Goal: Task Accomplishment & Management: Complete application form

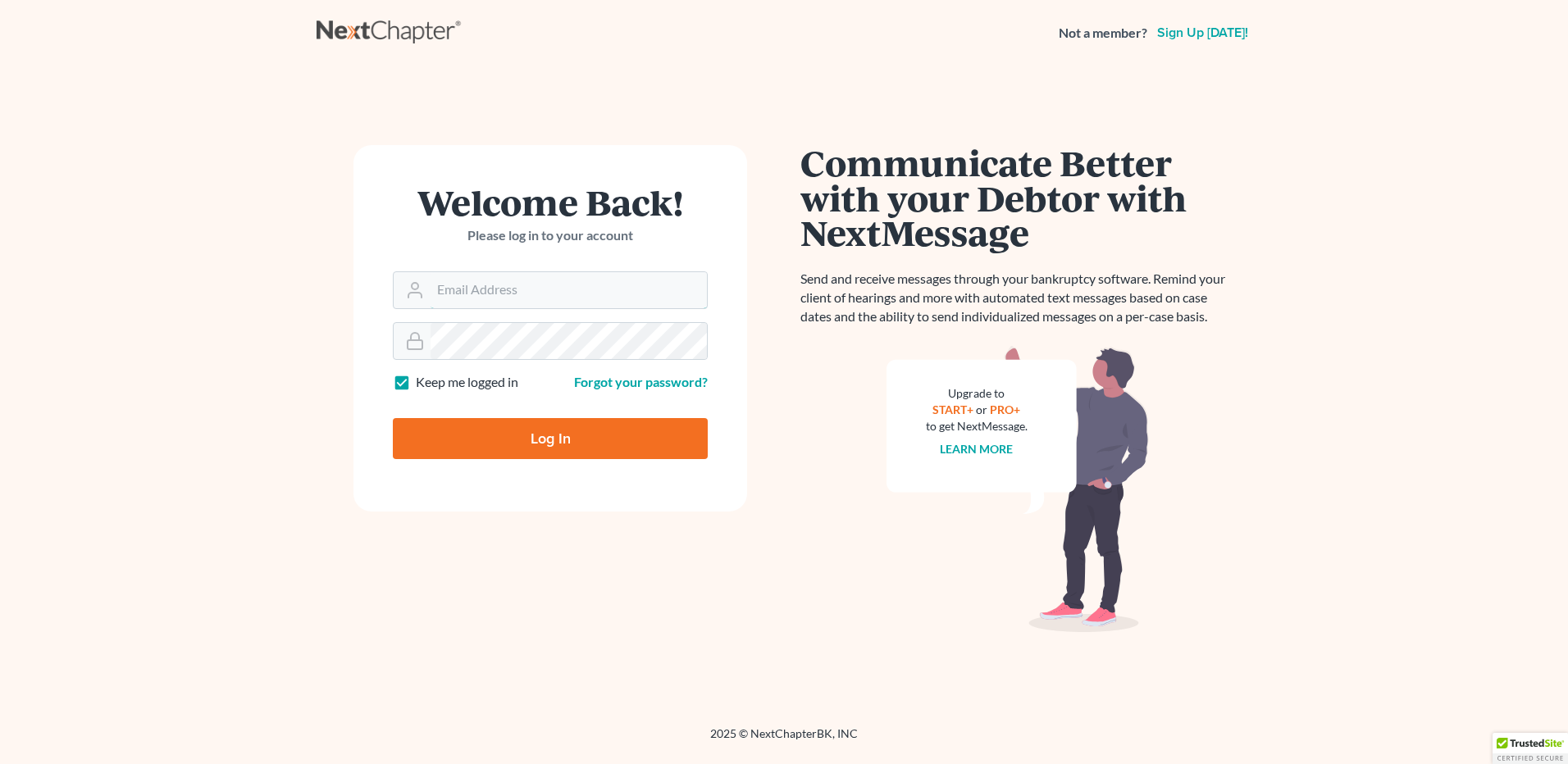
type input "[PERSON_NAME][EMAIL_ADDRESS][DOMAIN_NAME]"
click at [526, 440] on input "Log In" at bounding box center [549, 438] width 315 height 41
type input "Thinking..."
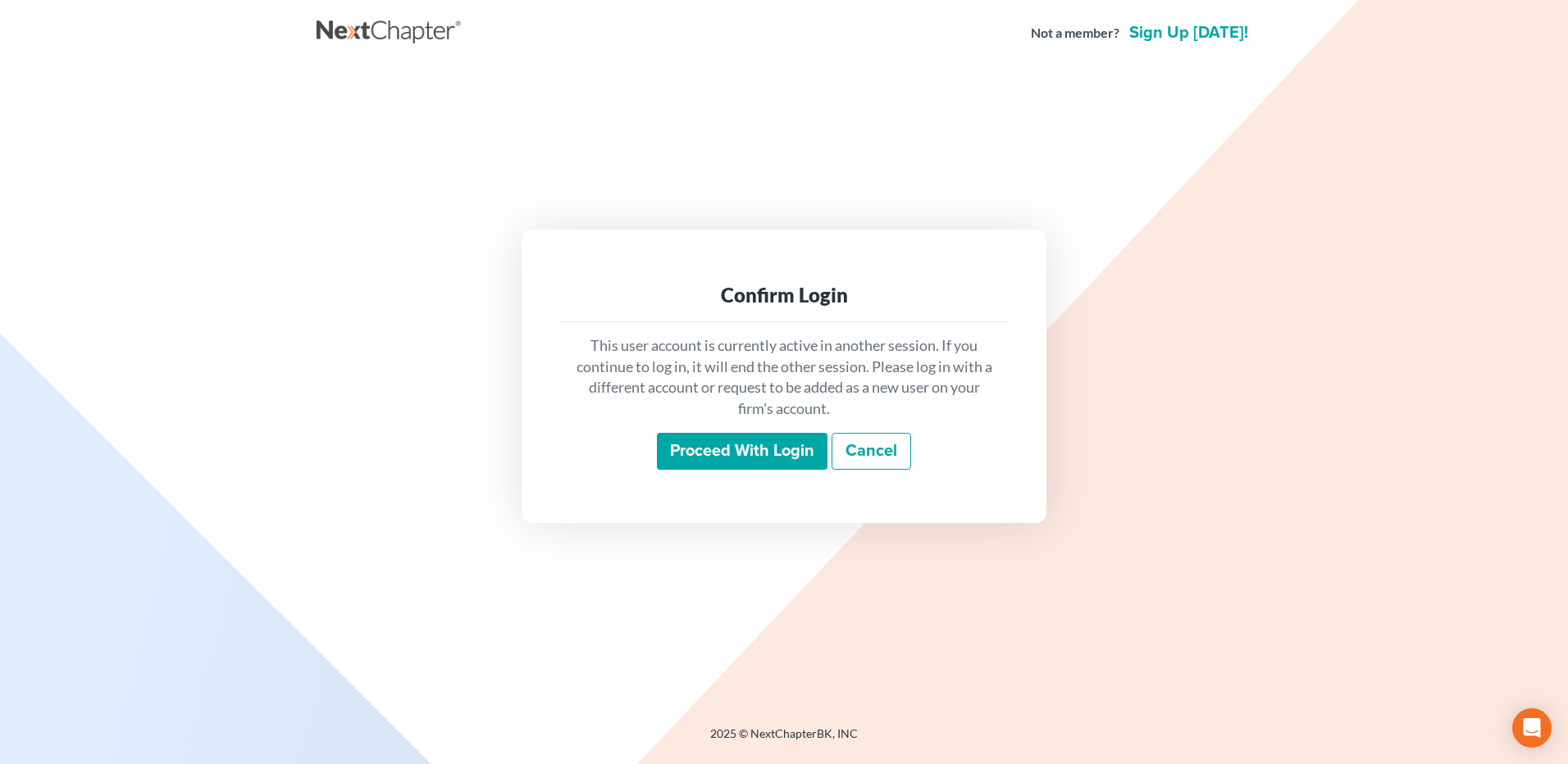
drag, startPoint x: 927, startPoint y: 296, endPoint x: 914, endPoint y: 299, distance: 13.3
click at [927, 296] on div "Confirm Login" at bounding box center [784, 296] width 420 height 27
click at [777, 449] on input "Proceed with login" at bounding box center [742, 452] width 171 height 38
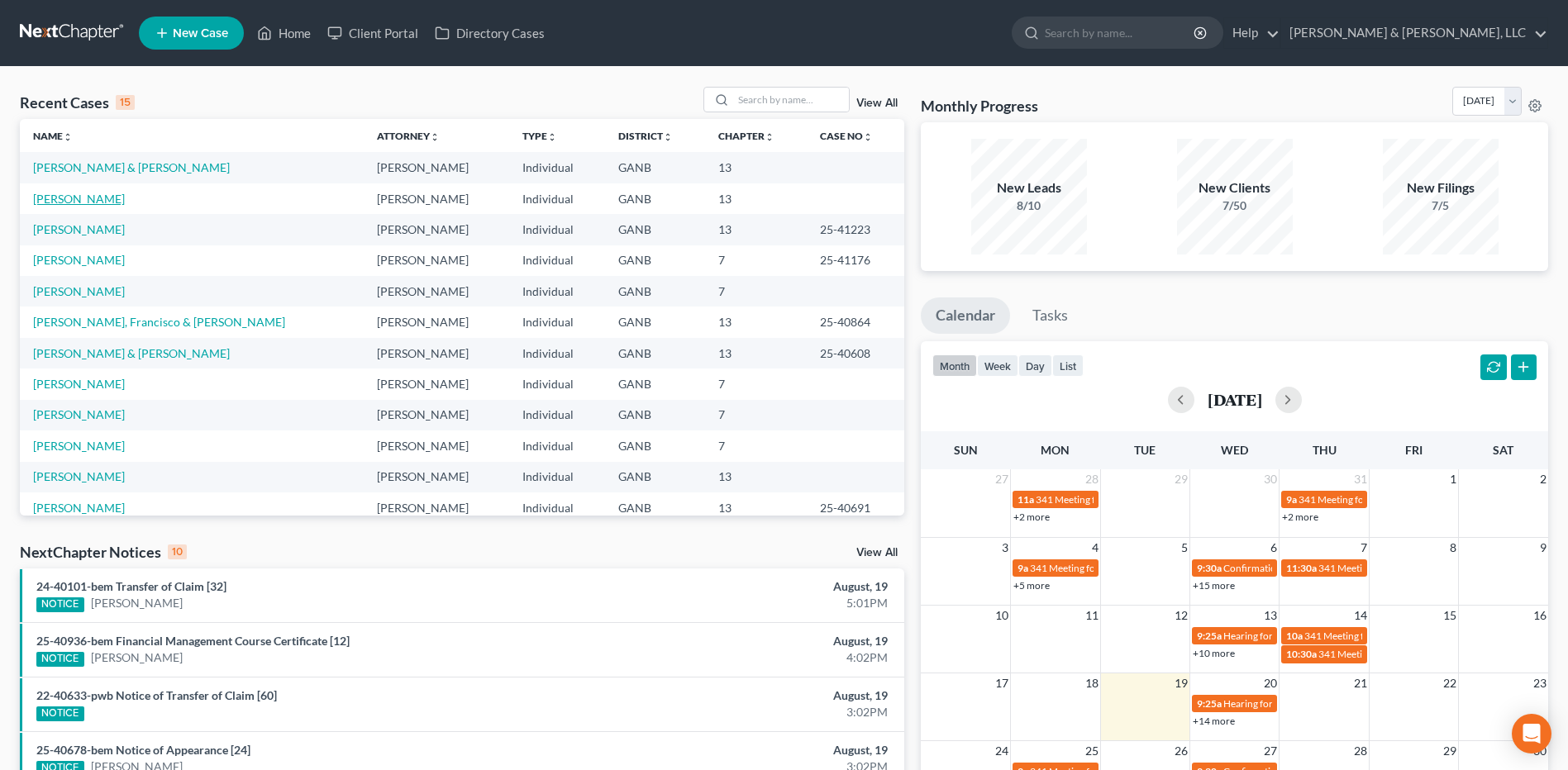
click at [75, 192] on link "[PERSON_NAME]" at bounding box center [80, 198] width 92 height 14
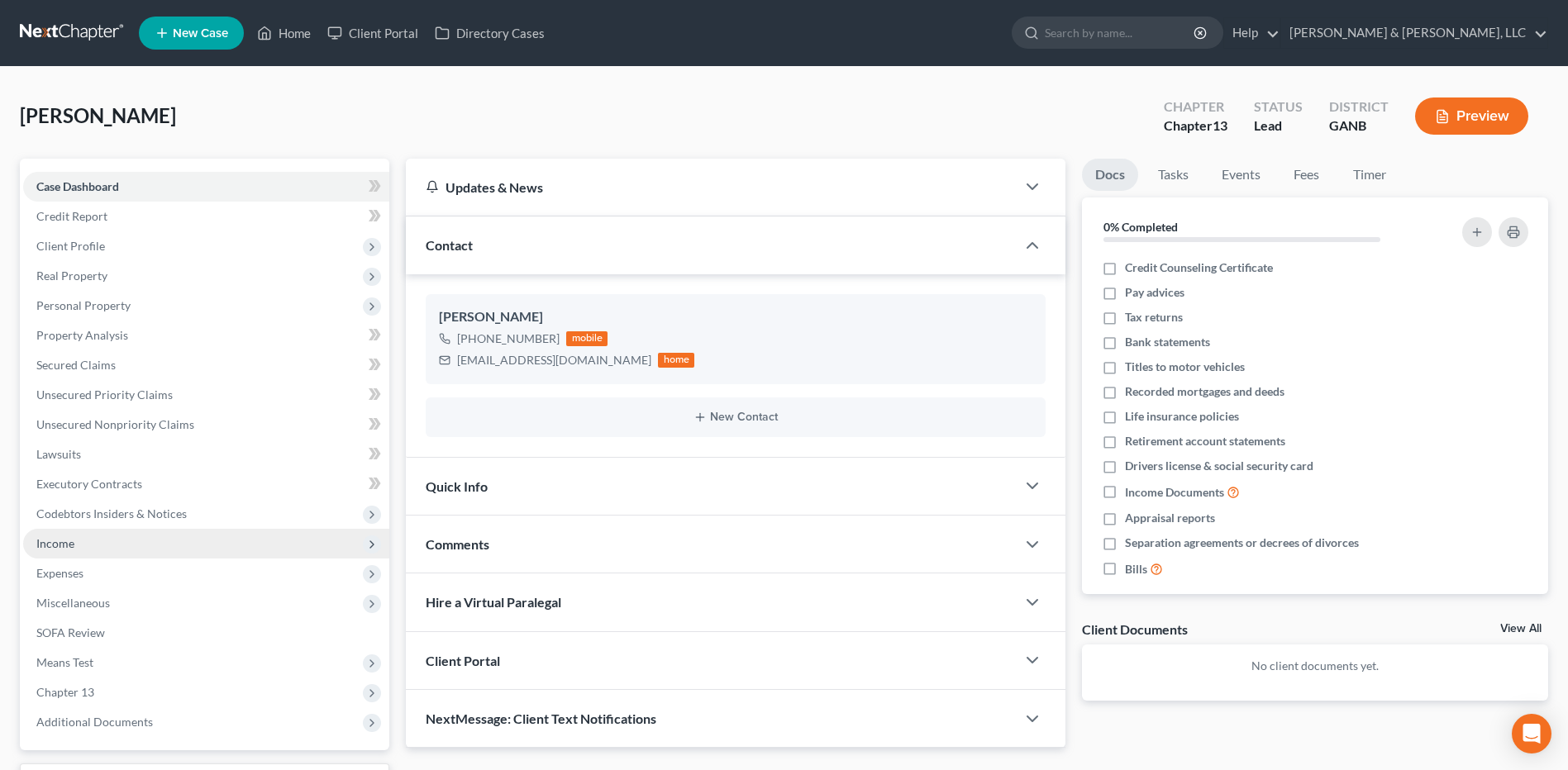
click at [141, 540] on span "Income" at bounding box center [206, 543] width 366 height 30
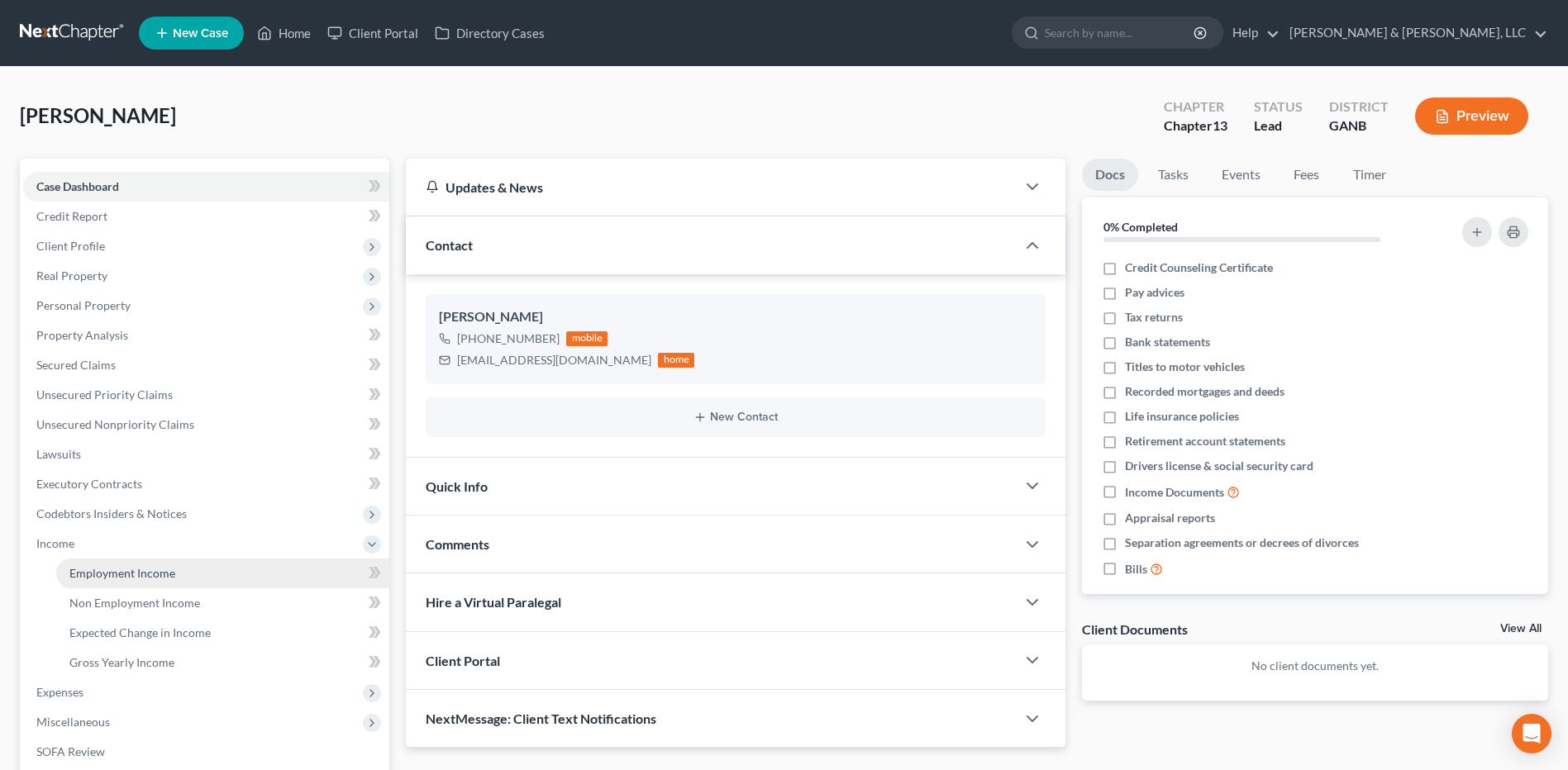
click at [146, 564] on link "Employment Income" at bounding box center [223, 573] width 333 height 30
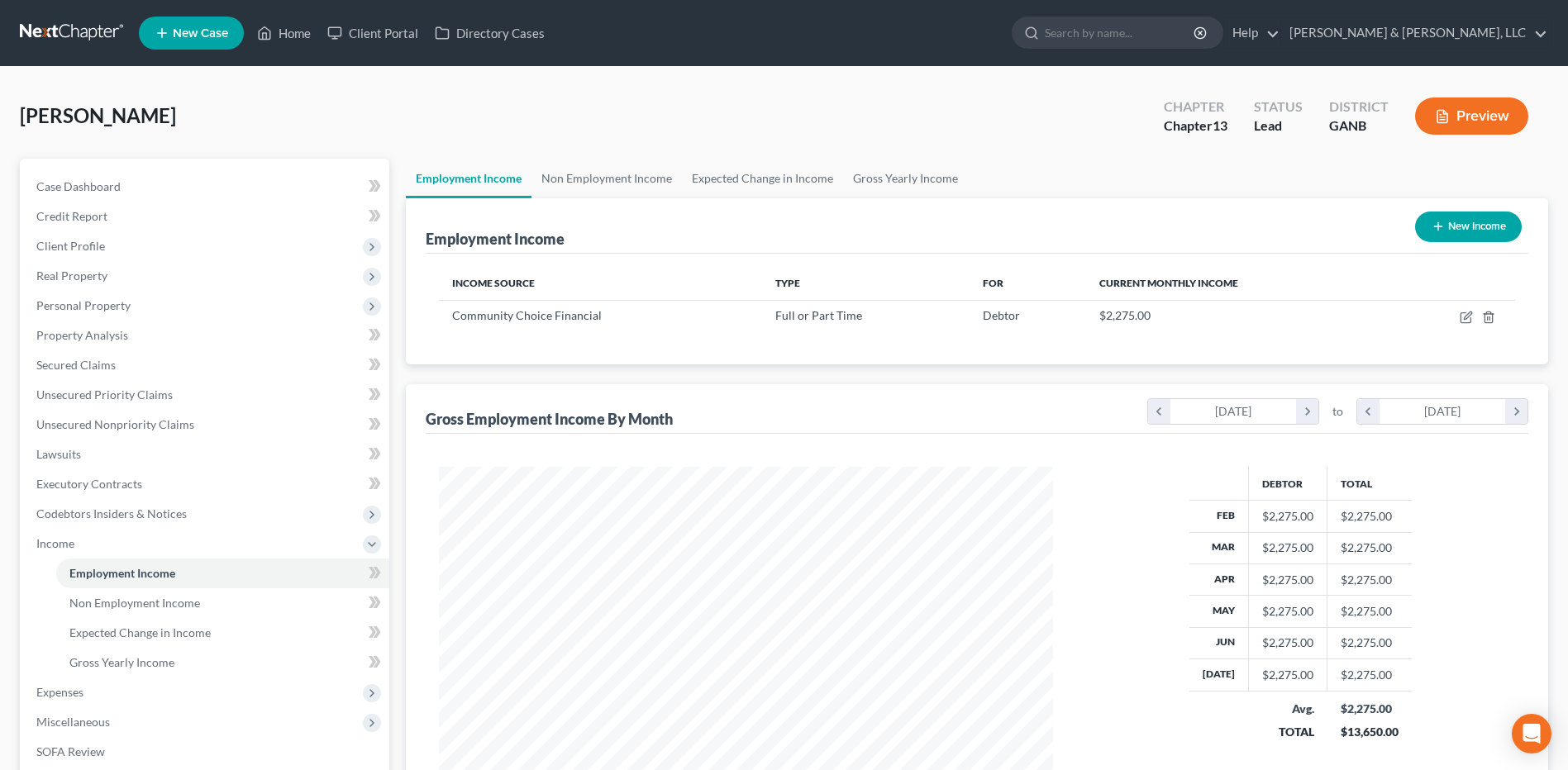
scroll to position [306, 647]
click at [595, 191] on link "Non Employment Income" at bounding box center [606, 178] width 150 height 39
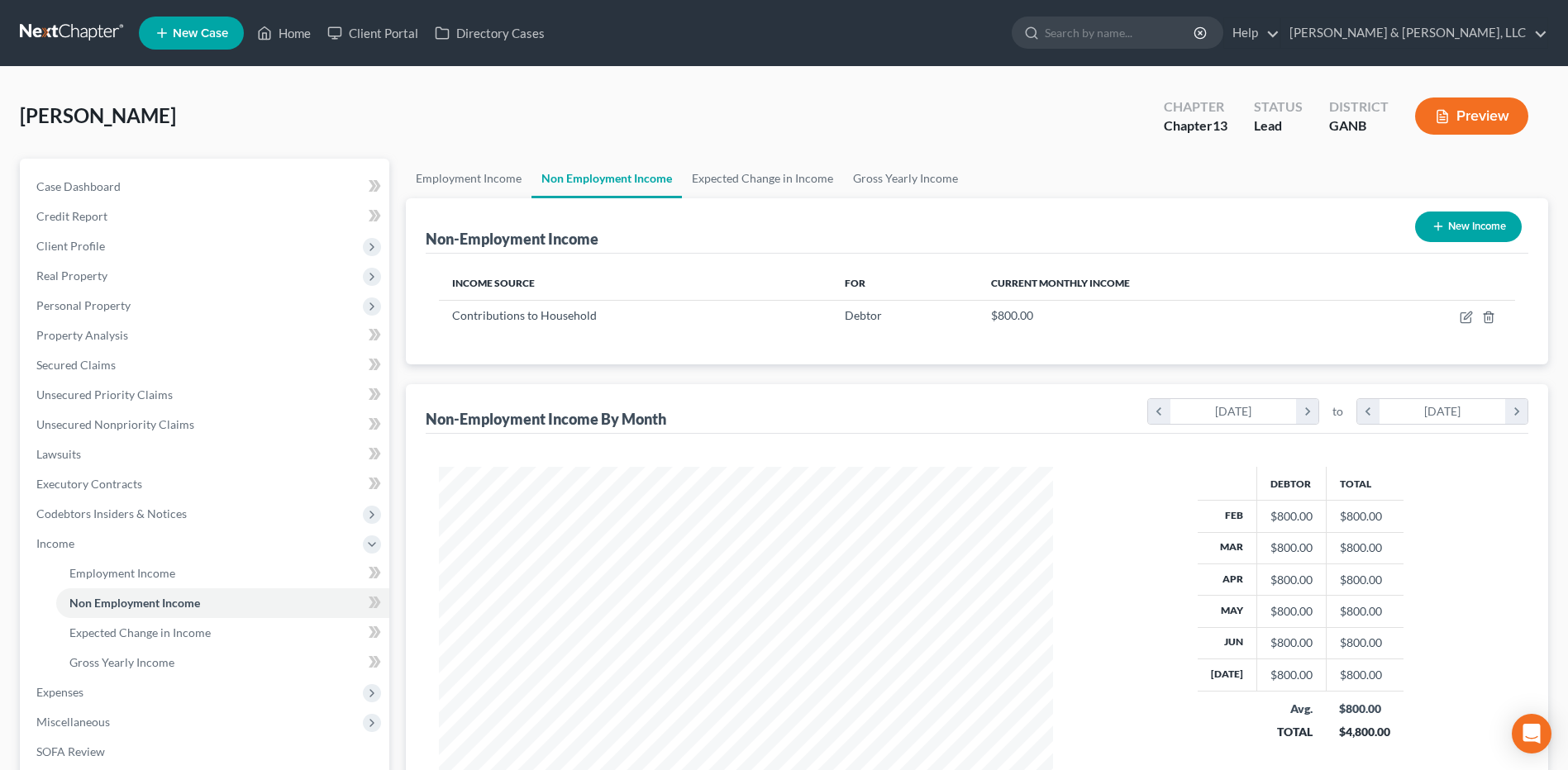
scroll to position [306, 647]
click at [737, 183] on link "Expected Change in Income" at bounding box center [762, 178] width 161 height 39
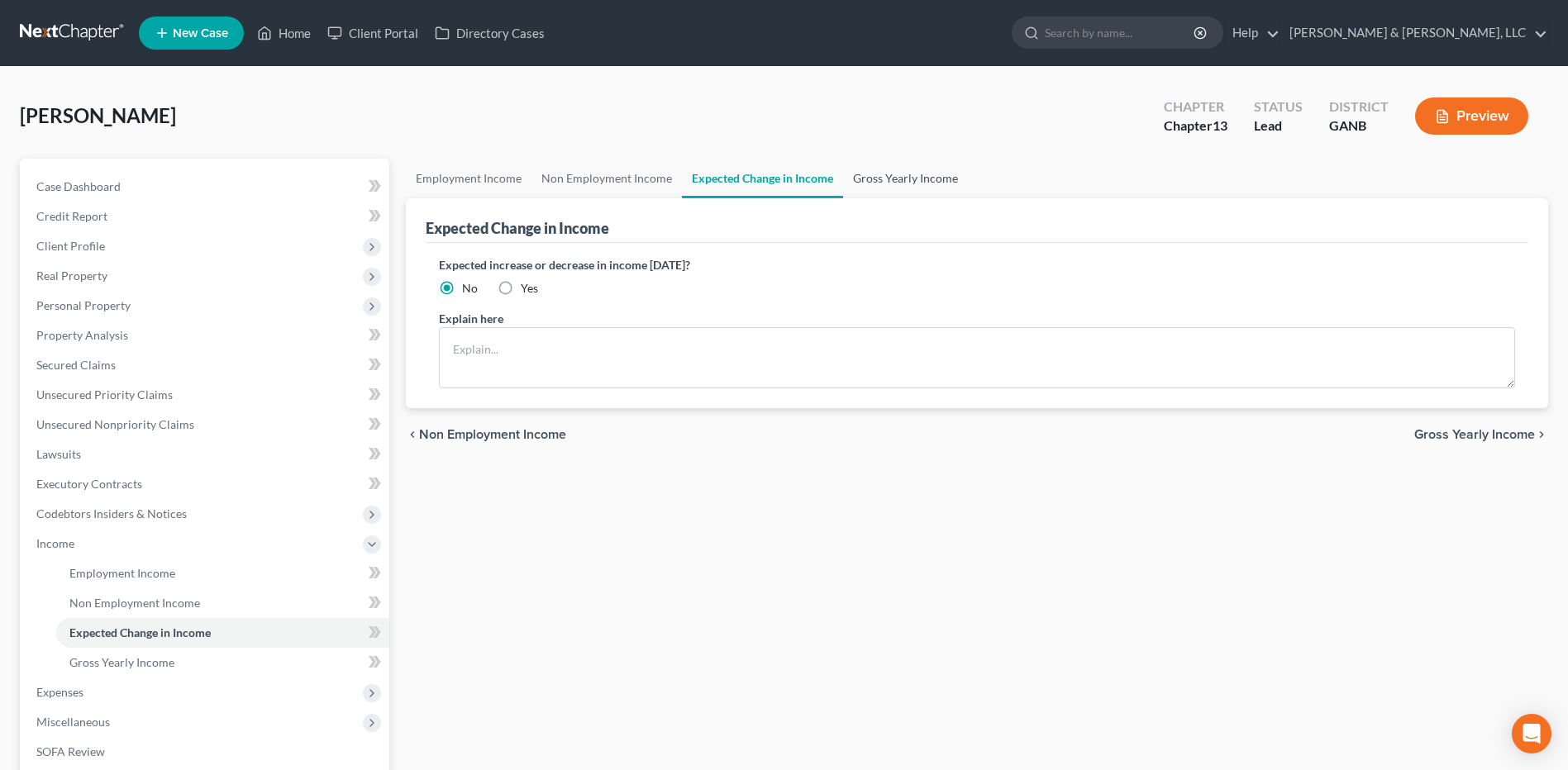
click at [905, 191] on link "Gross Yearly Income" at bounding box center [905, 178] width 125 height 39
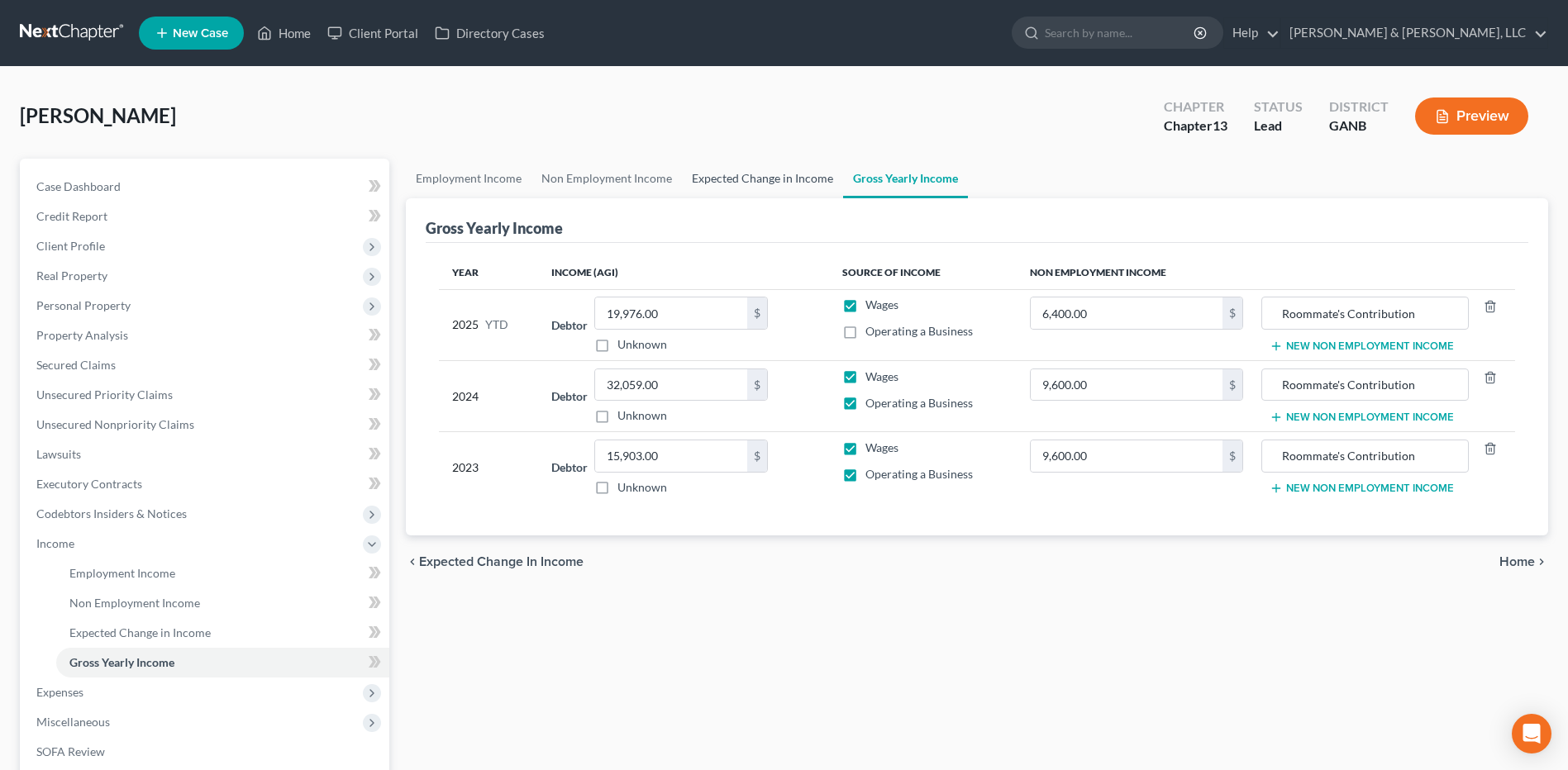
click at [755, 177] on link "Expected Change in Income" at bounding box center [762, 178] width 161 height 39
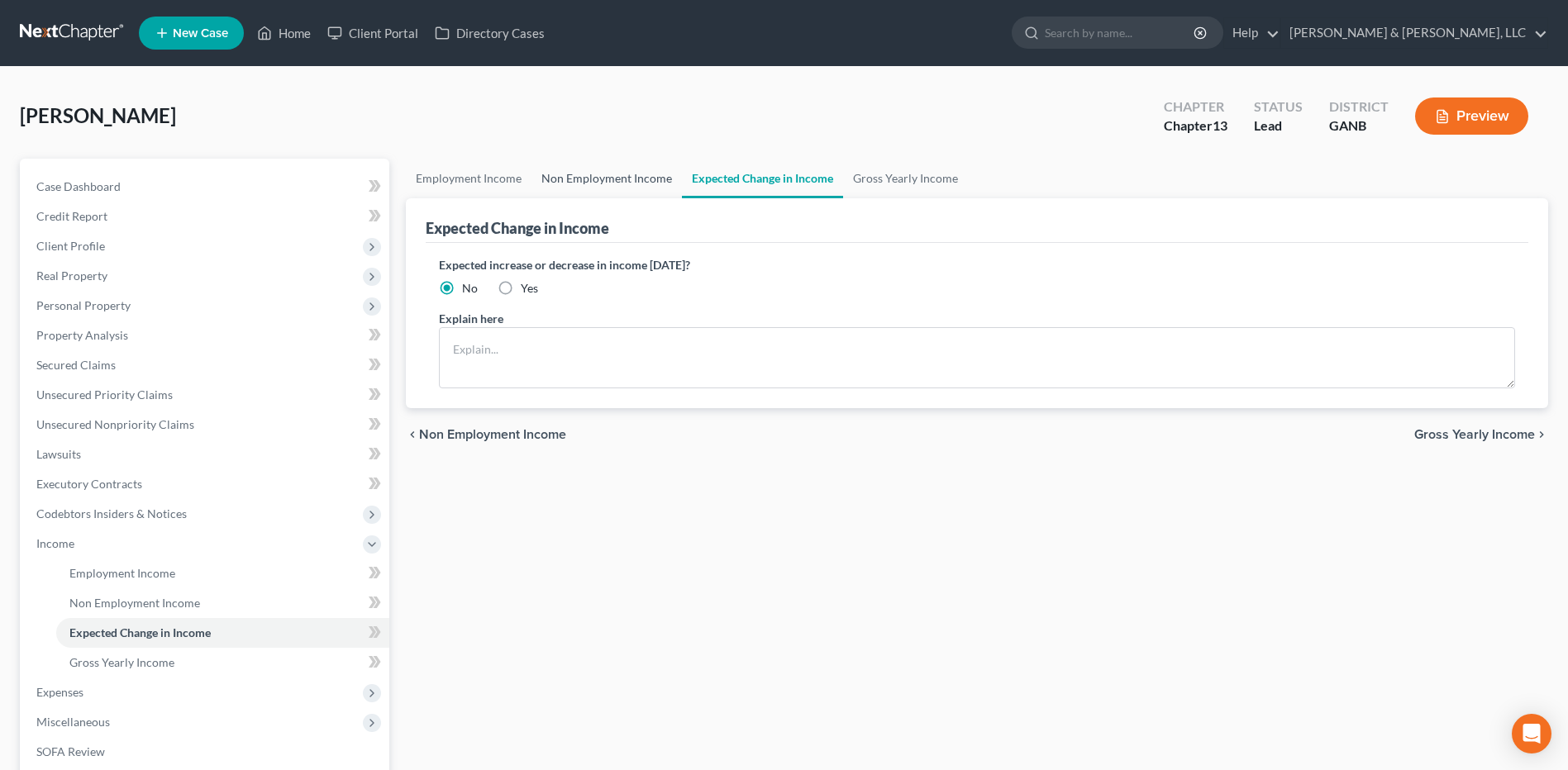
click at [608, 177] on link "Non Employment Income" at bounding box center [606, 178] width 150 height 39
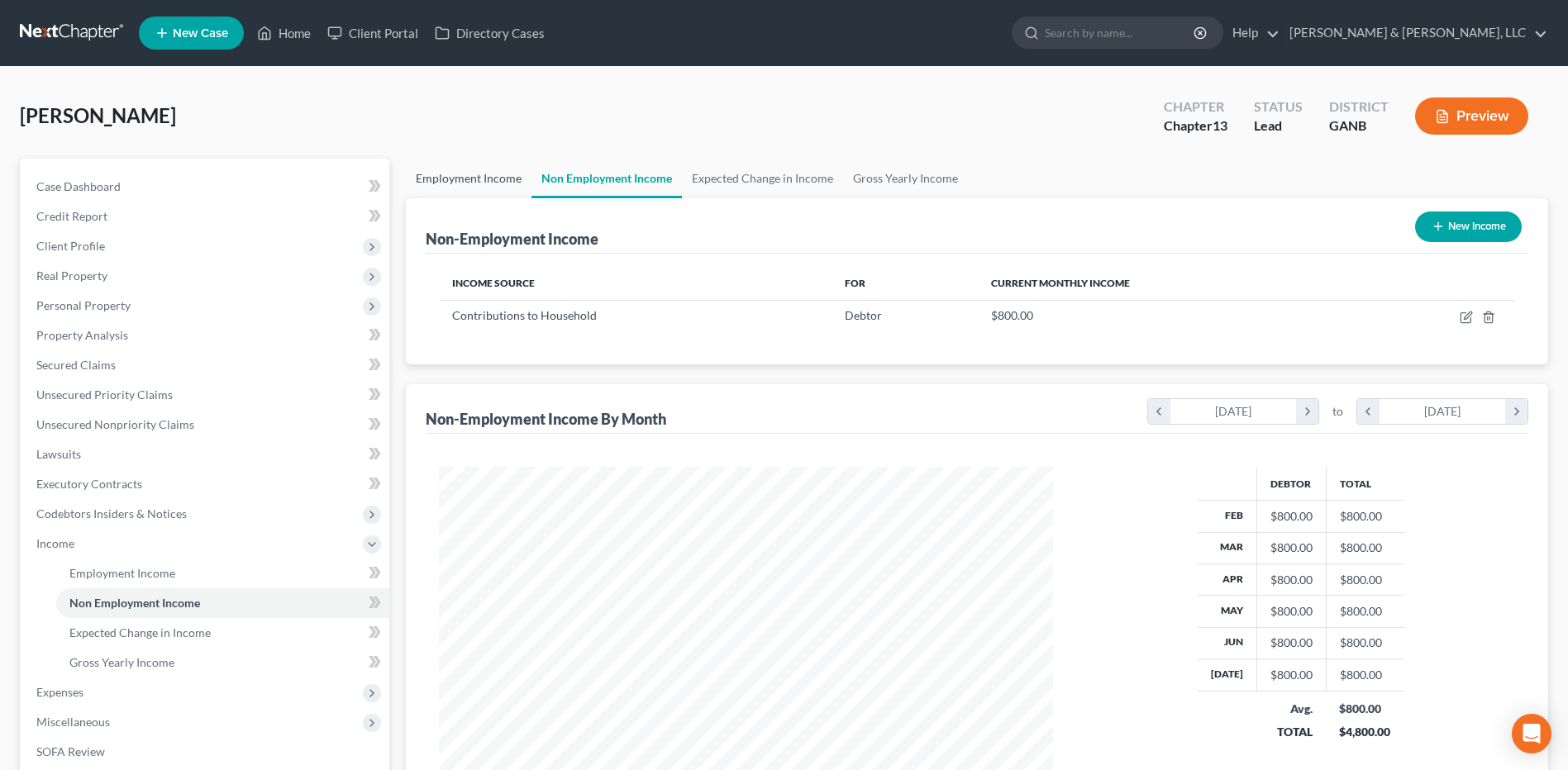
scroll to position [306, 647]
click at [484, 177] on link "Employment Income" at bounding box center [468, 178] width 125 height 39
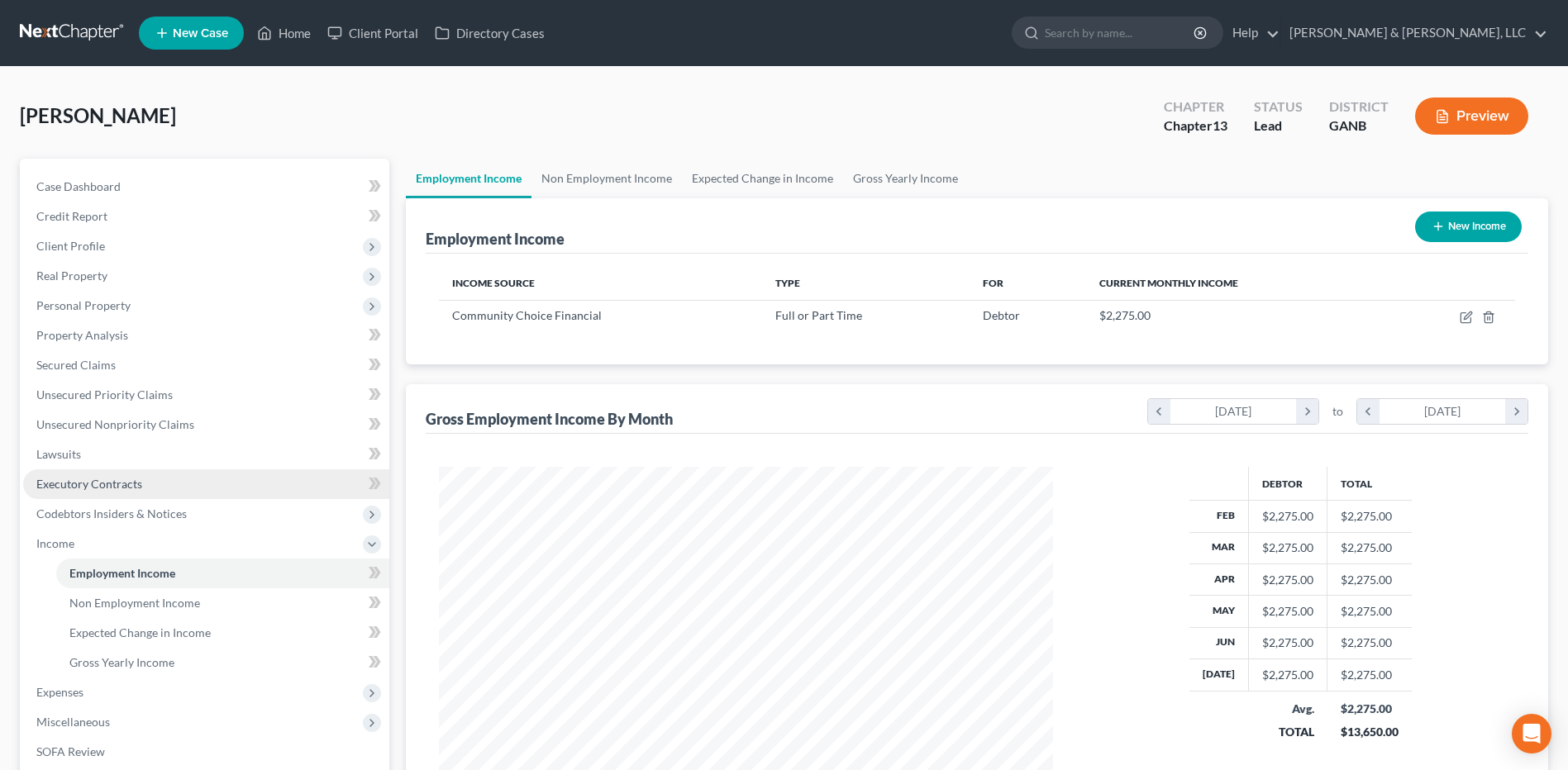
scroll to position [306, 647]
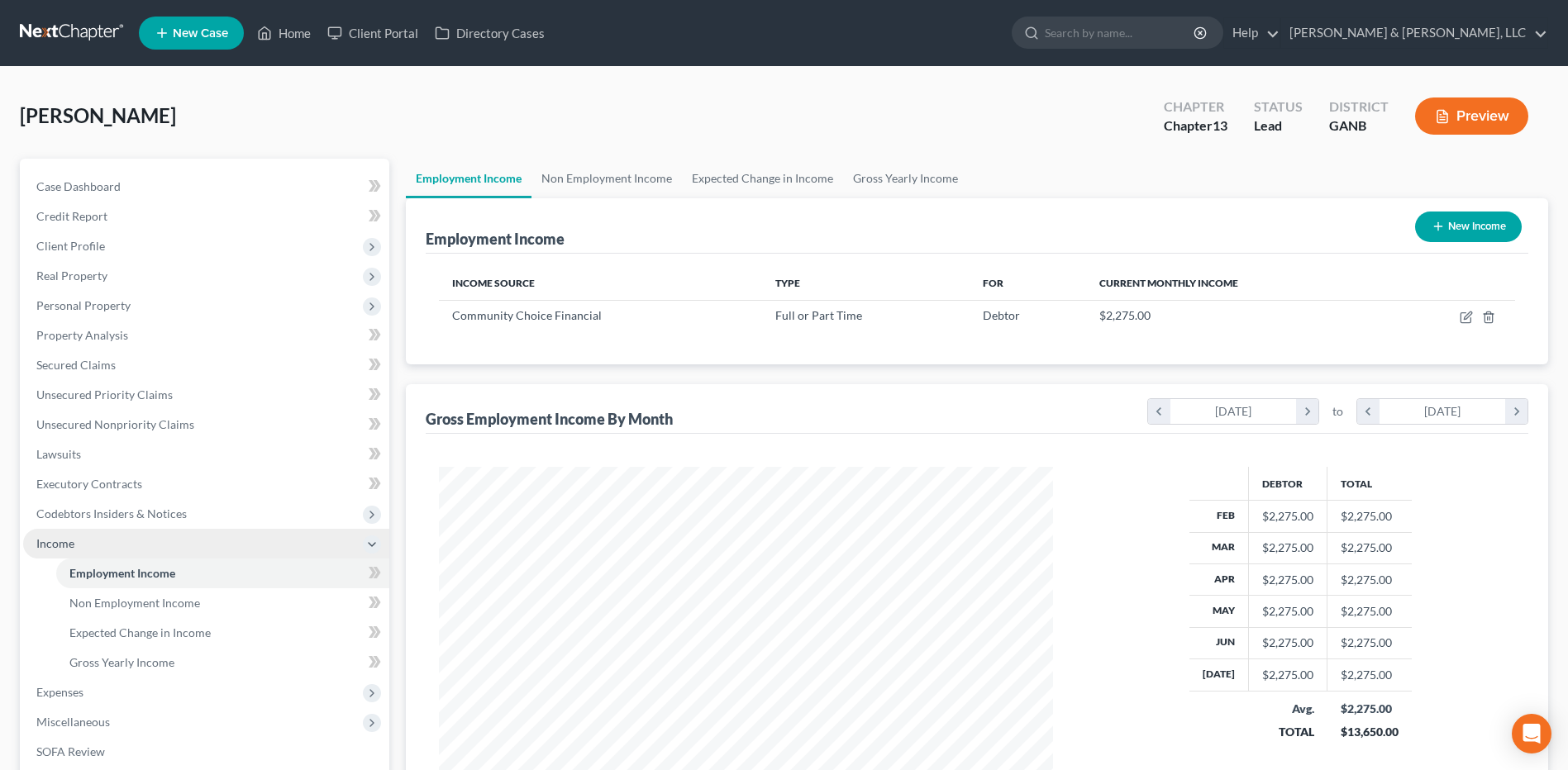
click at [109, 543] on span "Income" at bounding box center [206, 543] width 366 height 30
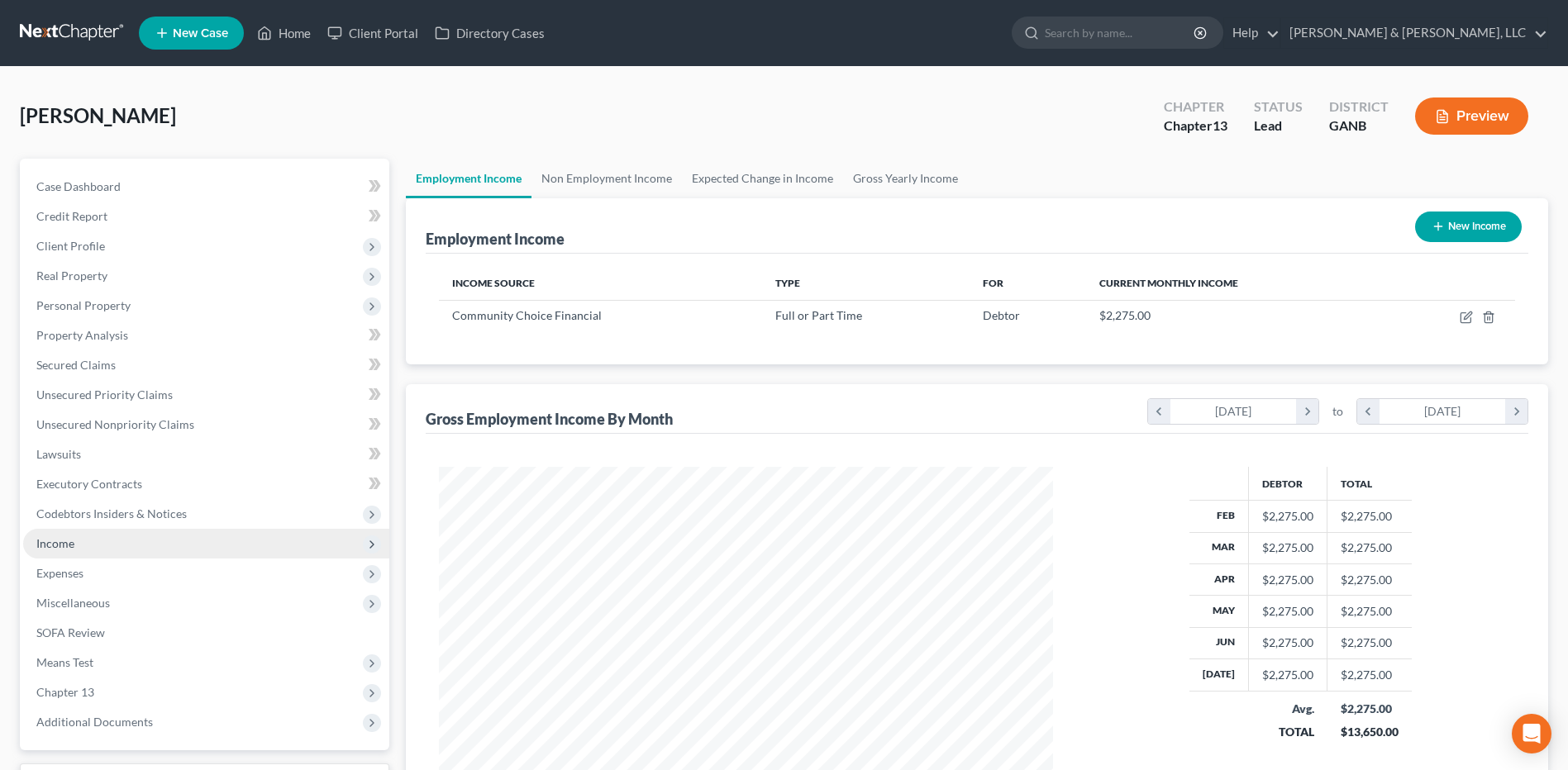
click at [104, 544] on span "Income" at bounding box center [206, 543] width 366 height 30
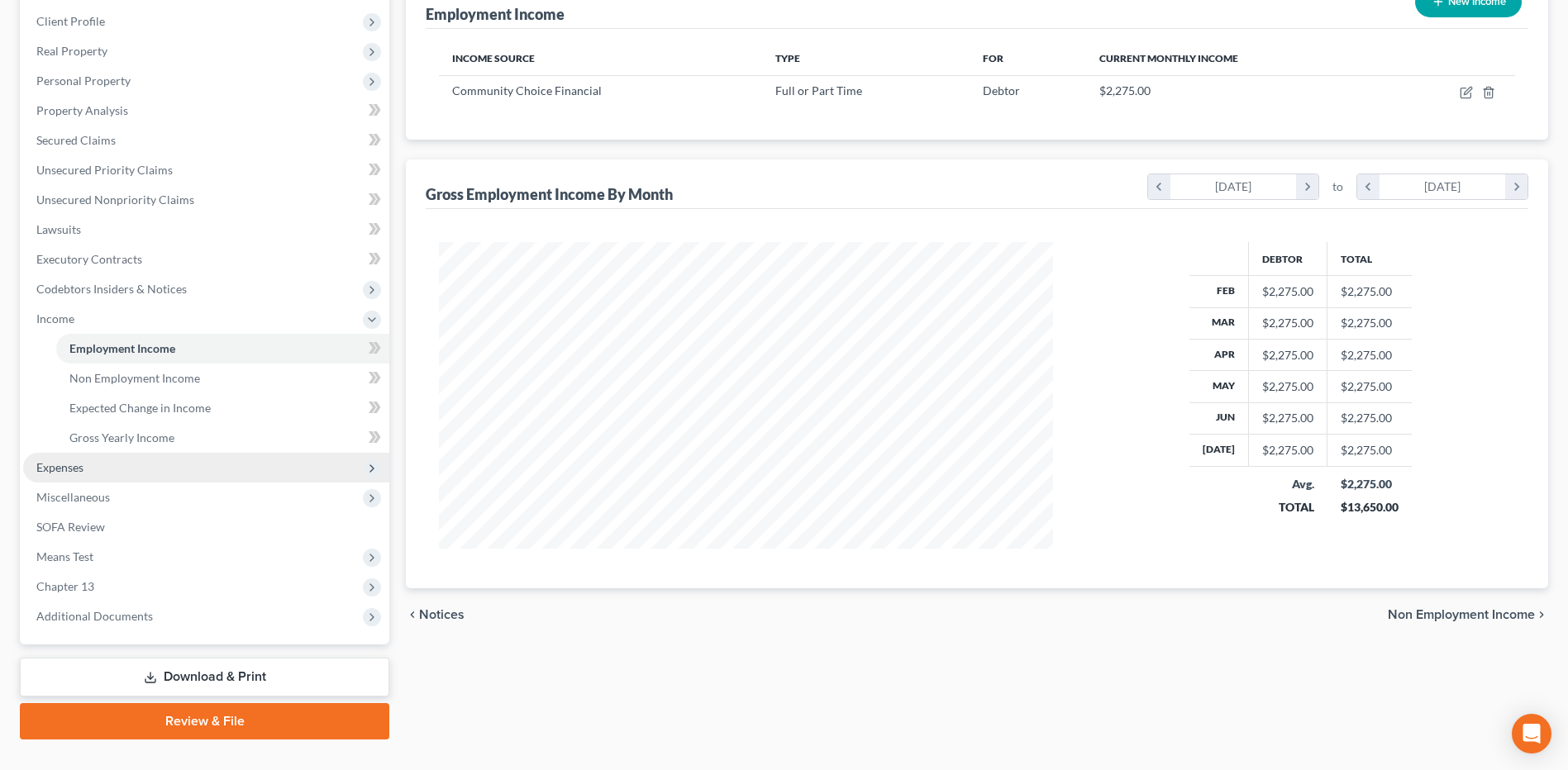
scroll to position [257, 0]
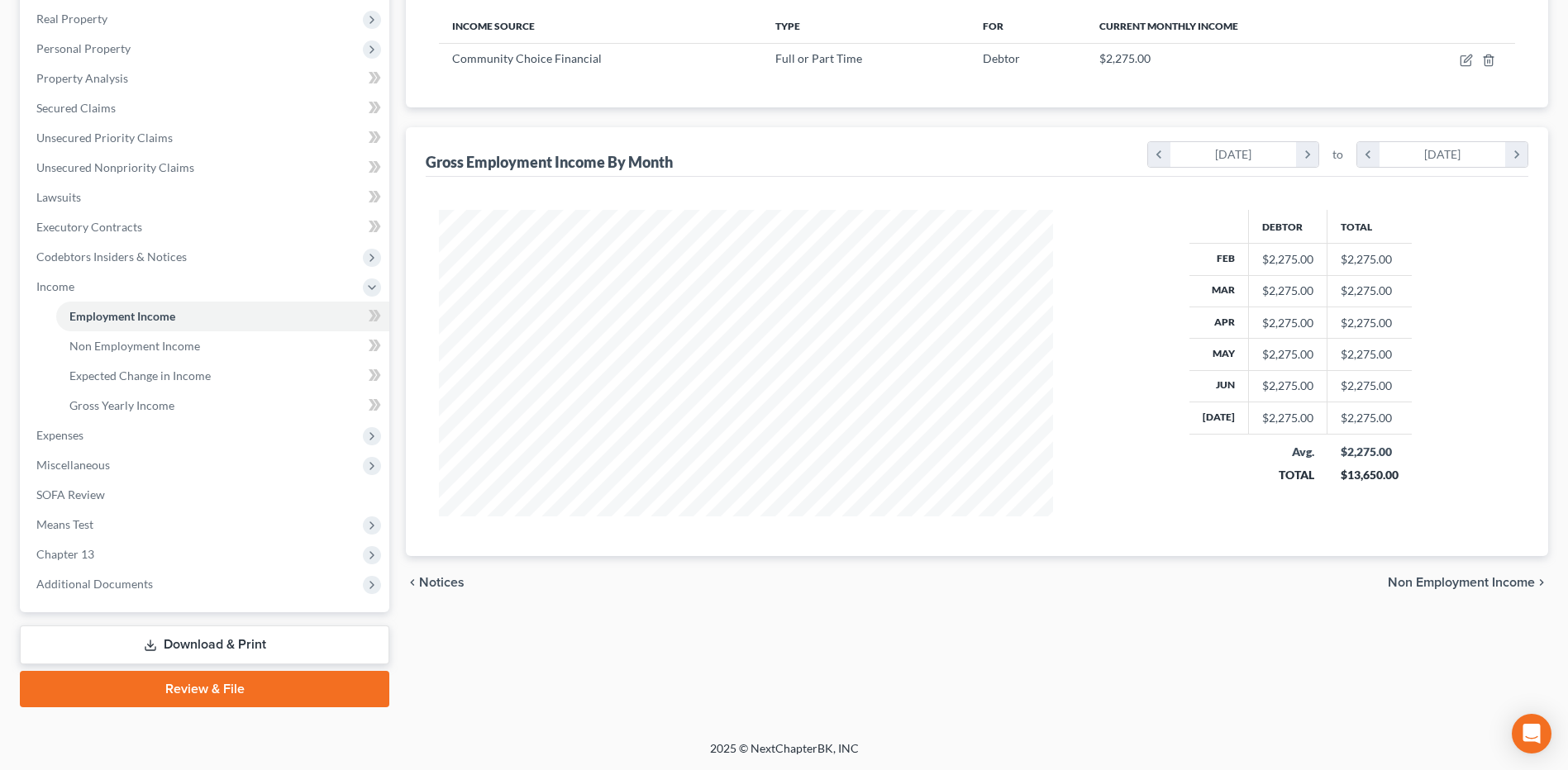
click at [215, 652] on link "Download & Print" at bounding box center [205, 645] width 370 height 39
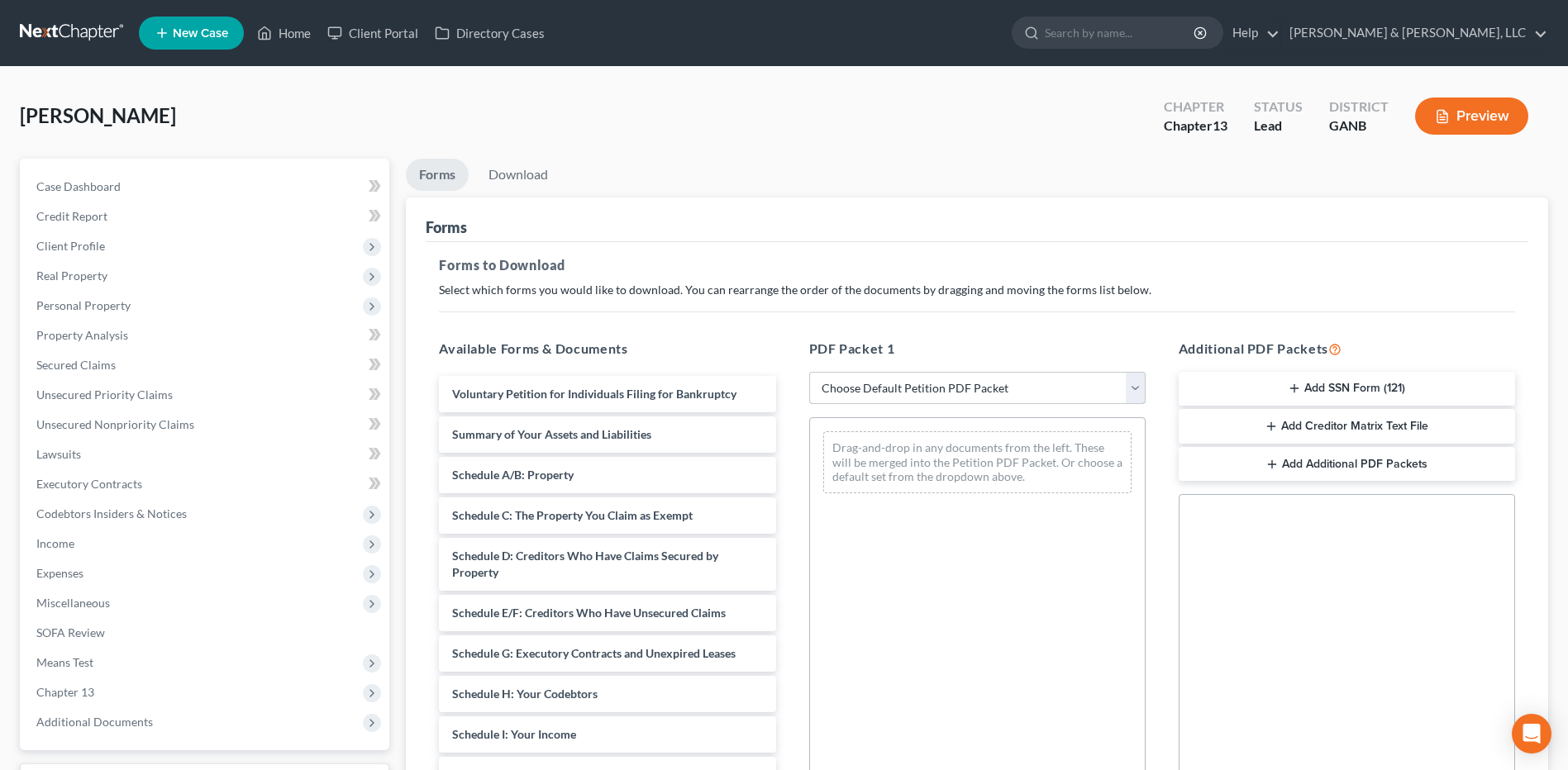
click at [933, 390] on select "Choose Default Petition PDF Packet Complete Bankruptcy Petition (all forms and …" at bounding box center [977, 388] width 336 height 34
select select "8"
click at [809, 372] on select "Choose Default Petition PDF Packet Complete Bankruptcy Petition (all forms and …" at bounding box center [977, 388] width 336 height 34
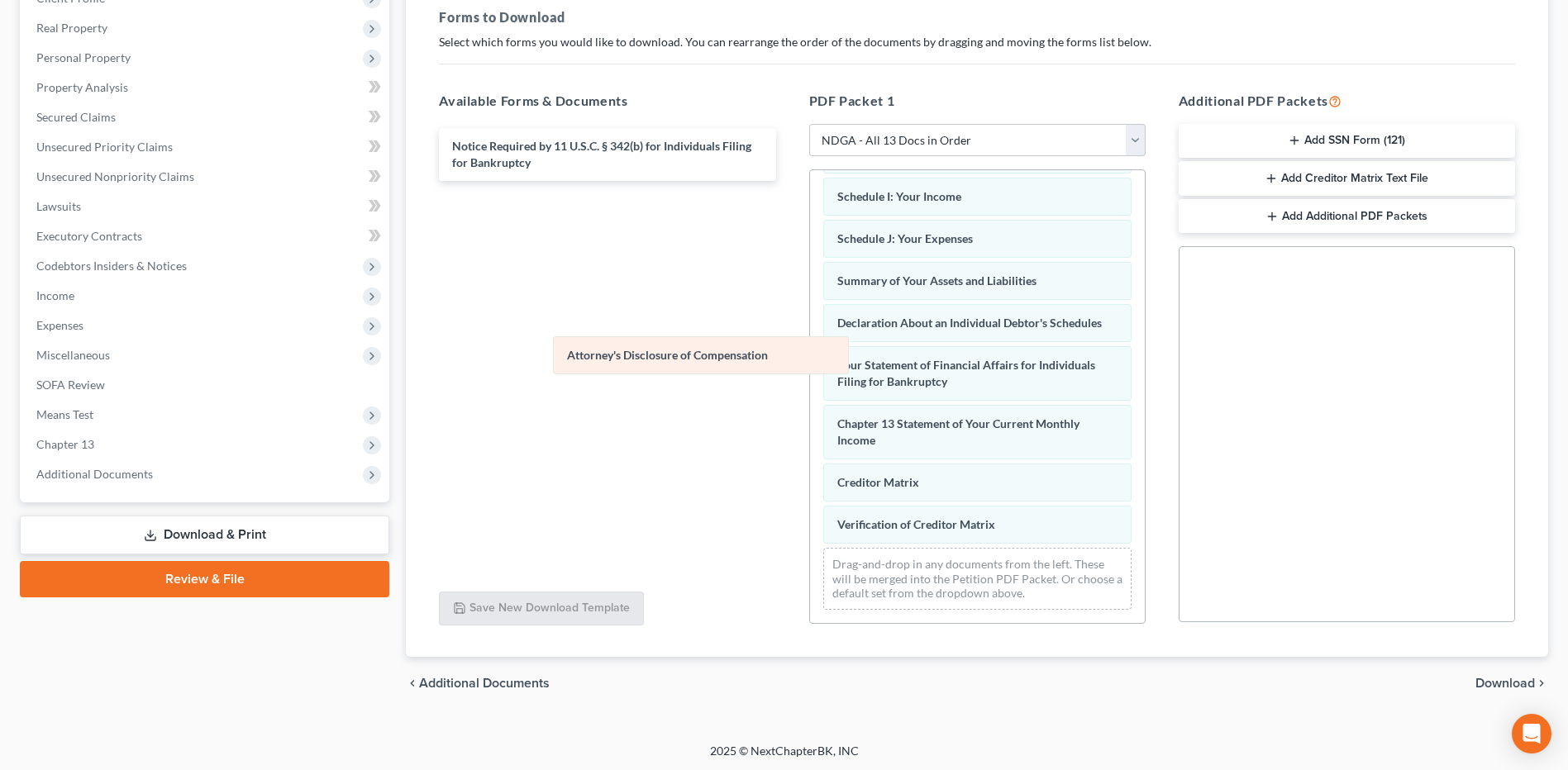
scroll to position [367, 0]
drag, startPoint x: 948, startPoint y: 377, endPoint x: 595, endPoint y: 338, distance: 355.1
click at [810, 338] on div "Attorney's Disclosure of Compensation Voluntary Petition for Individuals Filing…" at bounding box center [978, 221] width 335 height 804
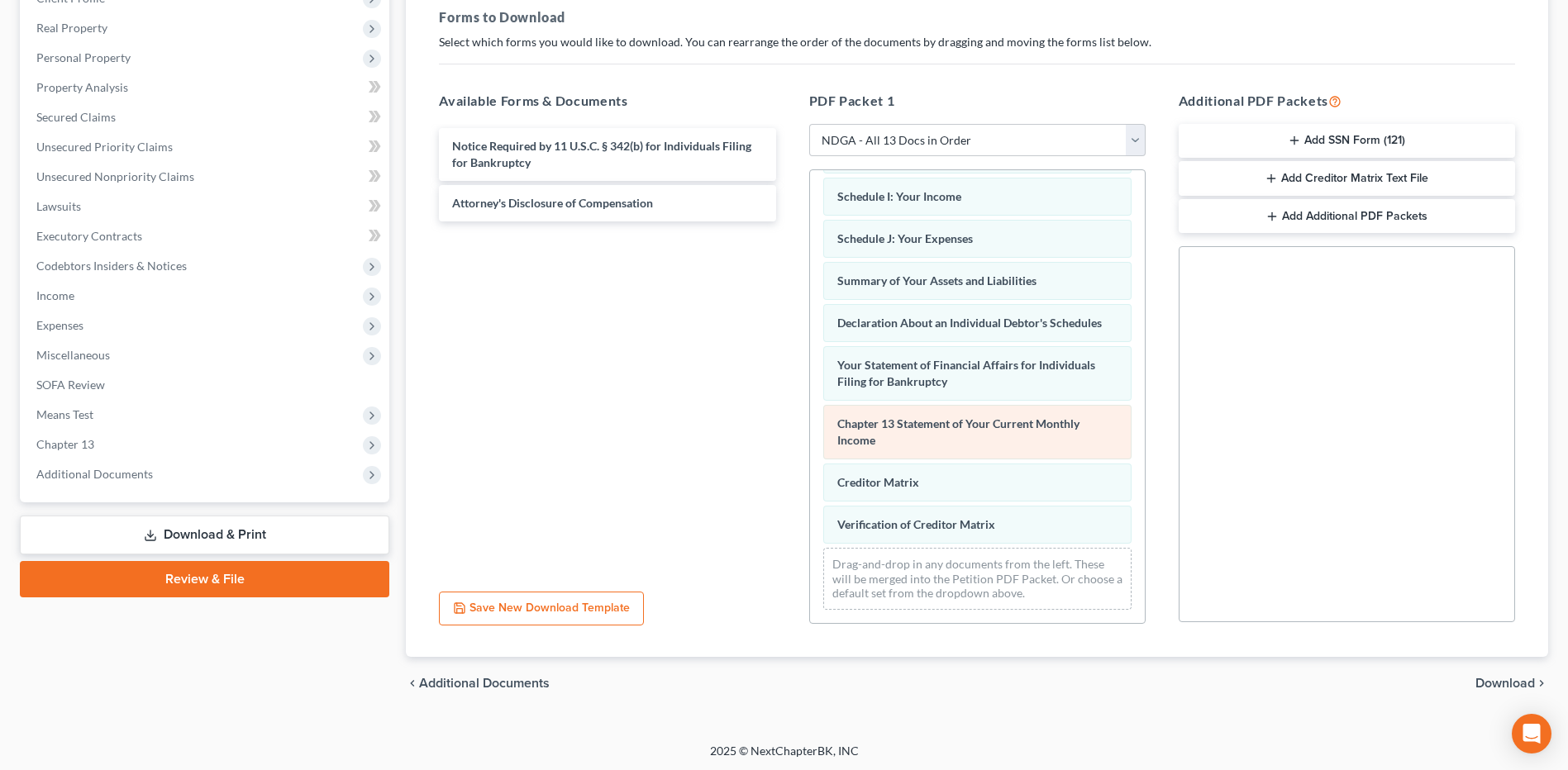
scroll to position [251, 0]
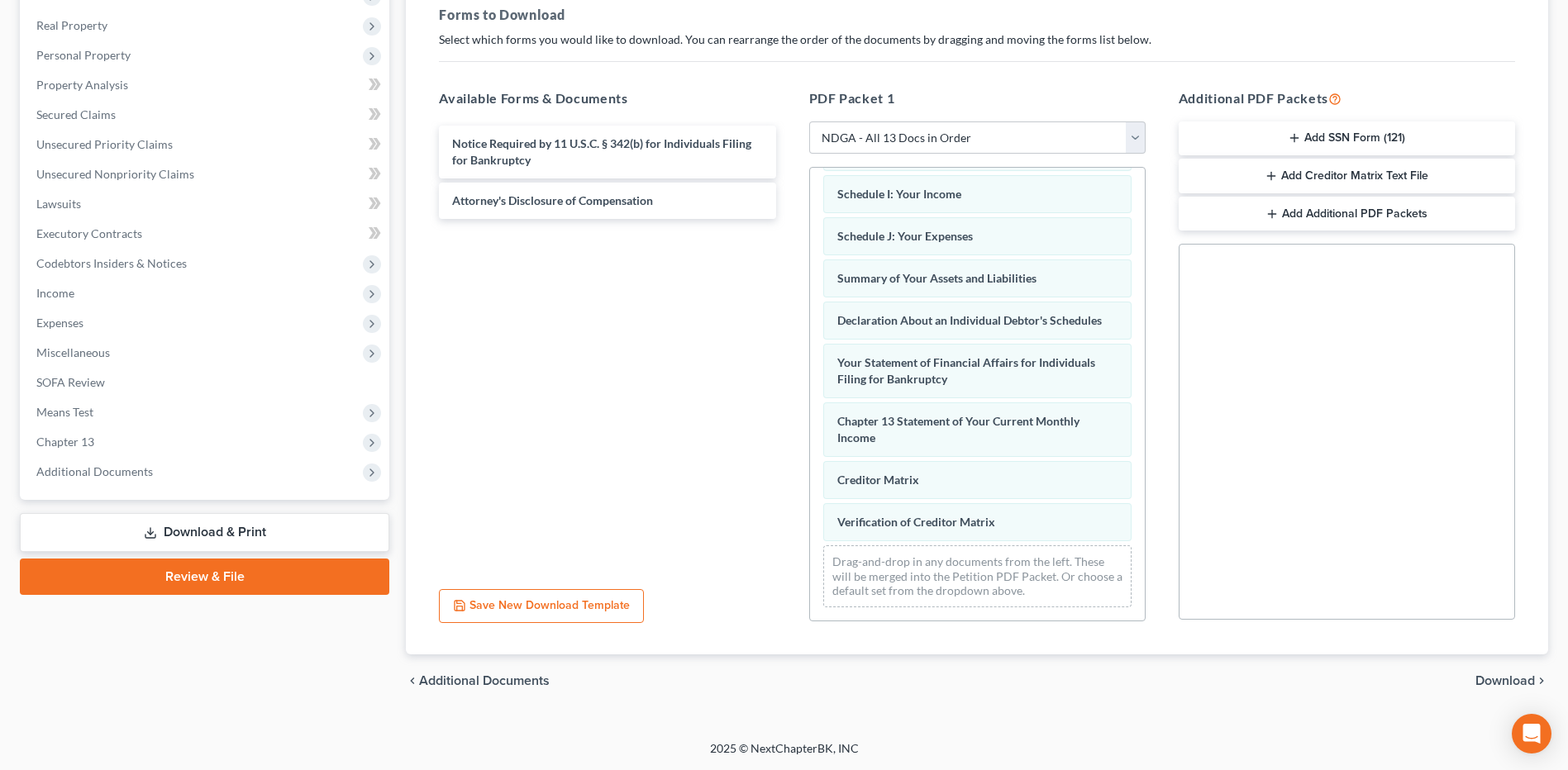
click at [1489, 670] on div "chevron_left Additional Documents Download chevron_right" at bounding box center [977, 681] width 1143 height 53
click at [1495, 680] on span "Download" at bounding box center [1506, 681] width 59 height 13
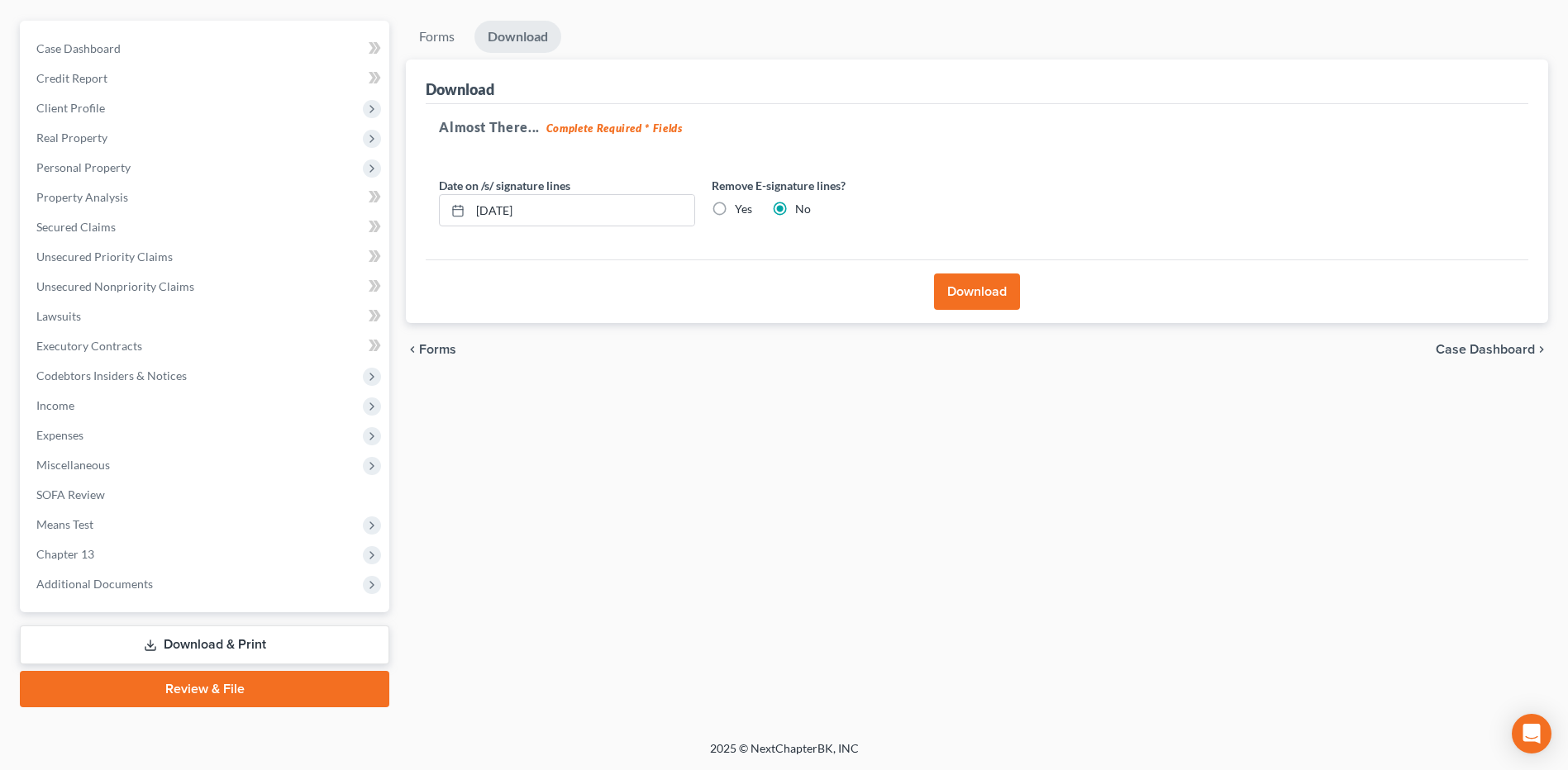
scroll to position [138, 0]
click at [741, 208] on label "Yes" at bounding box center [743, 209] width 17 height 16
click at [741, 208] on input "Yes" at bounding box center [746, 206] width 11 height 11
radio input "true"
radio input "false"
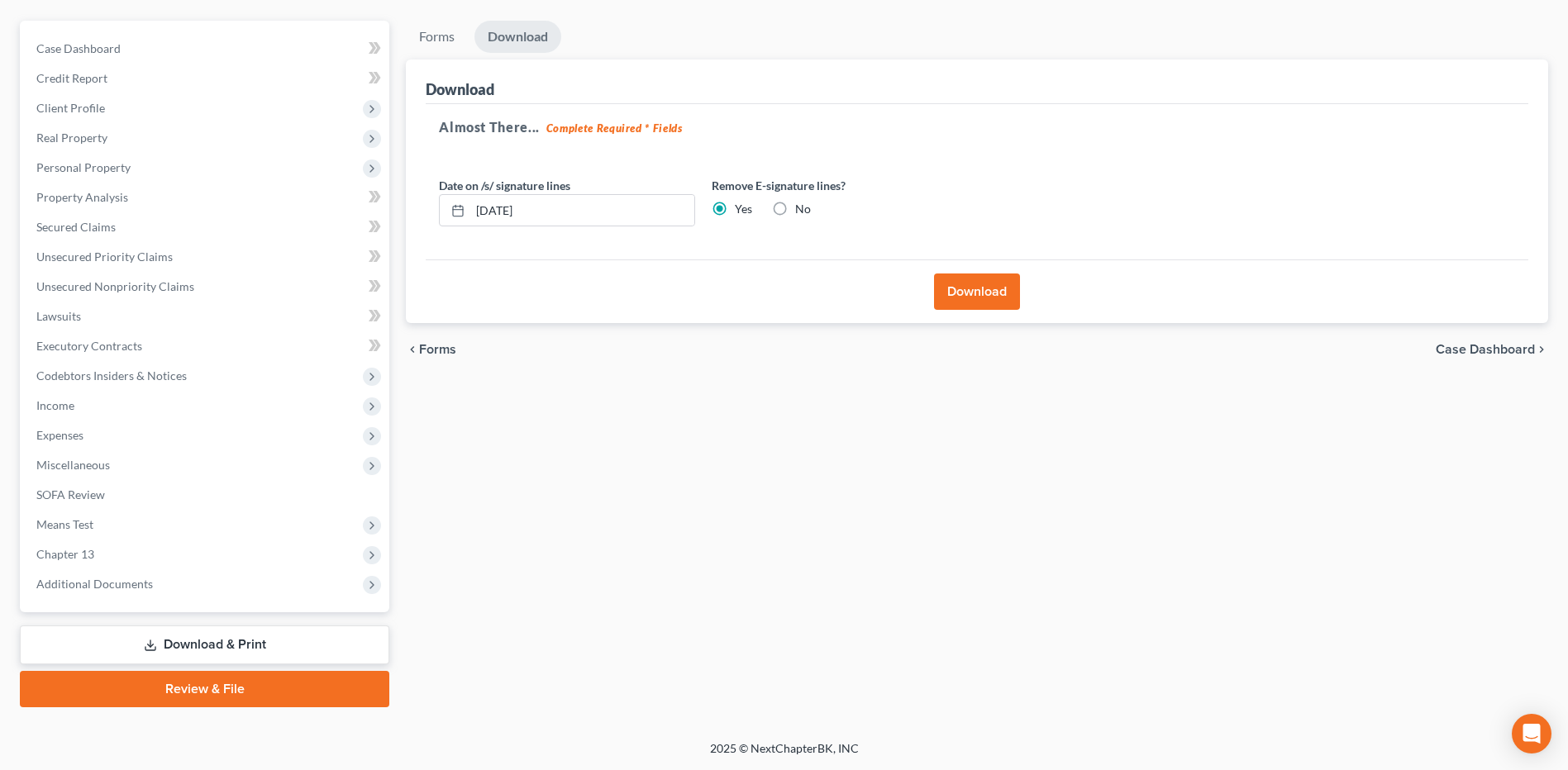
click at [976, 286] on button "Download" at bounding box center [977, 292] width 86 height 36
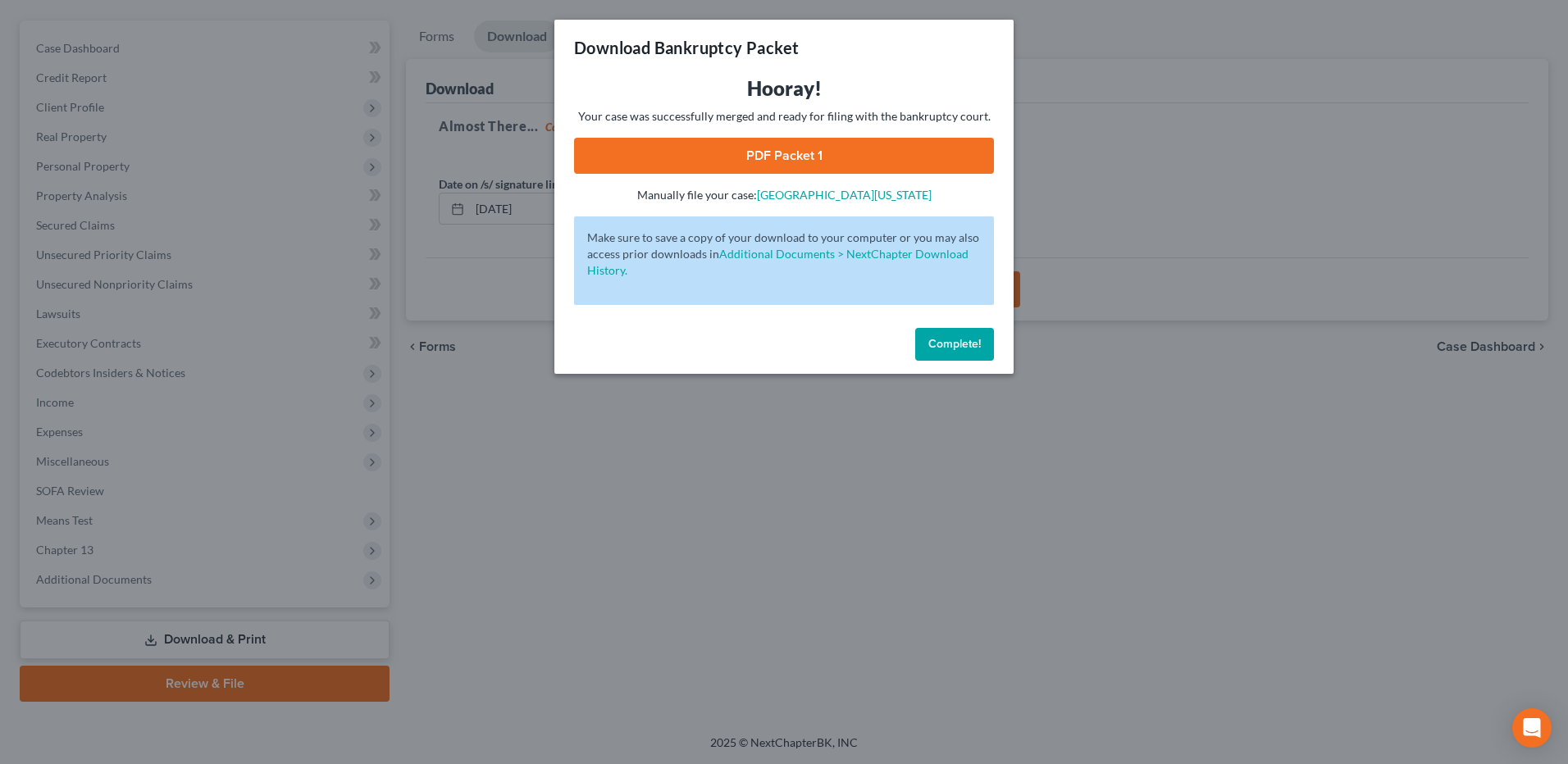
click at [801, 162] on link "PDF Packet 1" at bounding box center [784, 156] width 420 height 36
click at [947, 338] on span "Complete!" at bounding box center [954, 344] width 52 height 14
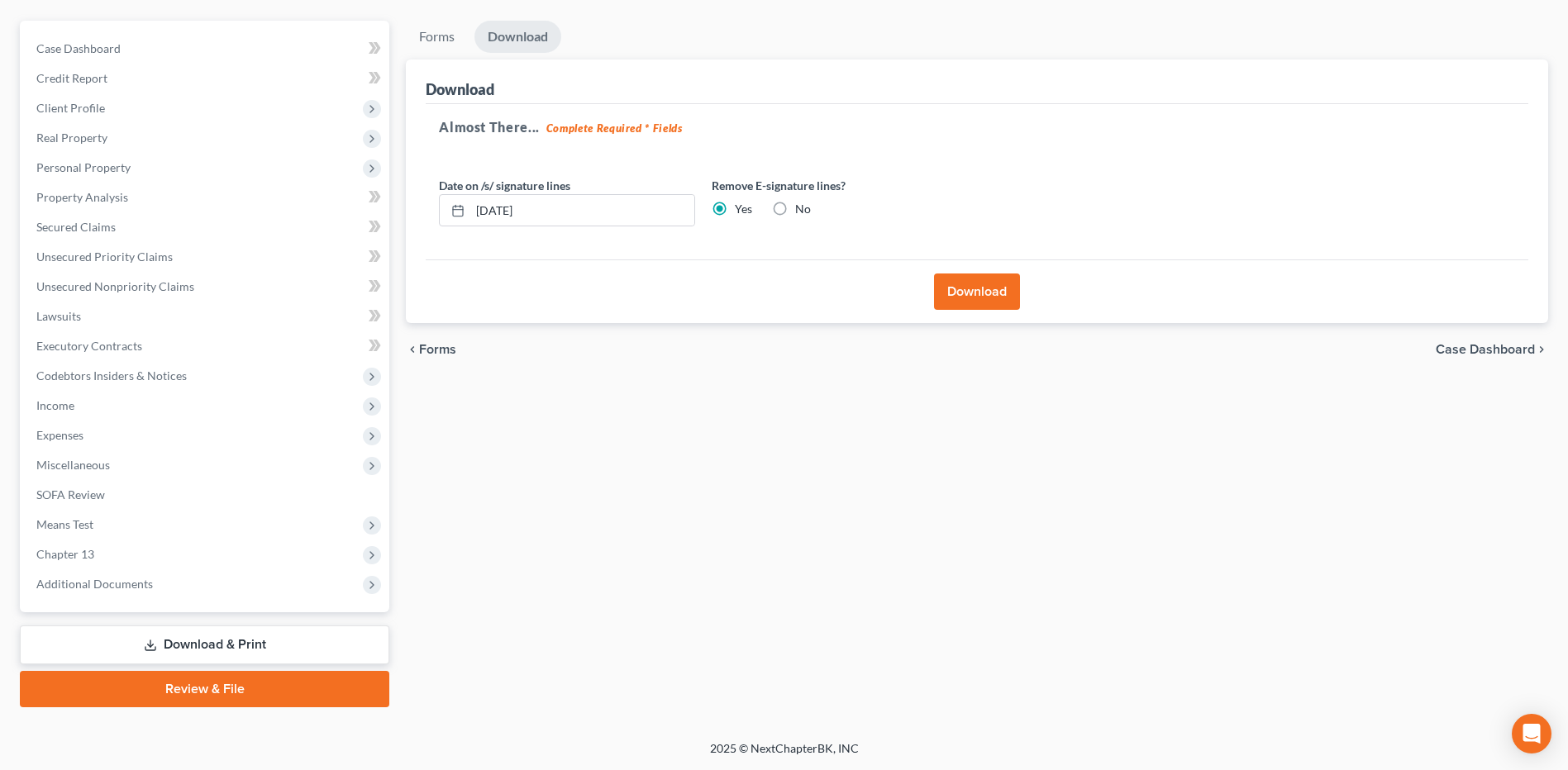
click at [259, 650] on link "Download & Print" at bounding box center [205, 645] width 370 height 39
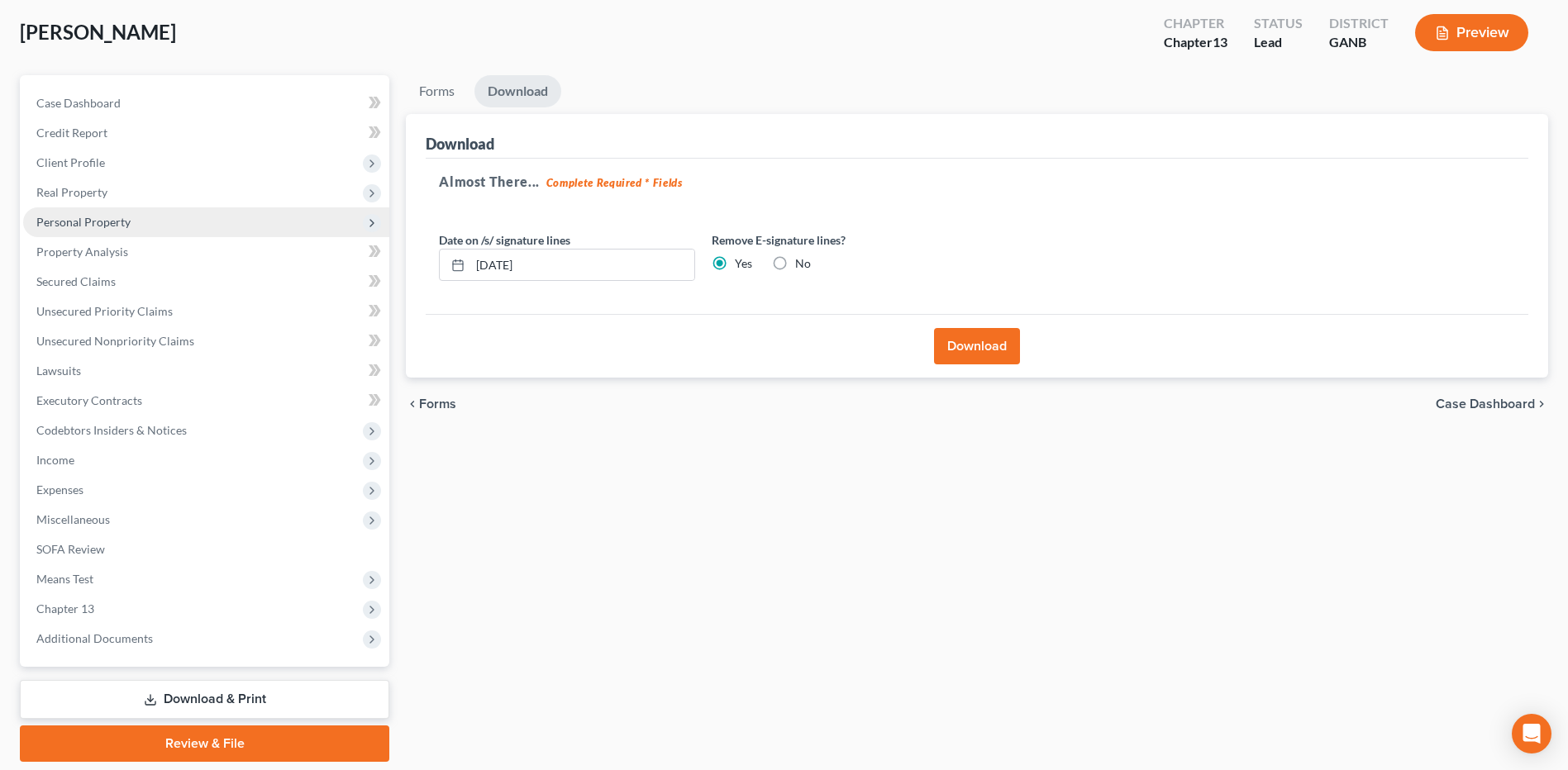
scroll to position [0, 0]
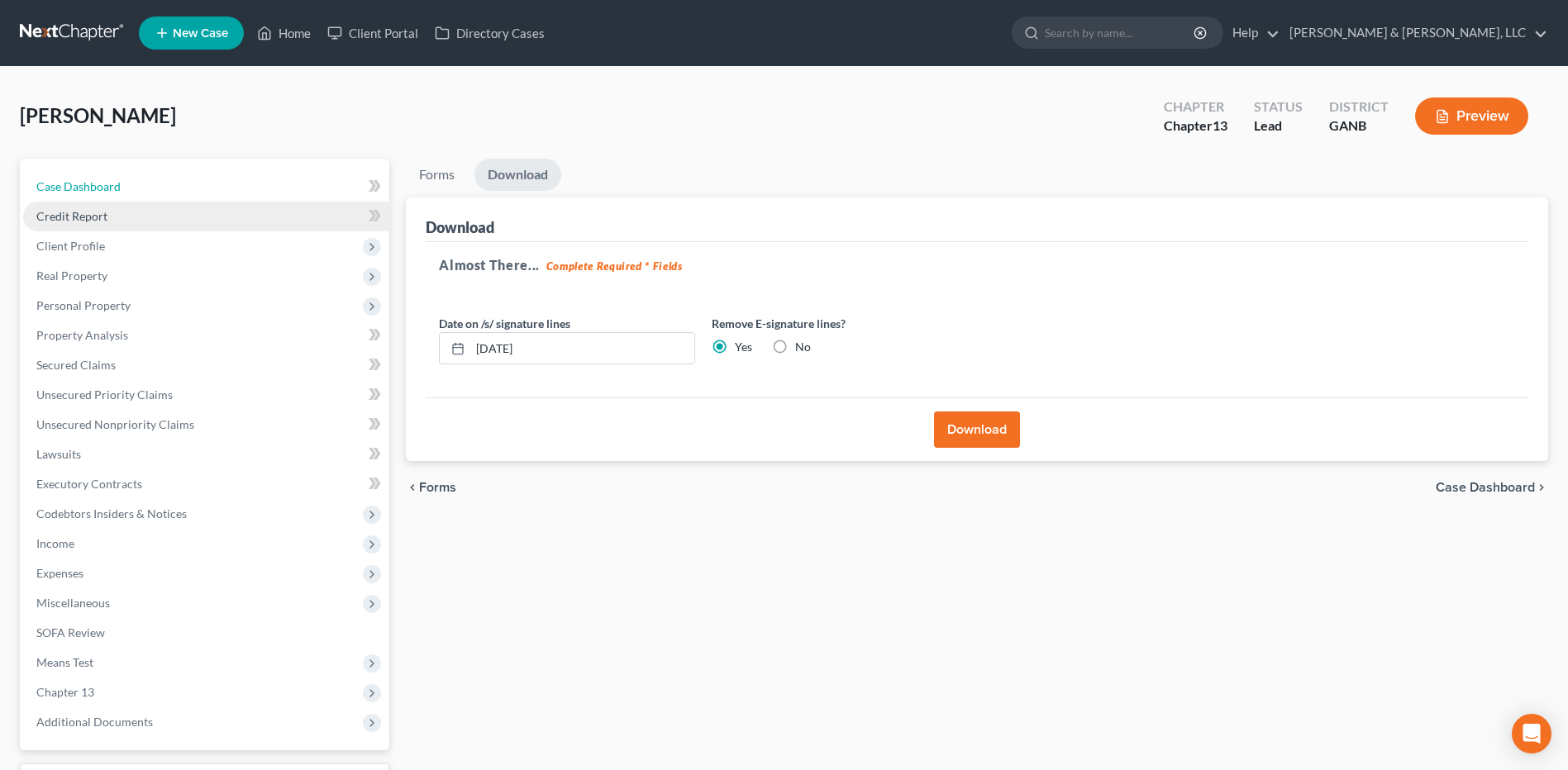
drag, startPoint x: 182, startPoint y: 194, endPoint x: 187, endPoint y: 211, distance: 17.7
click at [182, 193] on link "Case Dashboard" at bounding box center [206, 187] width 366 height 30
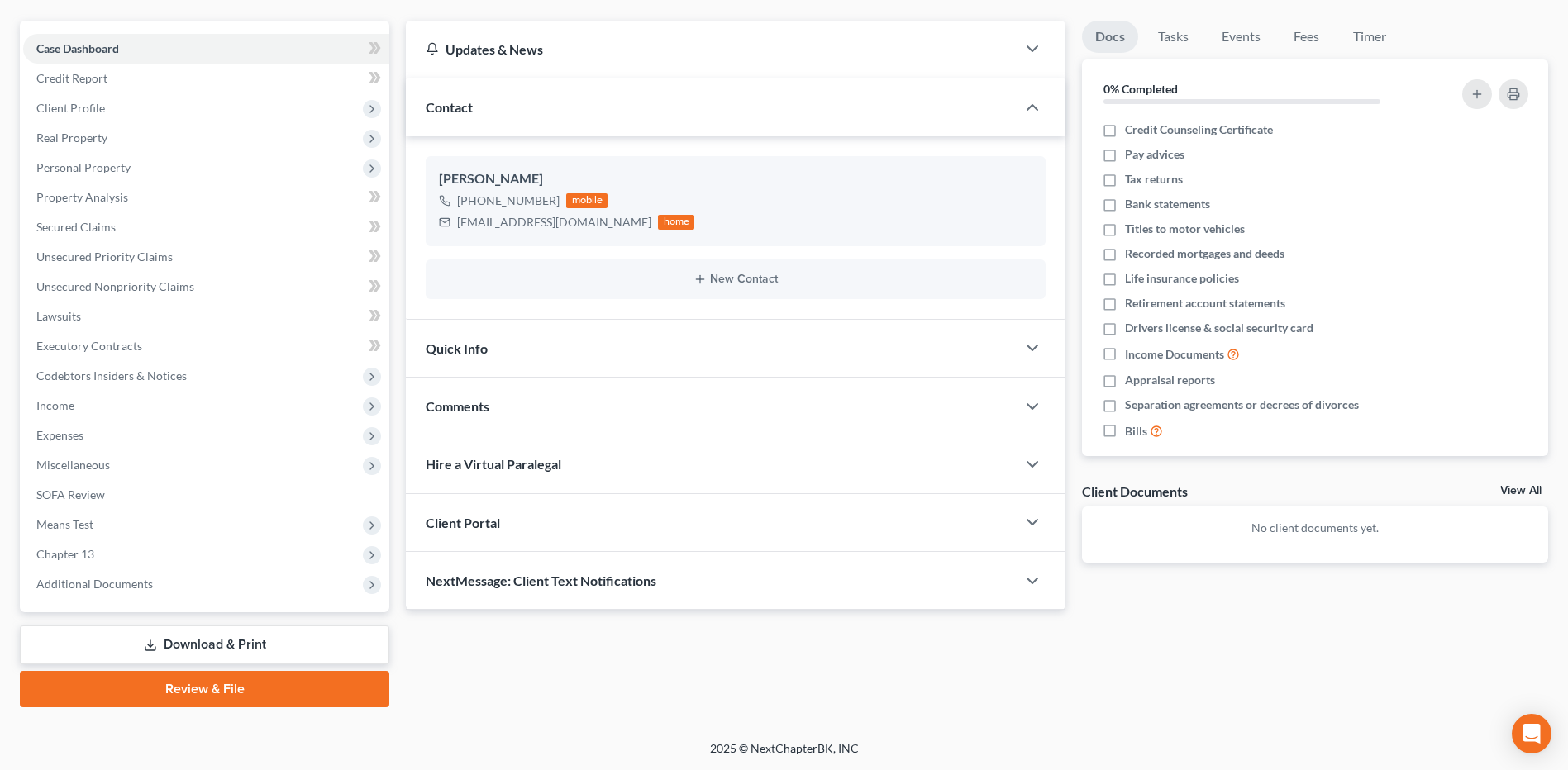
click at [322, 635] on link "Download & Print" at bounding box center [205, 645] width 370 height 39
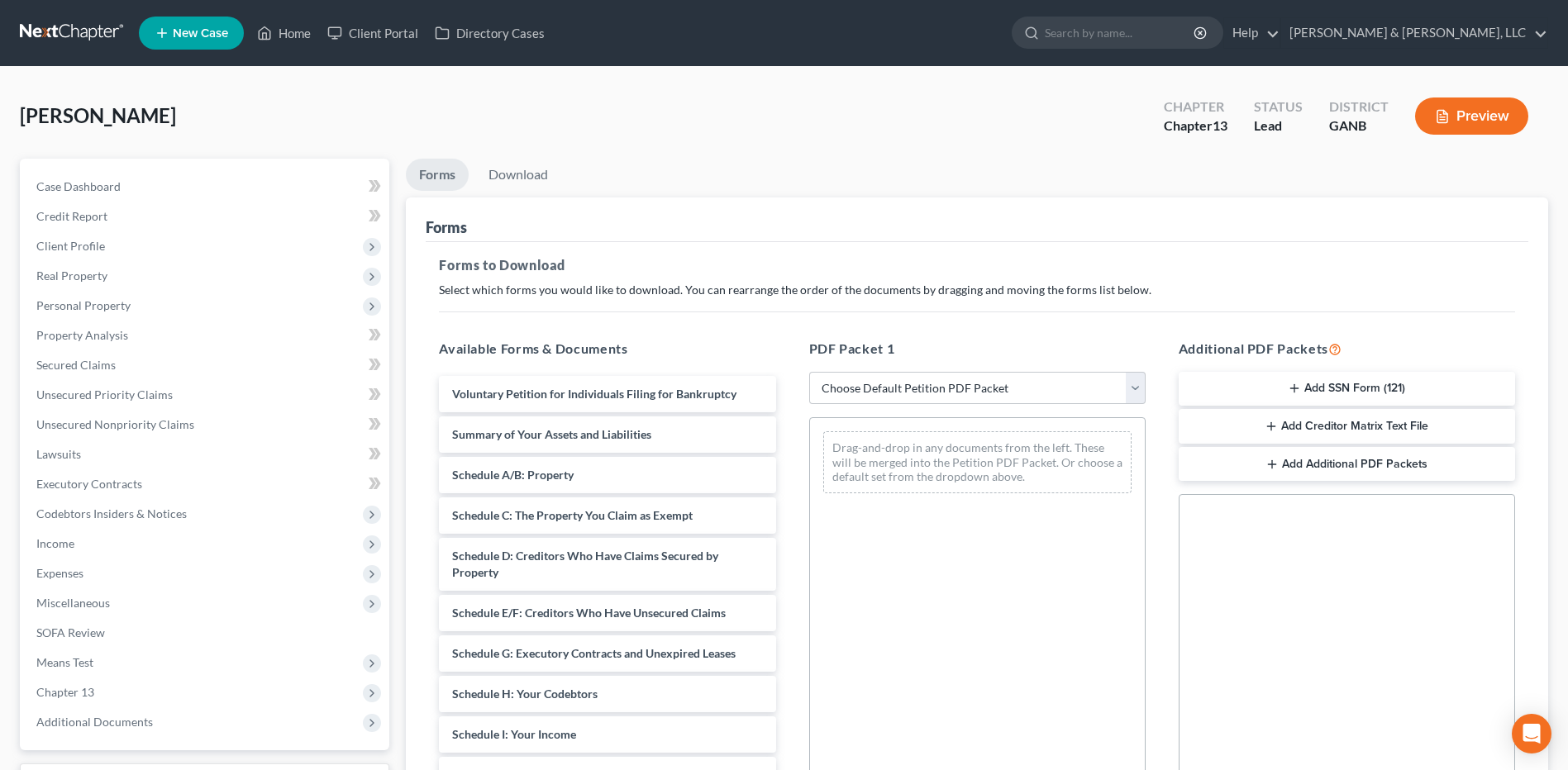
click at [1322, 389] on button "Add SSN Form (121)" at bounding box center [1347, 389] width 336 height 34
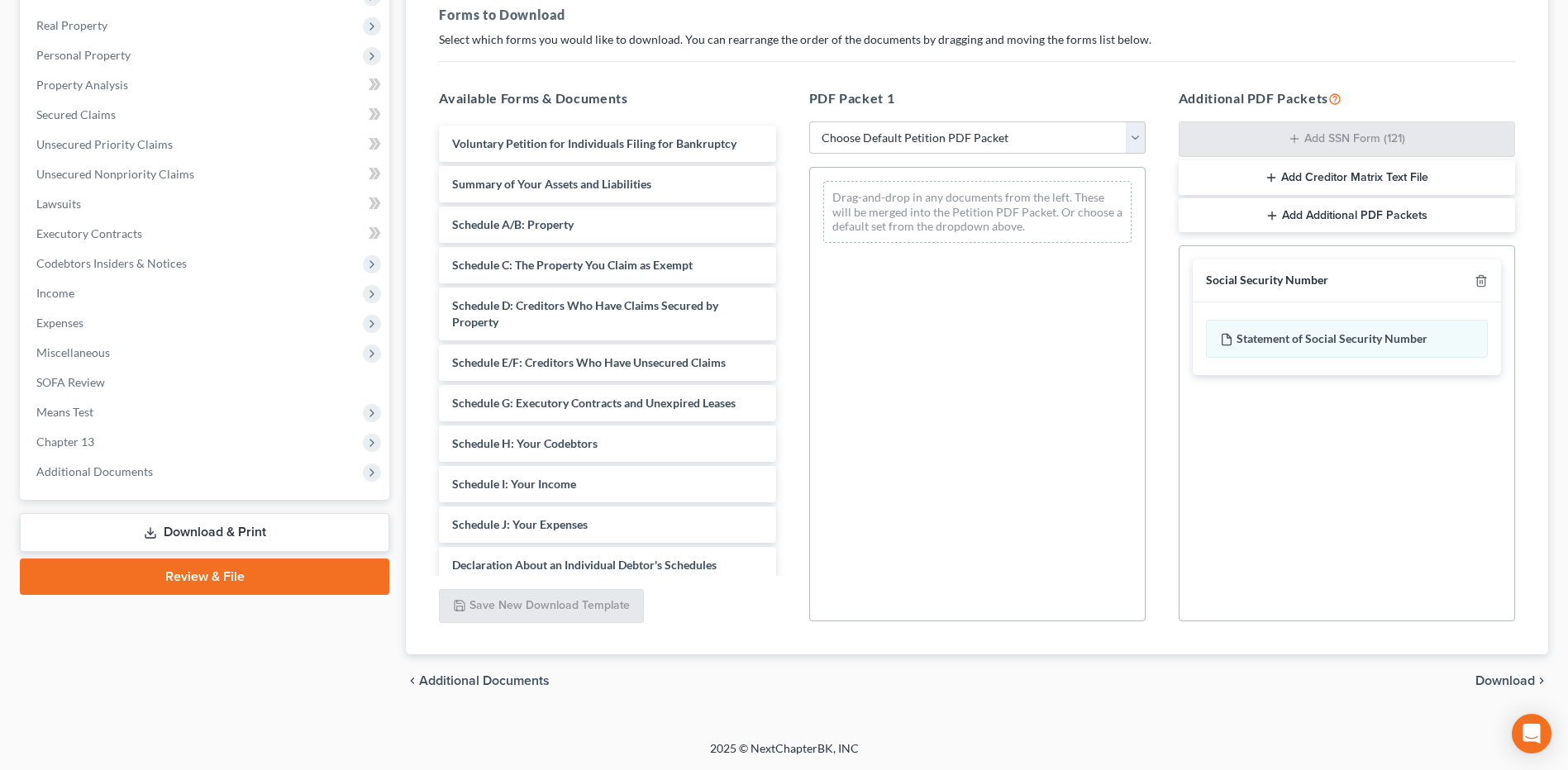
click at [1495, 681] on span "Download" at bounding box center [1506, 681] width 59 height 13
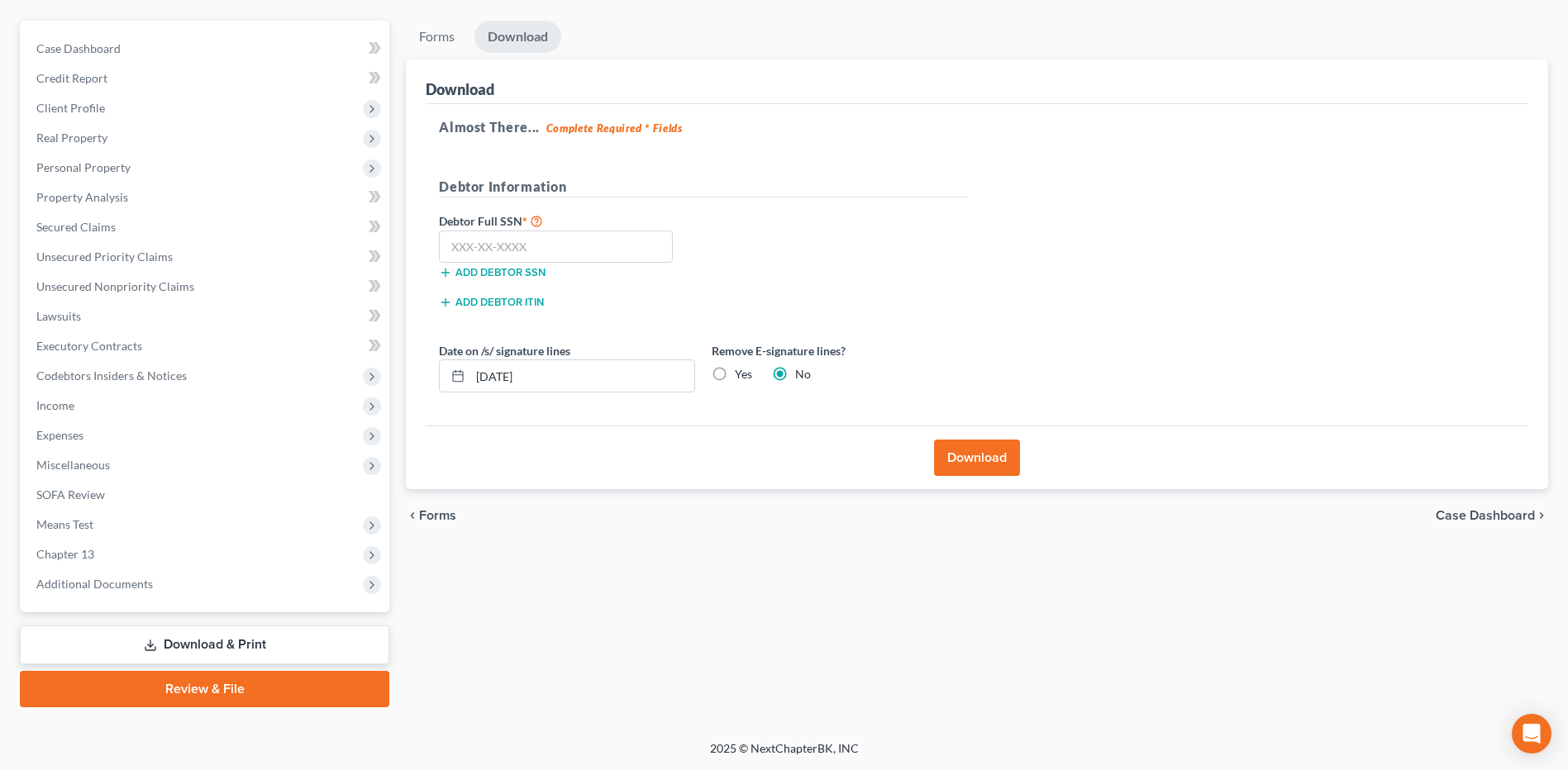
scroll to position [138, 0]
click at [577, 247] on input "text" at bounding box center [556, 247] width 234 height 34
type input "258-63-9222"
click at [735, 388] on div "Remove E-signature lines? Yes No" at bounding box center [840, 367] width 273 height 51
click at [735, 380] on label "Yes" at bounding box center [743, 374] width 17 height 16
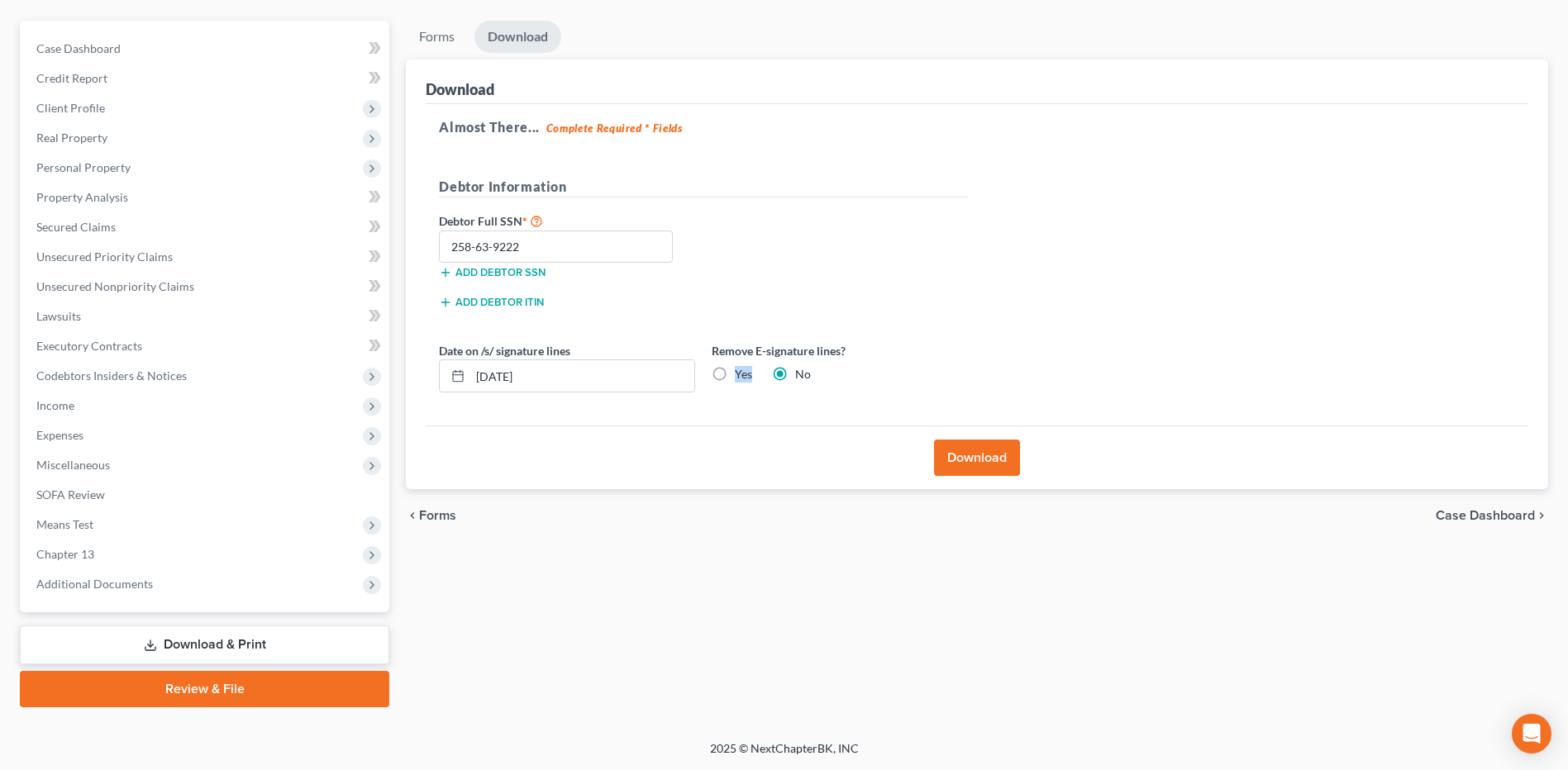
click at [741, 377] on input "Yes" at bounding box center [746, 371] width 11 height 11
radio input "true"
radio input "false"
click at [959, 465] on button "Download" at bounding box center [977, 458] width 86 height 36
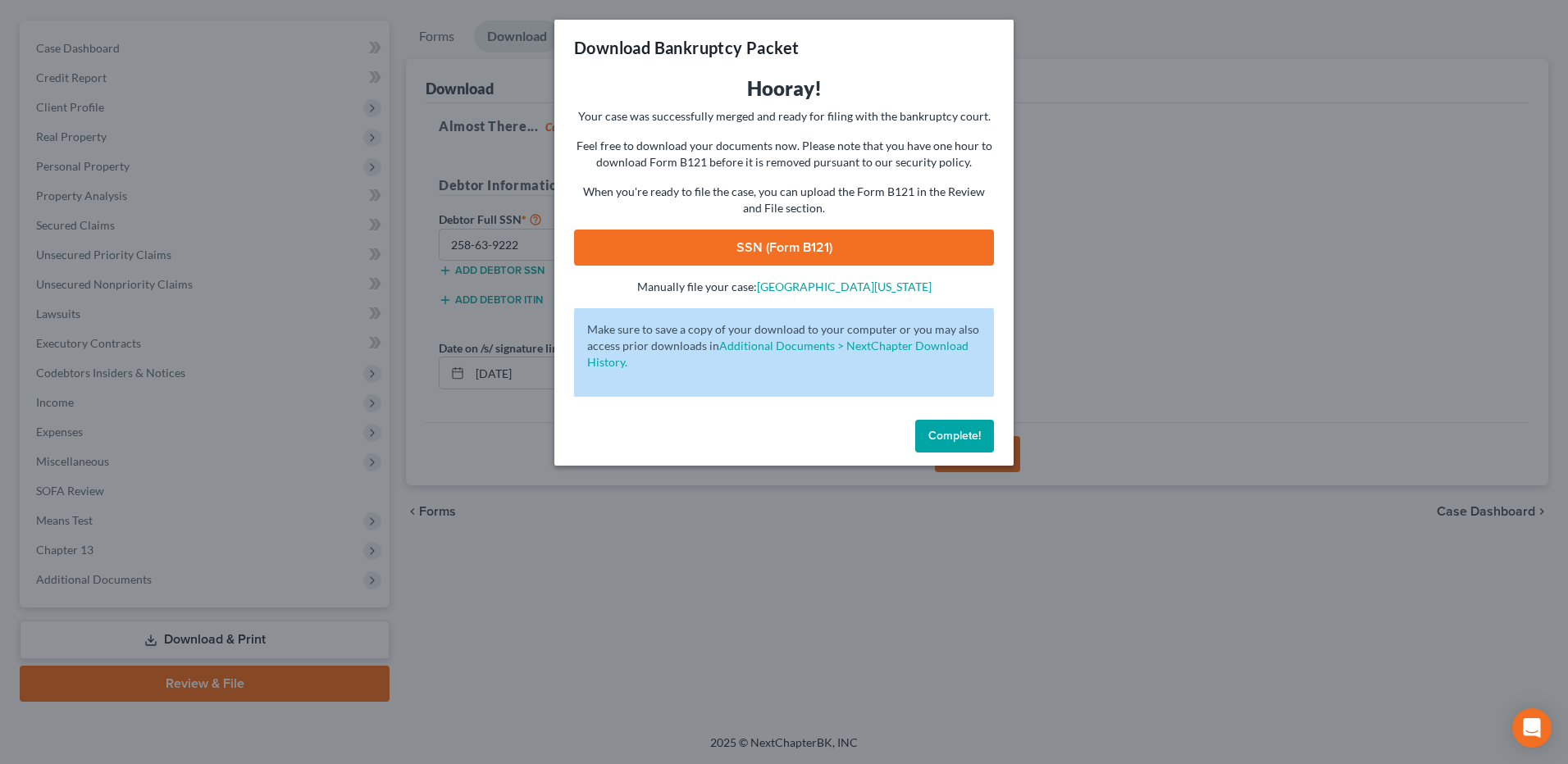
click at [967, 447] on button "Complete!" at bounding box center [954, 436] width 79 height 33
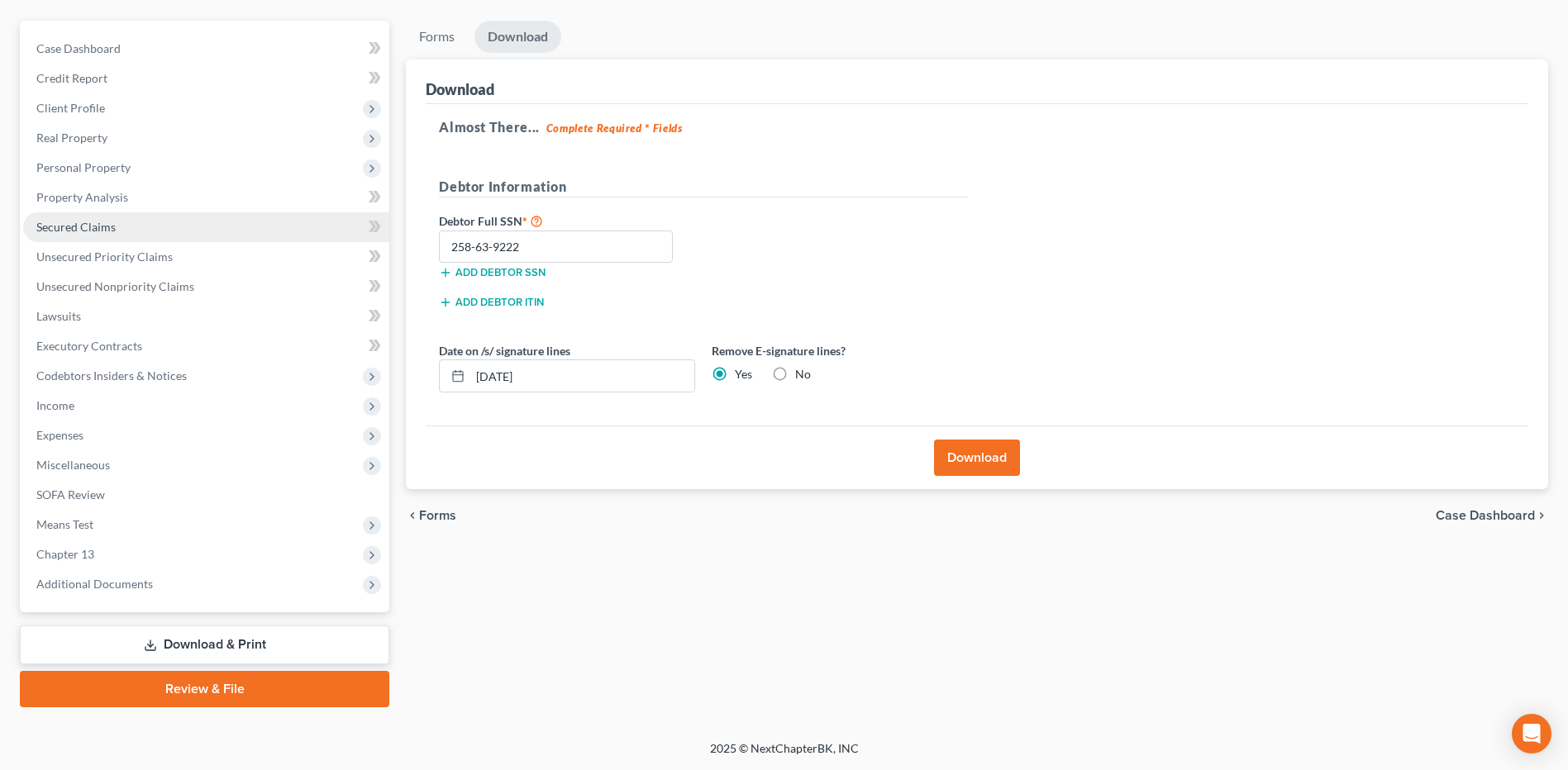
click at [134, 232] on link "Secured Claims" at bounding box center [206, 227] width 366 height 30
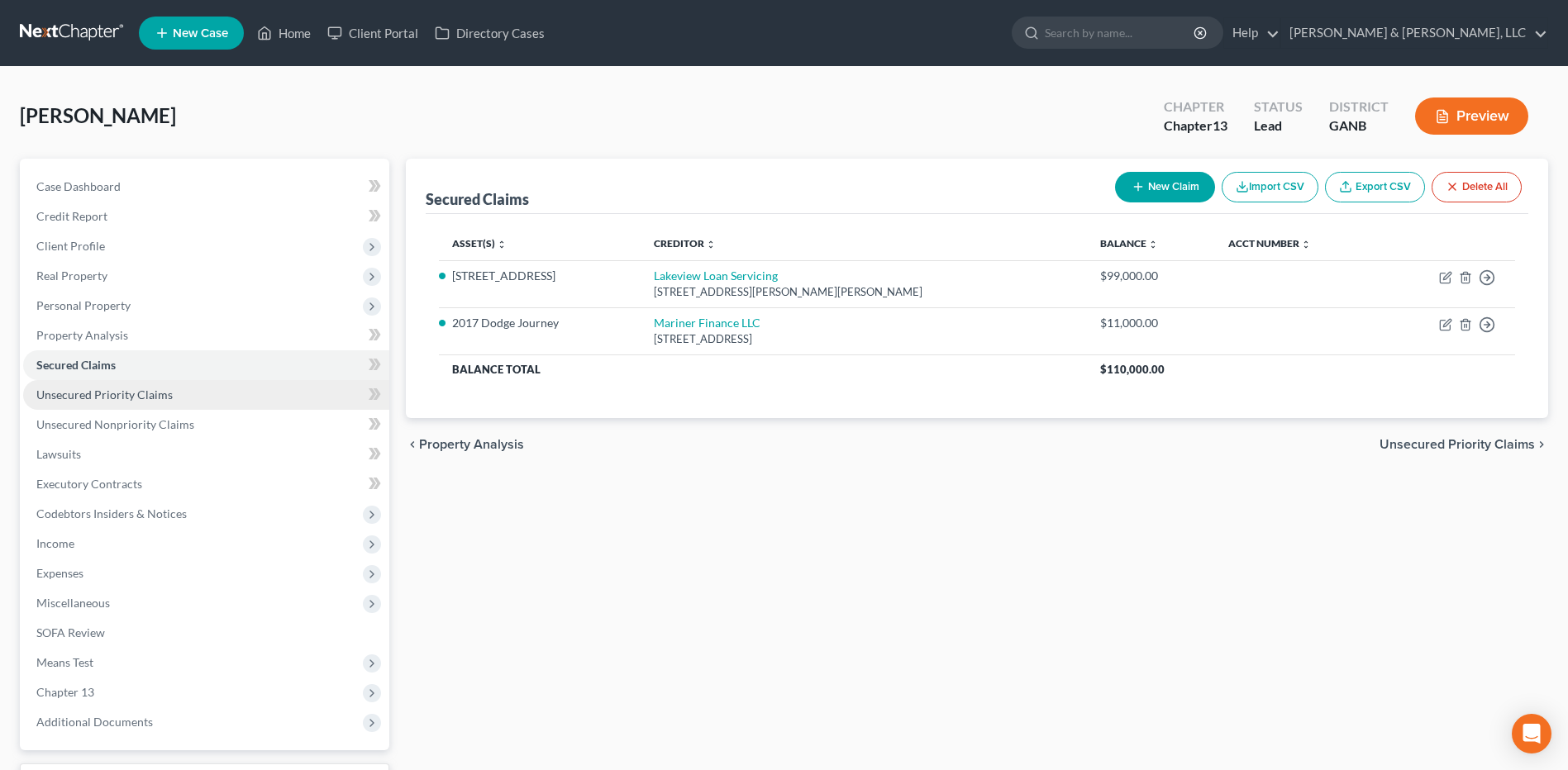
click at [91, 391] on span "Unsecured Priority Claims" at bounding box center [104, 395] width 136 height 14
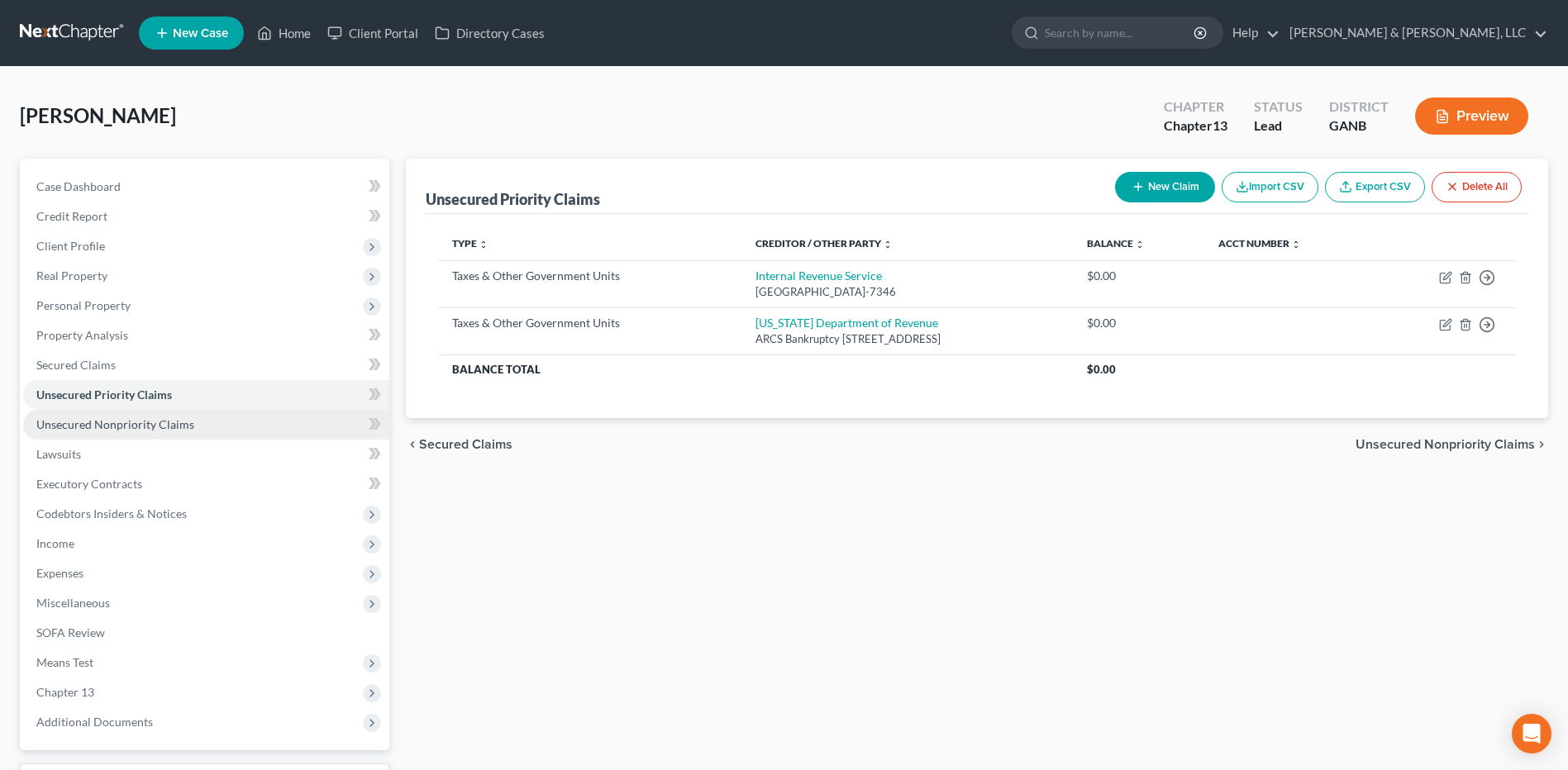
click at [125, 434] on link "Unsecured Nonpriority Claims" at bounding box center [206, 424] width 366 height 30
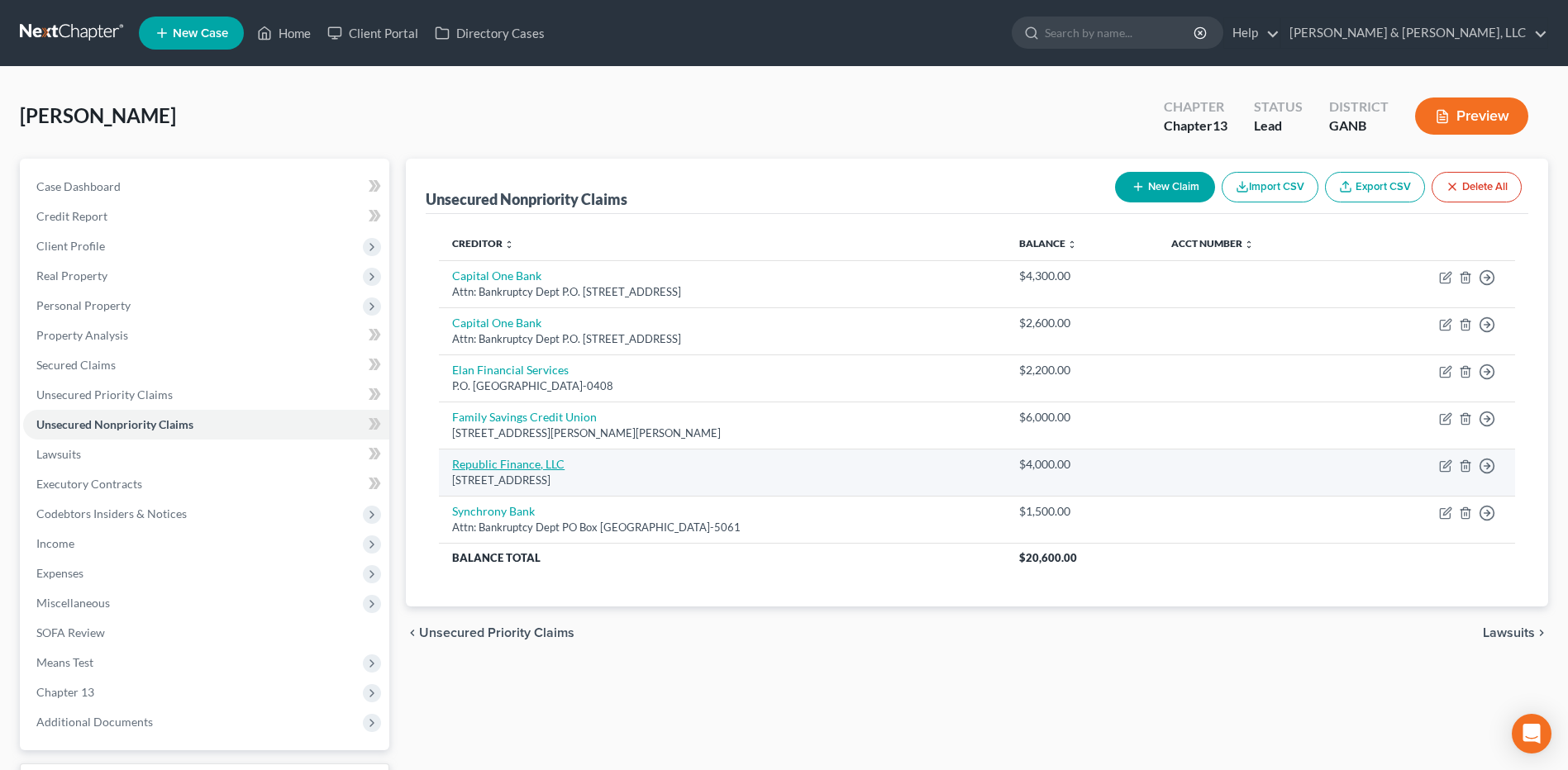
click at [536, 469] on link "Republic Finance, LLC" at bounding box center [508, 464] width 112 height 14
select select "19"
select select "10"
select select "0"
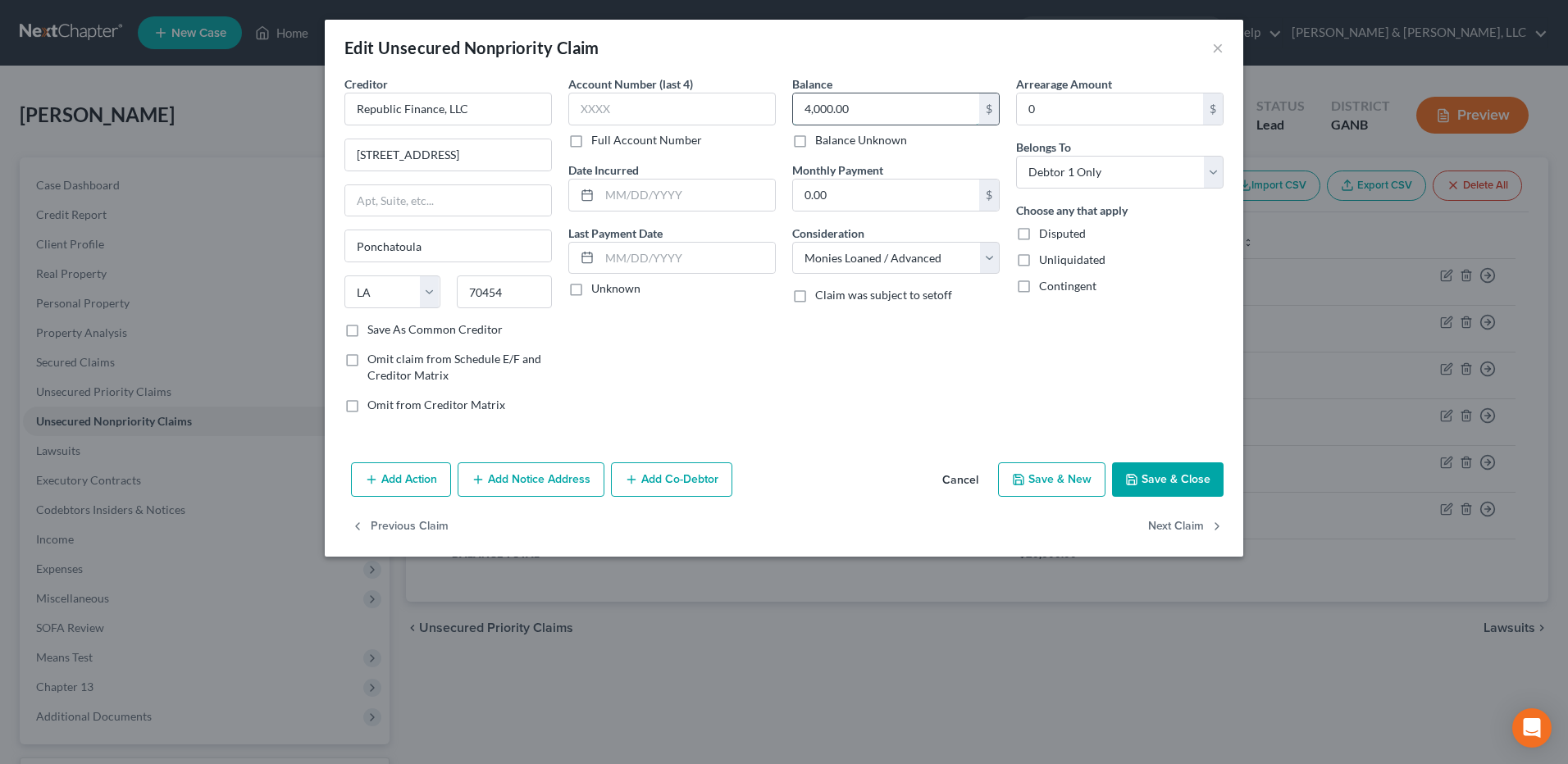
click at [886, 114] on input "4,000.00" at bounding box center [887, 108] width 186 height 31
click at [1188, 476] on button "Save & Close" at bounding box center [1167, 480] width 111 height 34
type input "7,000.00"
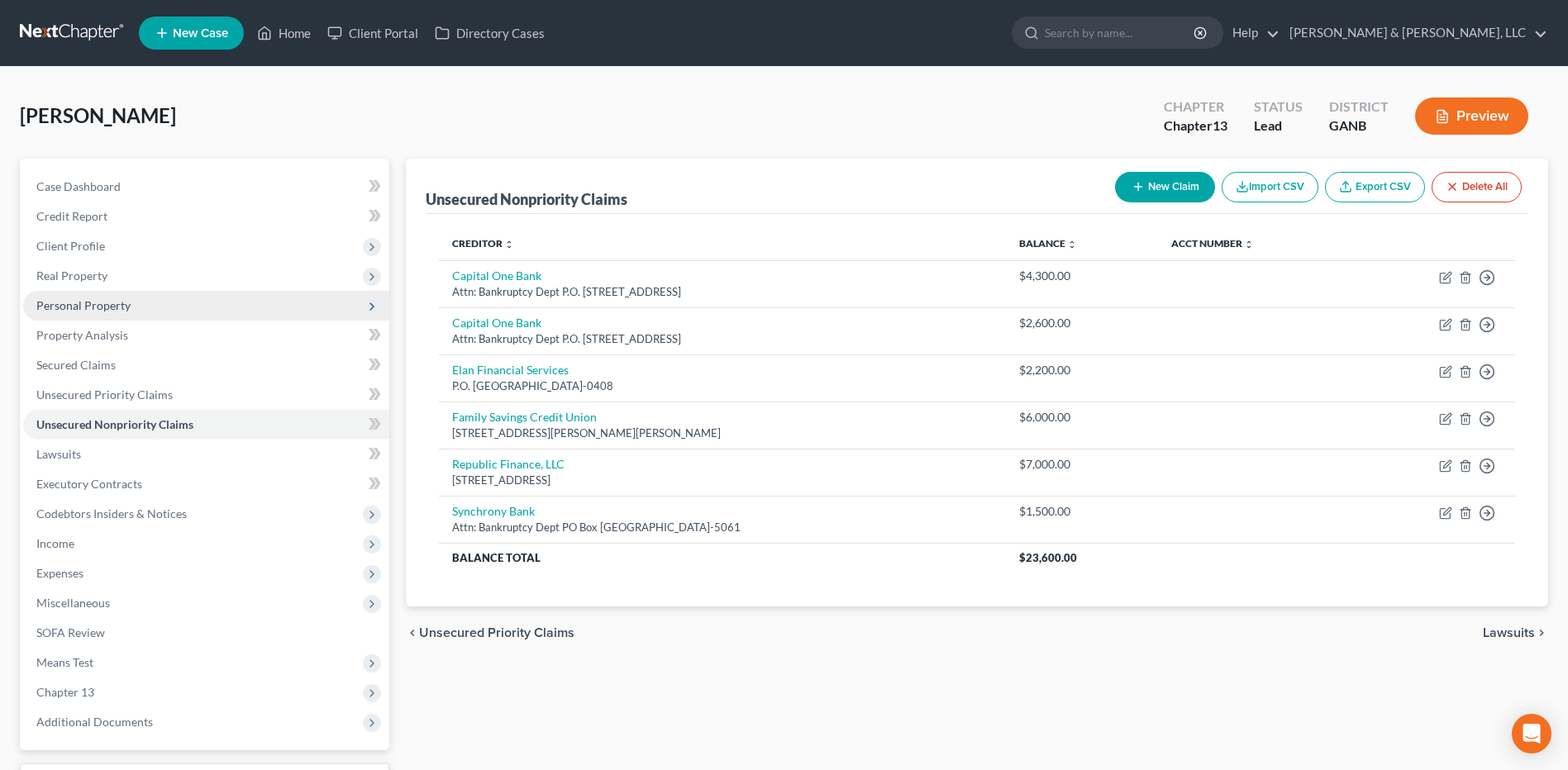
click at [114, 303] on span "Personal Property" at bounding box center [83, 306] width 94 height 14
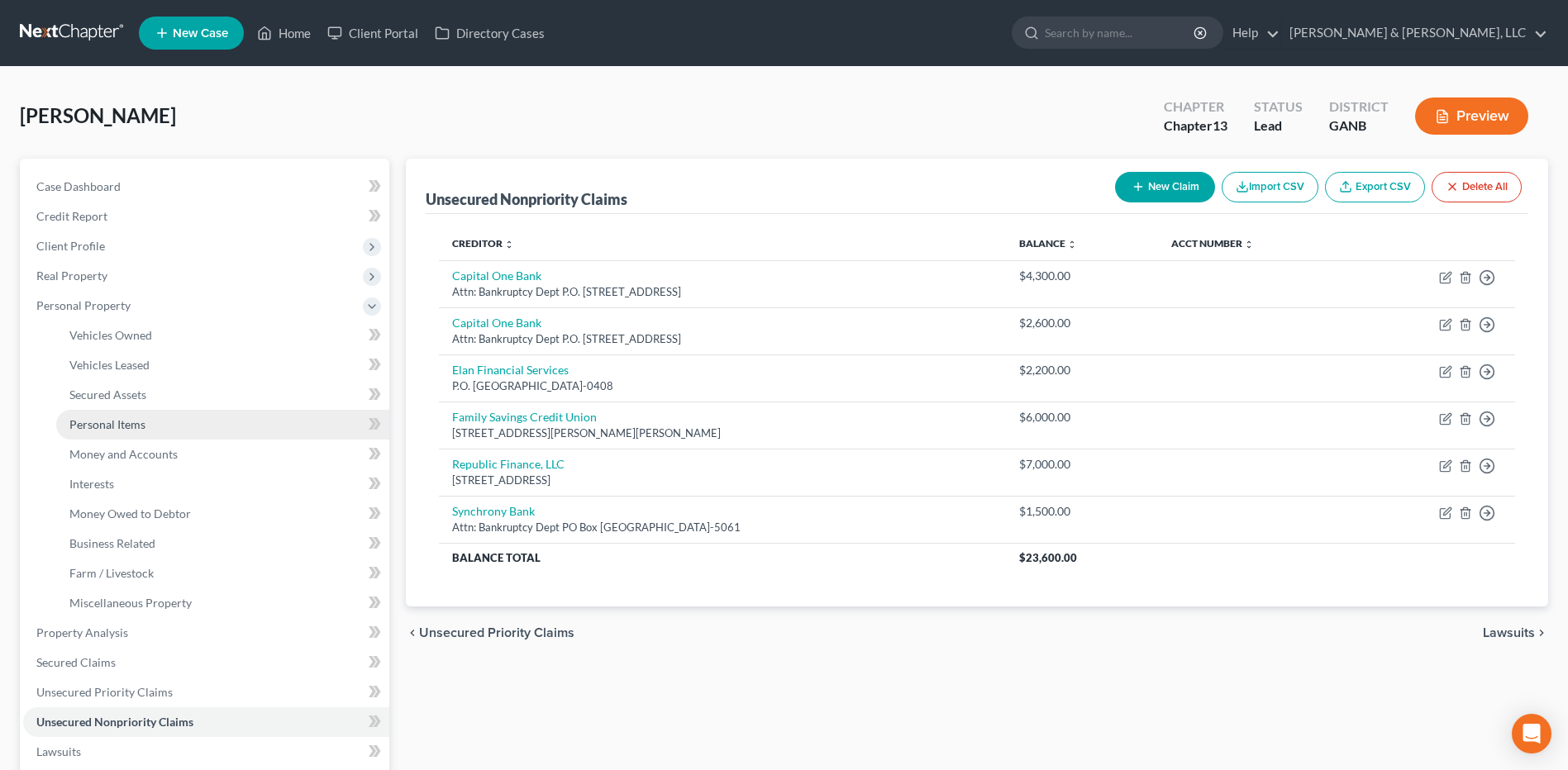
click at [220, 431] on link "Personal Items" at bounding box center [223, 424] width 333 height 30
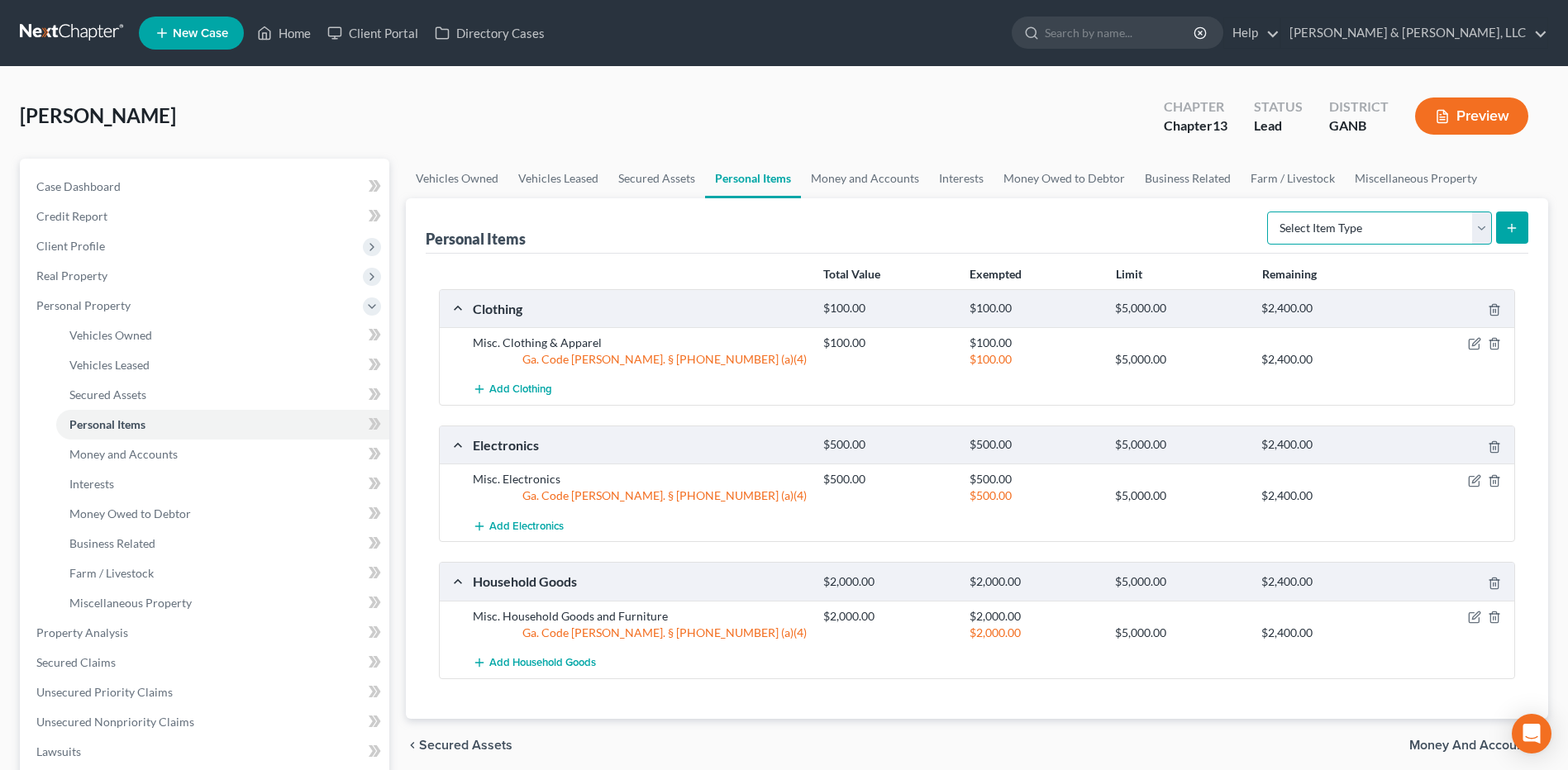
click at [1406, 233] on select "Select Item Type Clothing (A/B: 11) Collectibles Of Value (A/B: 8) Electronics …" at bounding box center [1379, 228] width 225 height 34
select select "firearms"
click at [1270, 212] on select "Select Item Type Clothing (A/B: 11) Collectibles Of Value (A/B: 8) Electronics …" at bounding box center [1379, 228] width 225 height 34
click at [1517, 223] on icon "submit" at bounding box center [1512, 228] width 13 height 13
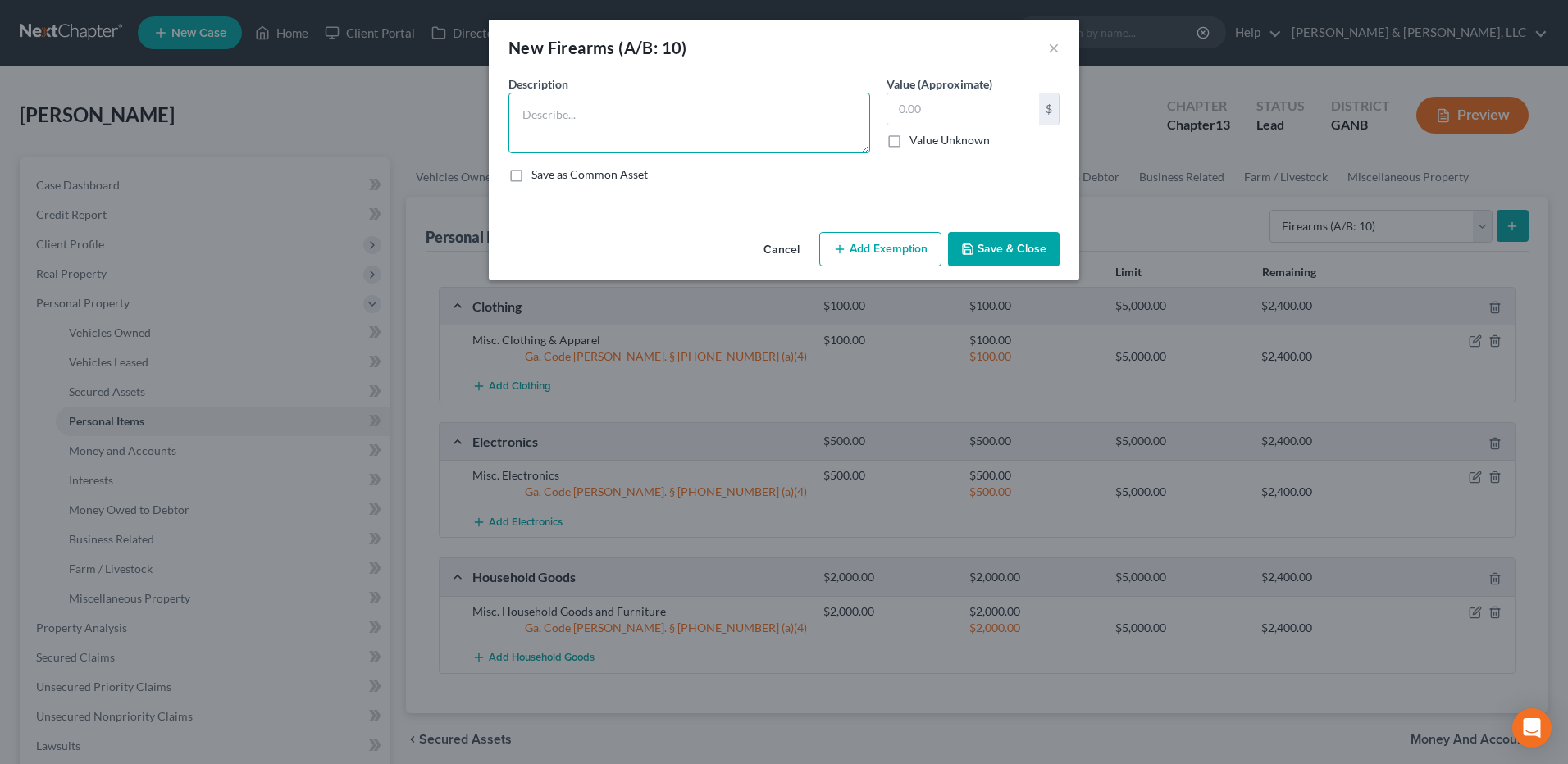
click at [691, 146] on textarea at bounding box center [689, 124] width 362 height 61
type textarea "Rifle"
type input "300"
click at [878, 250] on button "Add Exemption" at bounding box center [880, 249] width 123 height 34
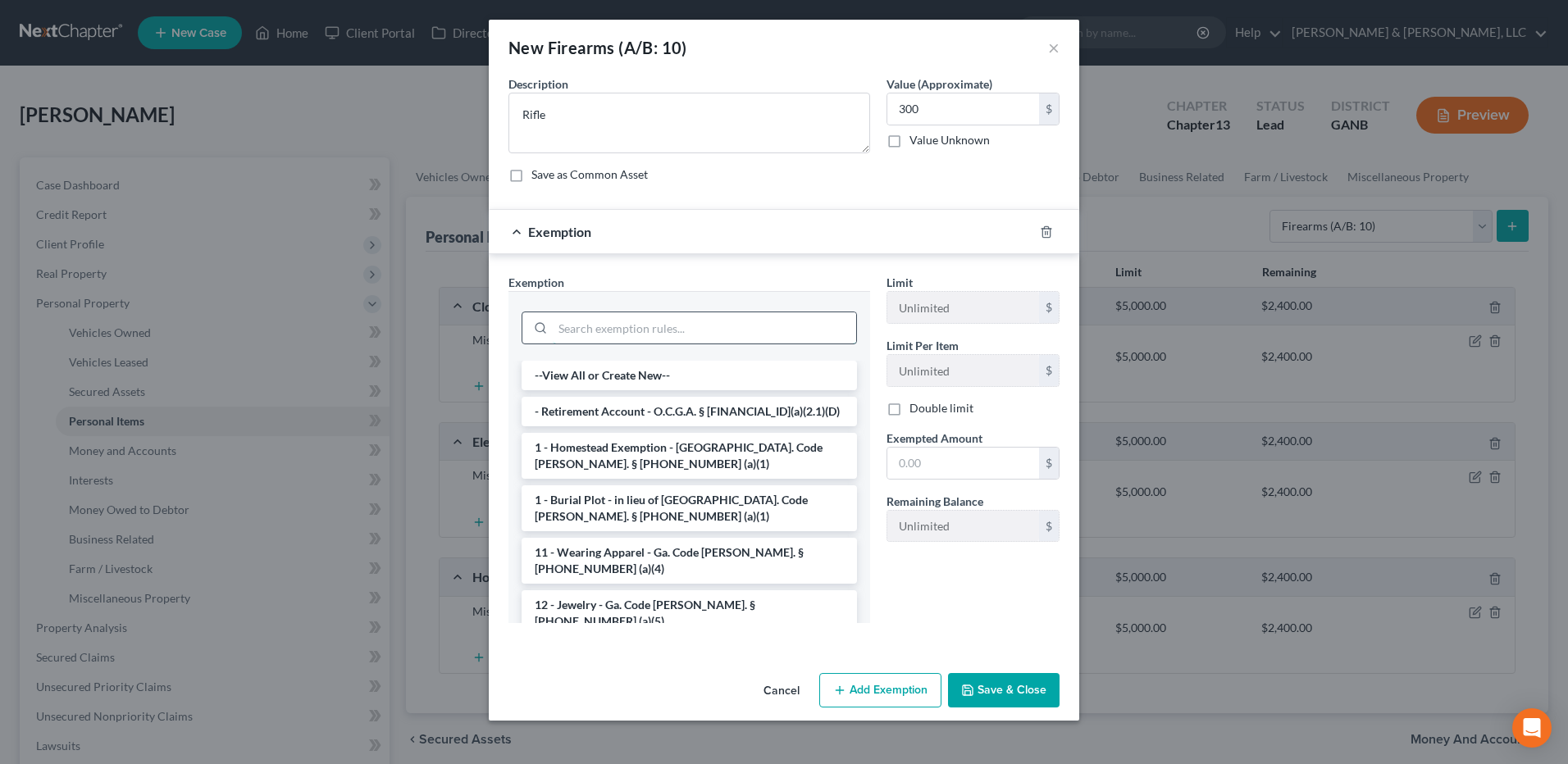
click at [638, 336] on input "search" at bounding box center [704, 328] width 303 height 31
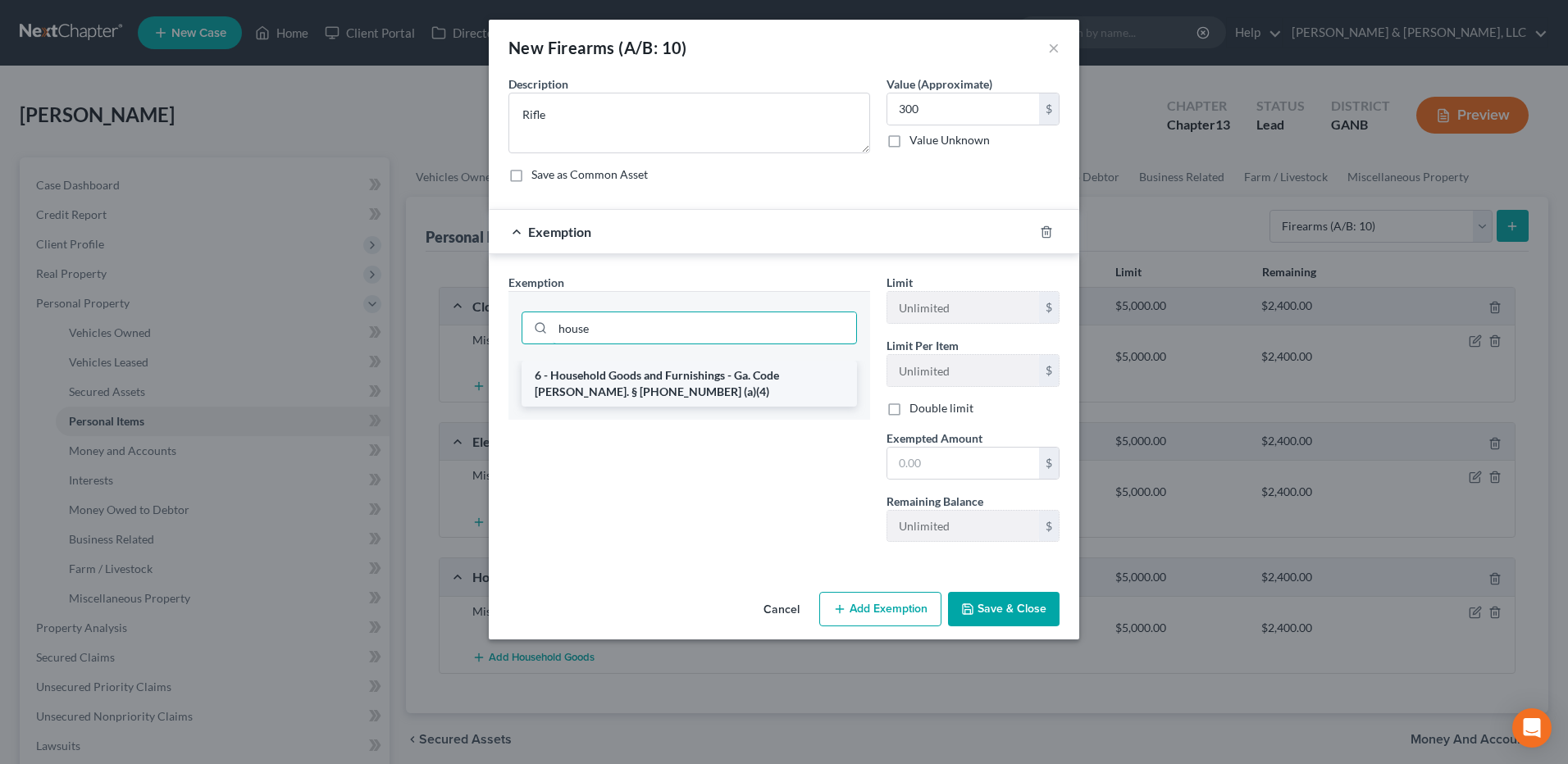
type input "house"
click at [644, 365] on li "6 - Household Goods and Furnishings - Ga. Code [PERSON_NAME]. § [PHONE_NUMBER] …" at bounding box center [689, 384] width 335 height 46
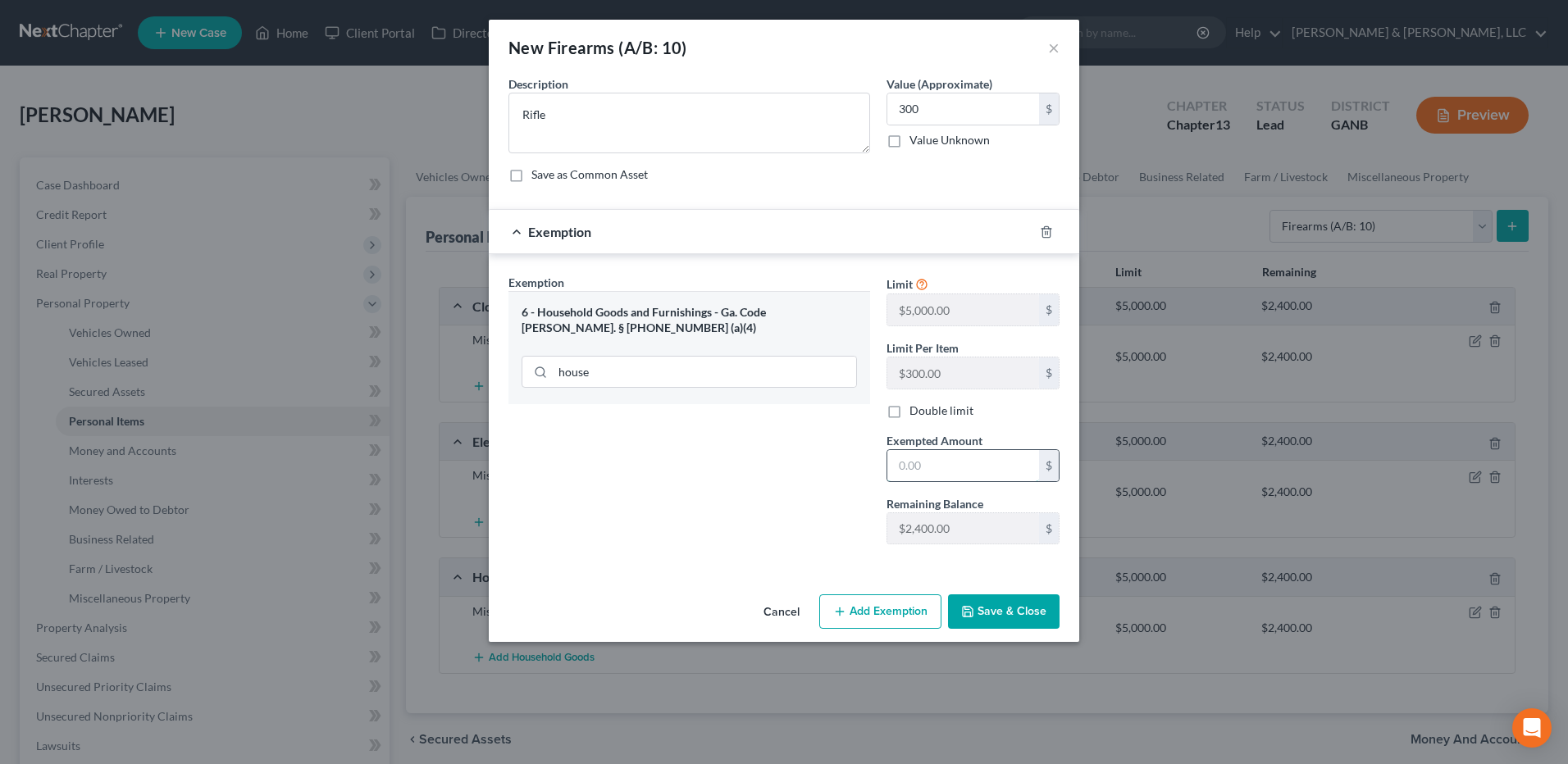
click at [915, 452] on input "text" at bounding box center [964, 466] width 152 height 31
type input "300"
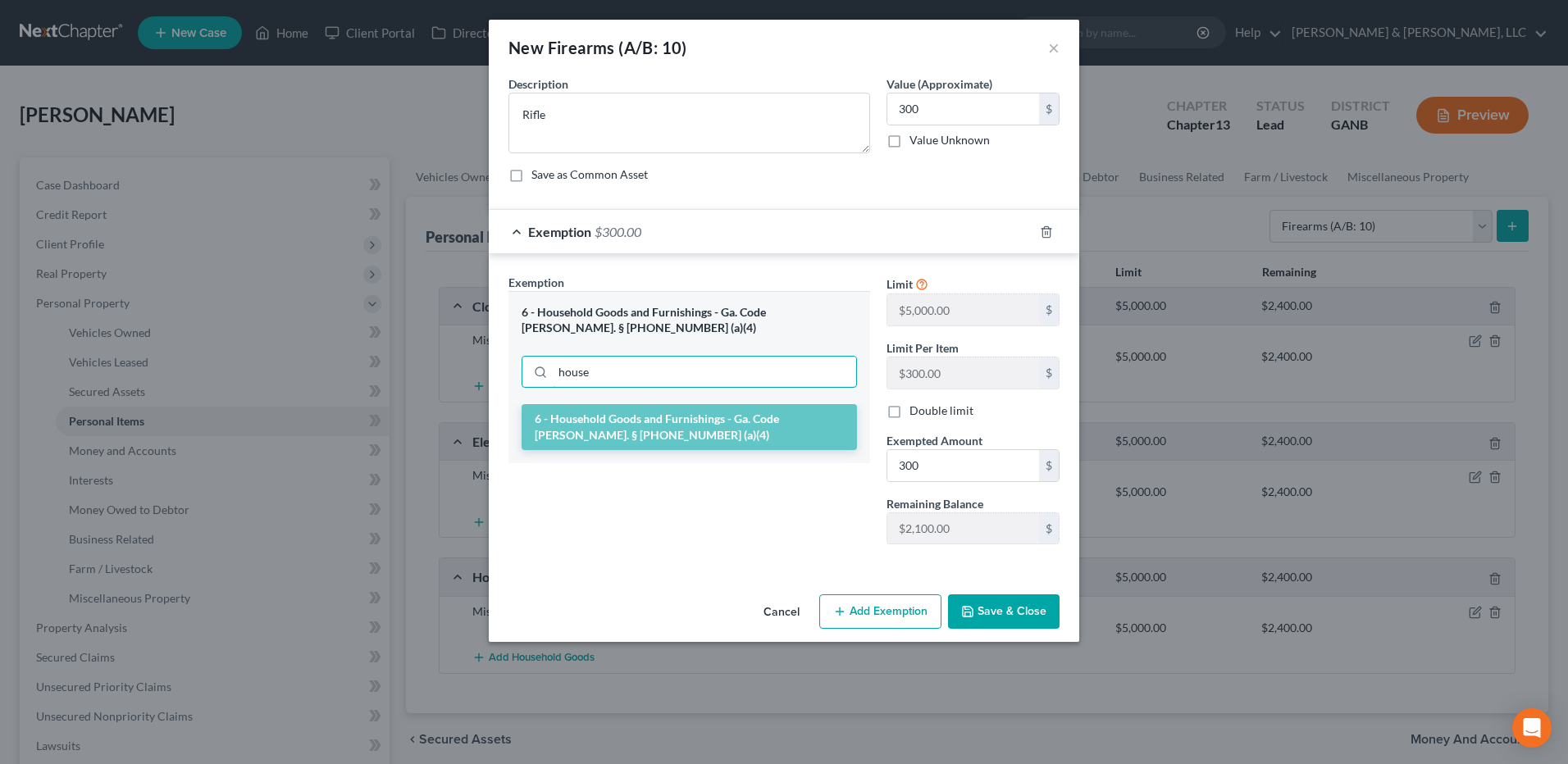
drag, startPoint x: 614, startPoint y: 371, endPoint x: 514, endPoint y: 367, distance: 100.1
click at [514, 367] on div "6 - Household Goods and Furnishings - Ga. Code Ann. § 44-13-100 (a)(4) house" at bounding box center [689, 347] width 362 height 113
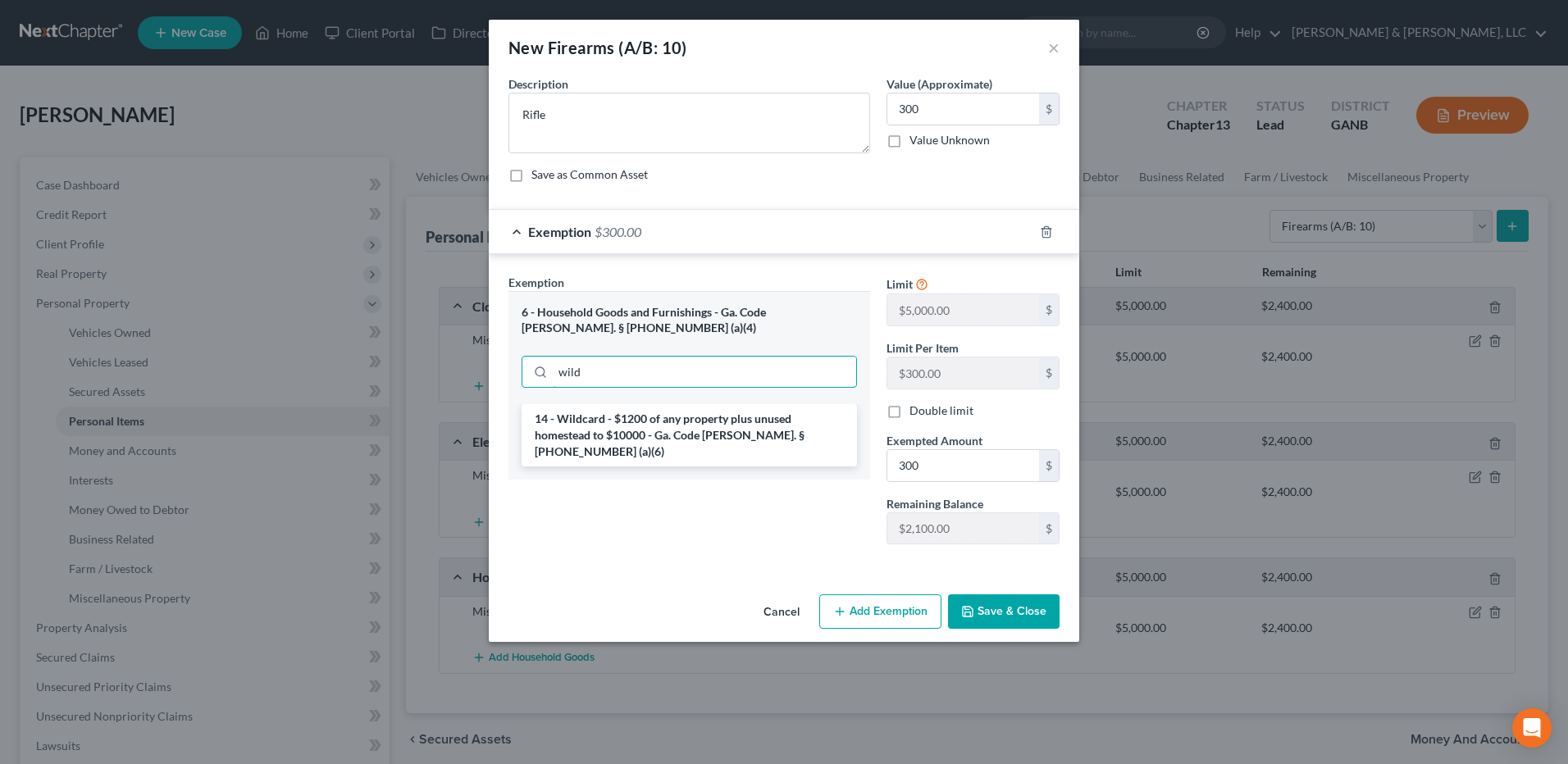
type input "wild"
click at [652, 425] on li "14 - Wildcard - $1200 of any property plus unused homestead to $10000 - Ga. Cod…" at bounding box center [689, 436] width 335 height 63
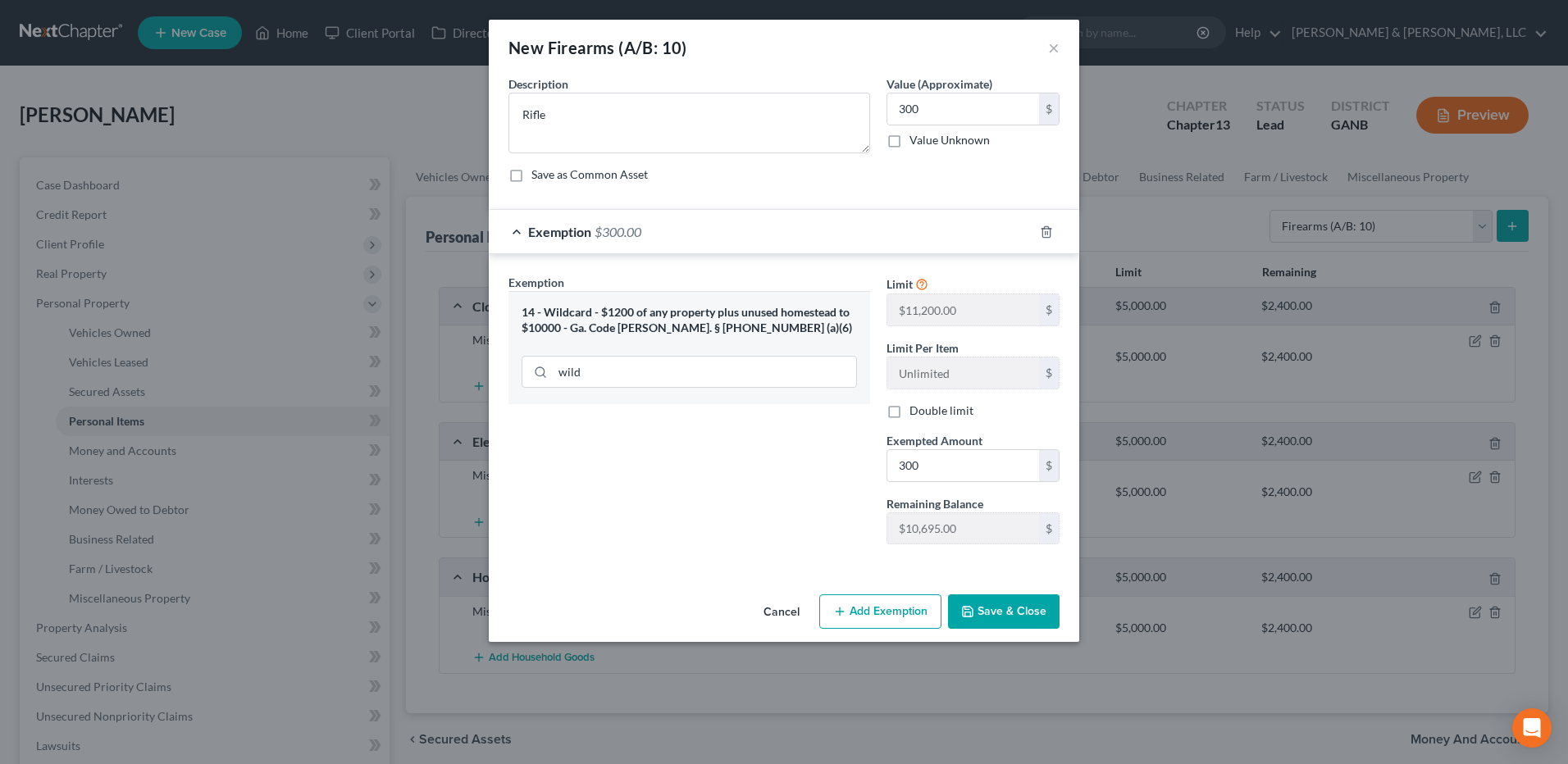
click at [1031, 617] on button "Save & Close" at bounding box center [1004, 612] width 111 height 34
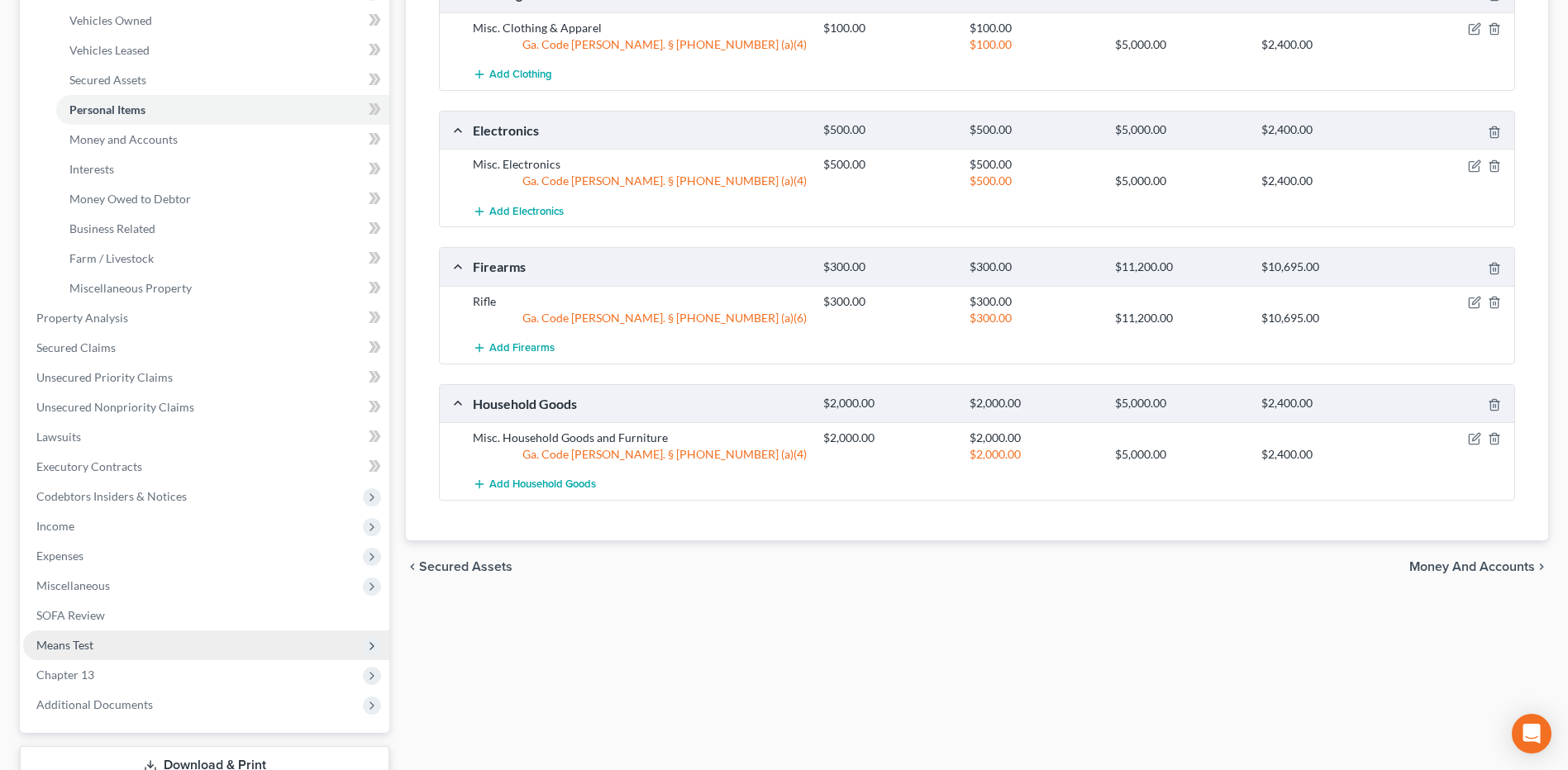
scroll to position [436, 0]
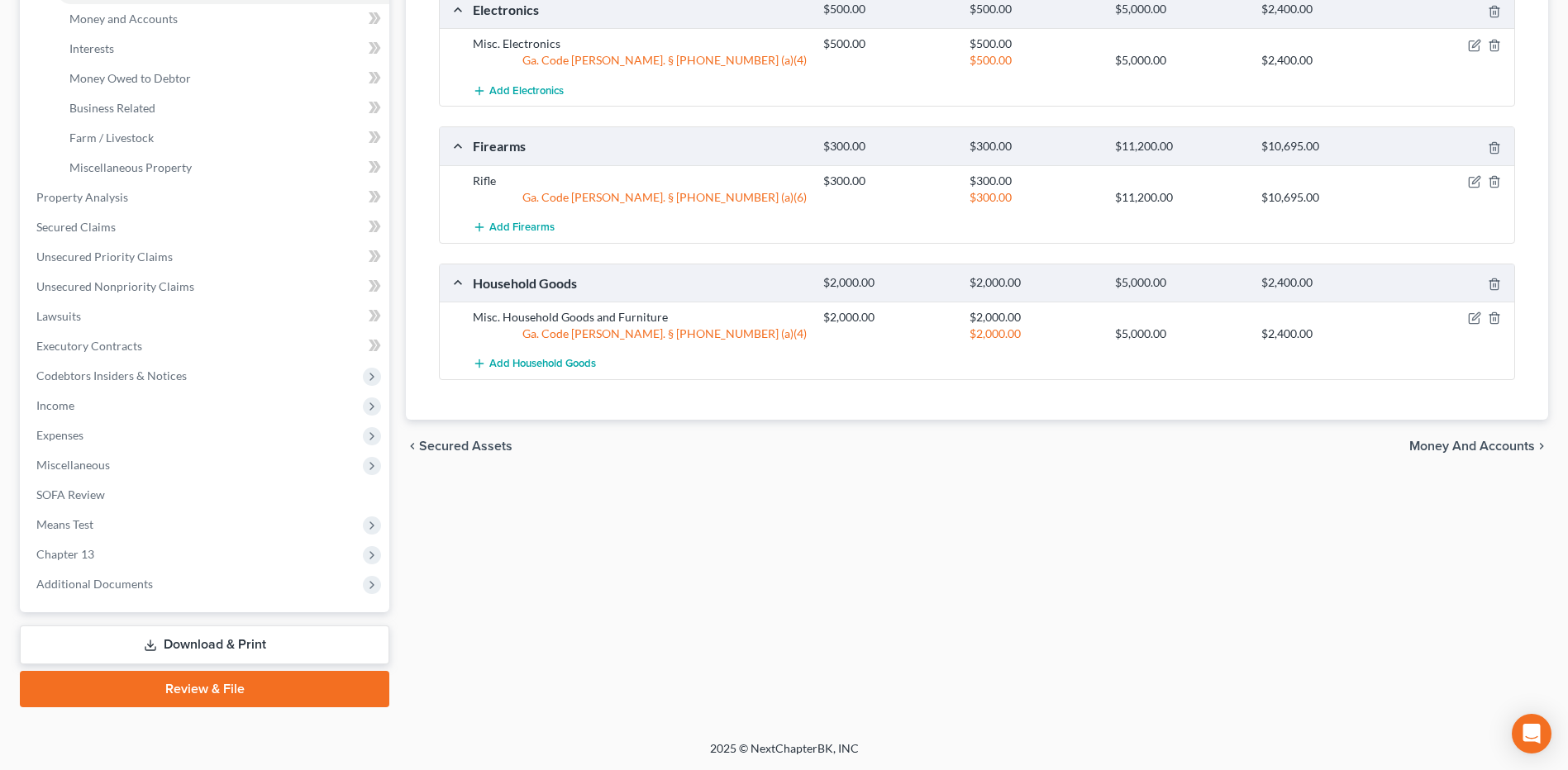
click at [287, 650] on link "Download & Print" at bounding box center [205, 645] width 370 height 39
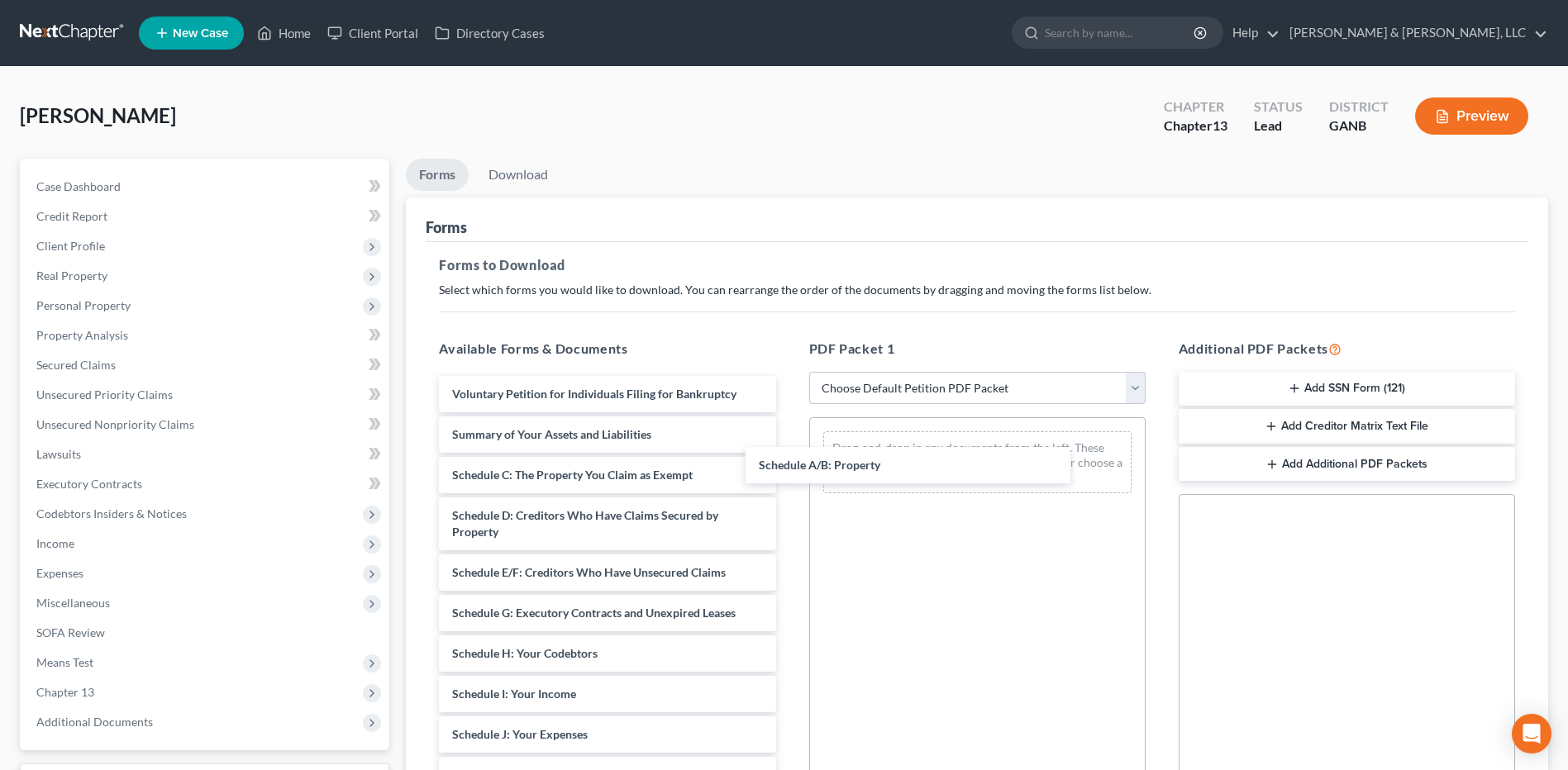
click at [788, 470] on div "Schedule A/B: Property Voluntary Petition for Individuals Filing for Bankruptcy…" at bounding box center [607, 723] width 363 height 693
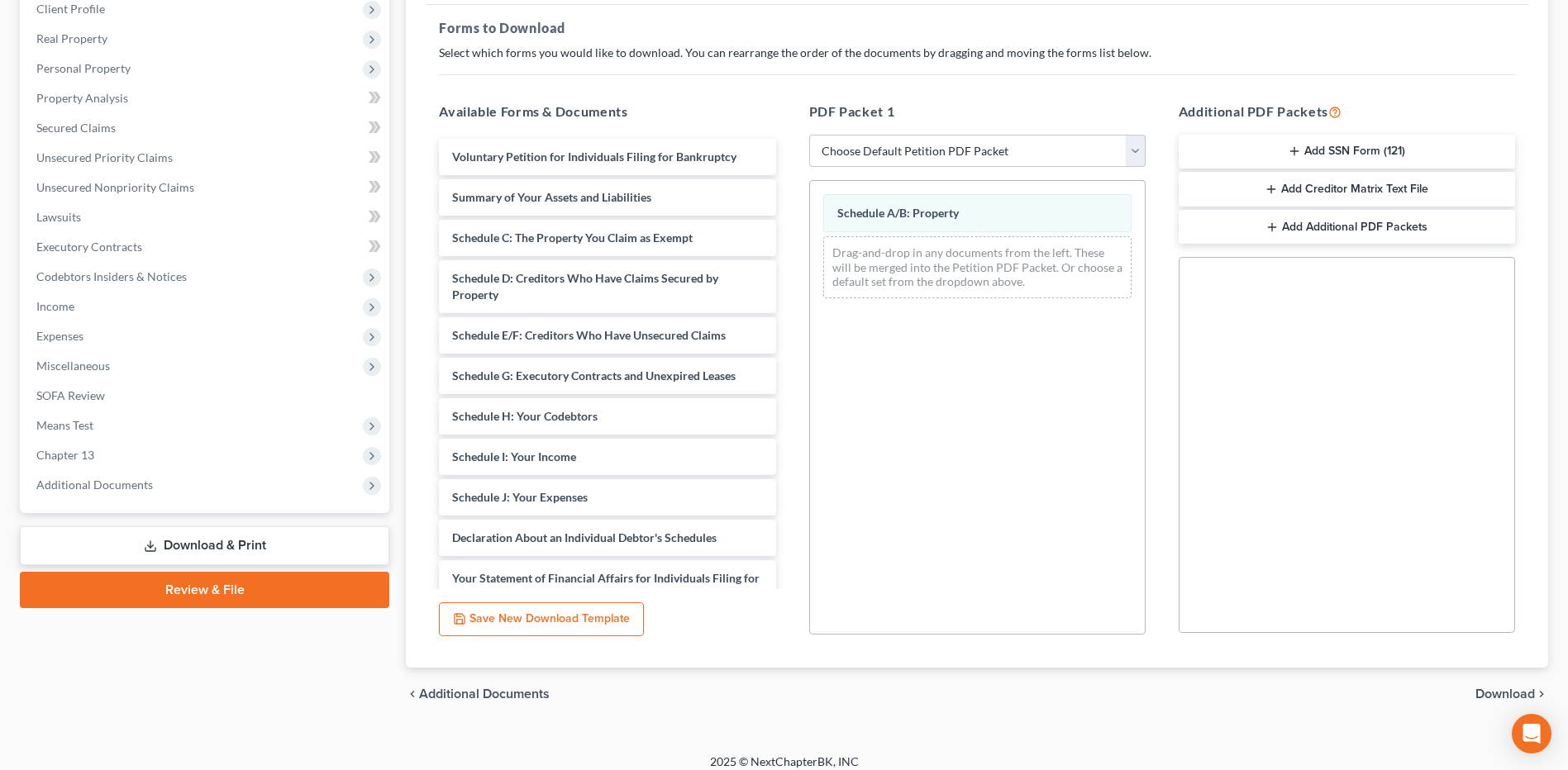
scroll to position [251, 0]
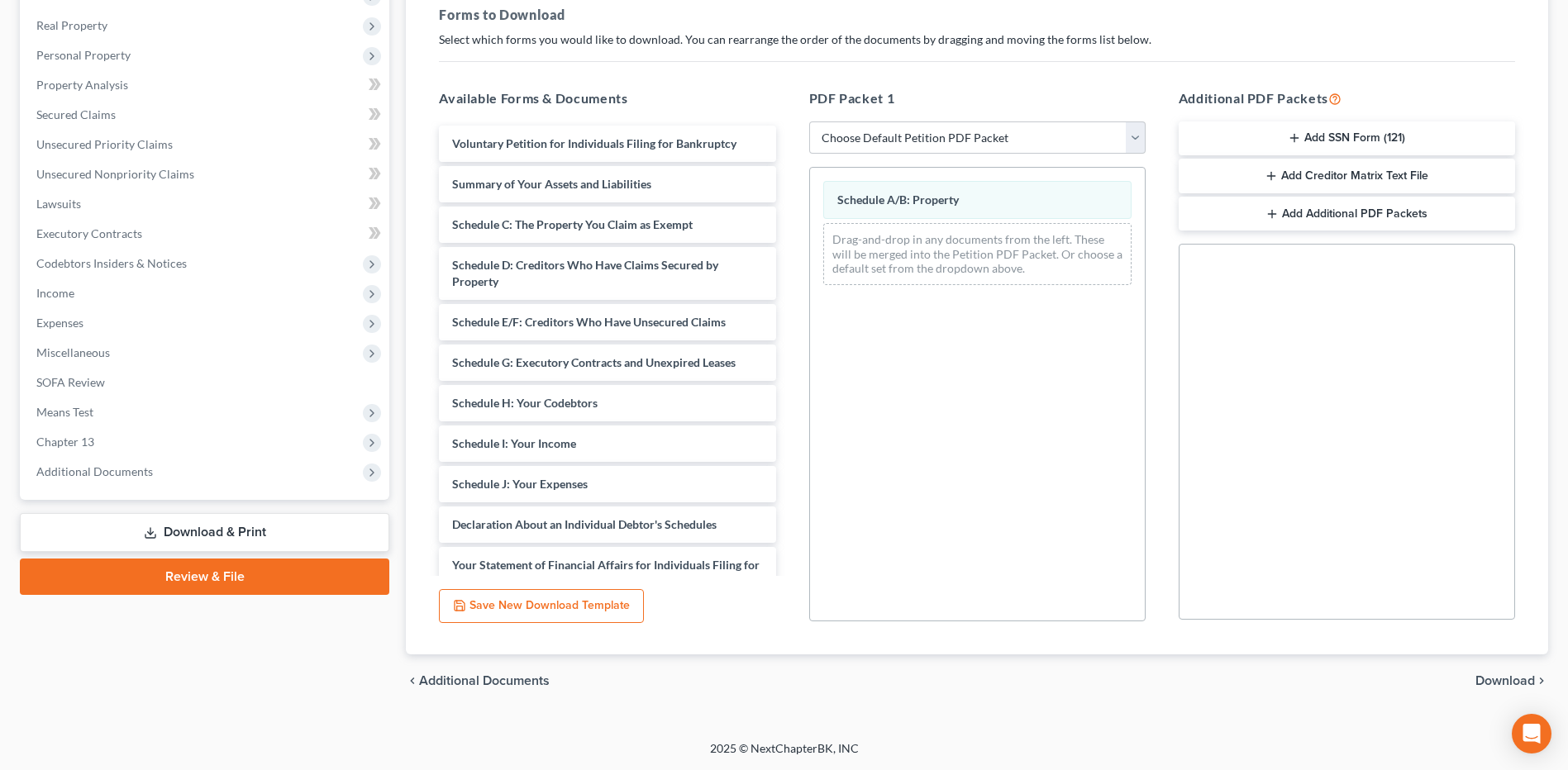
click at [1486, 677] on span "Download" at bounding box center [1506, 681] width 59 height 13
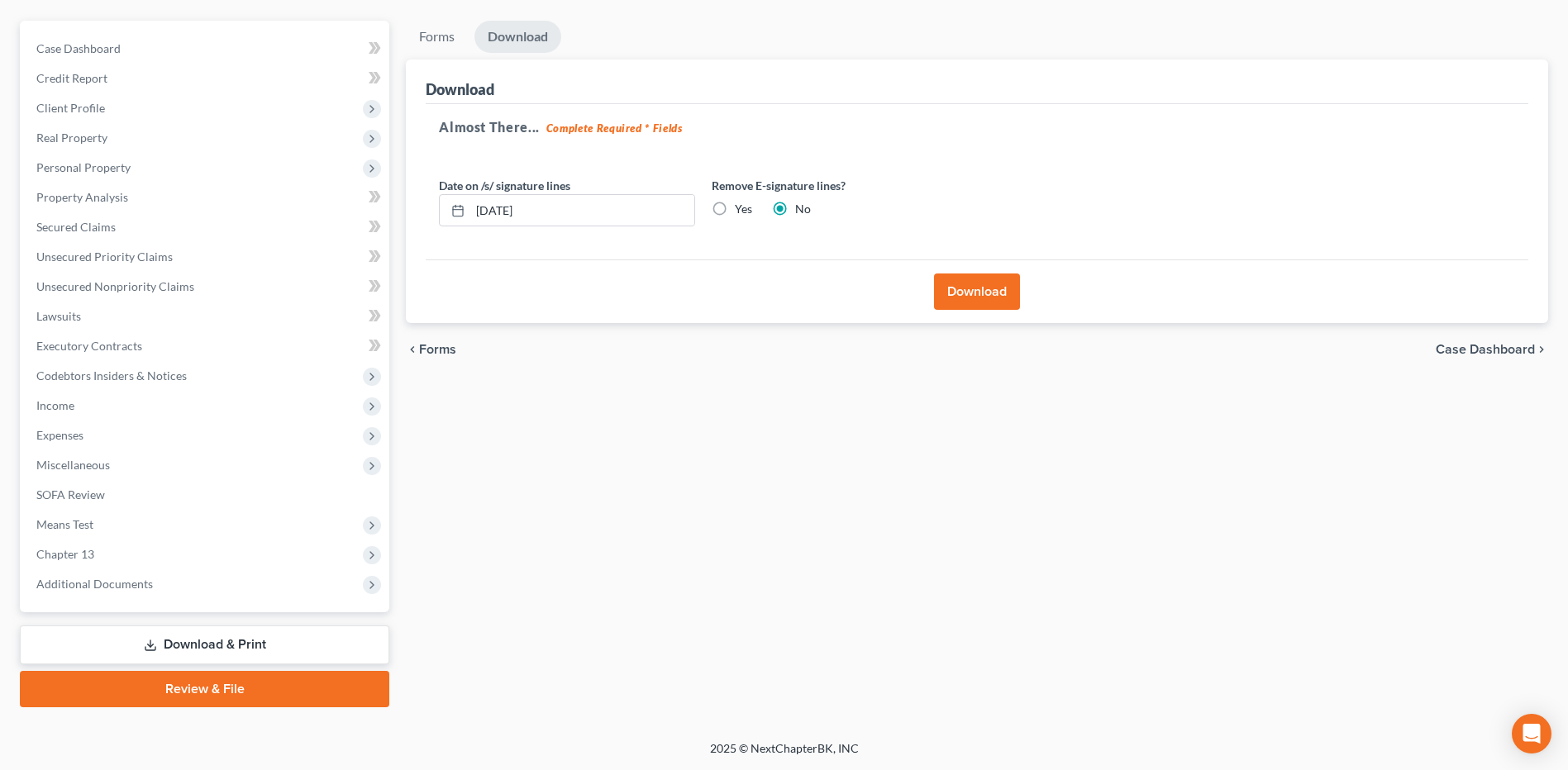
scroll to position [138, 0]
click at [985, 294] on button "Download" at bounding box center [977, 292] width 86 height 36
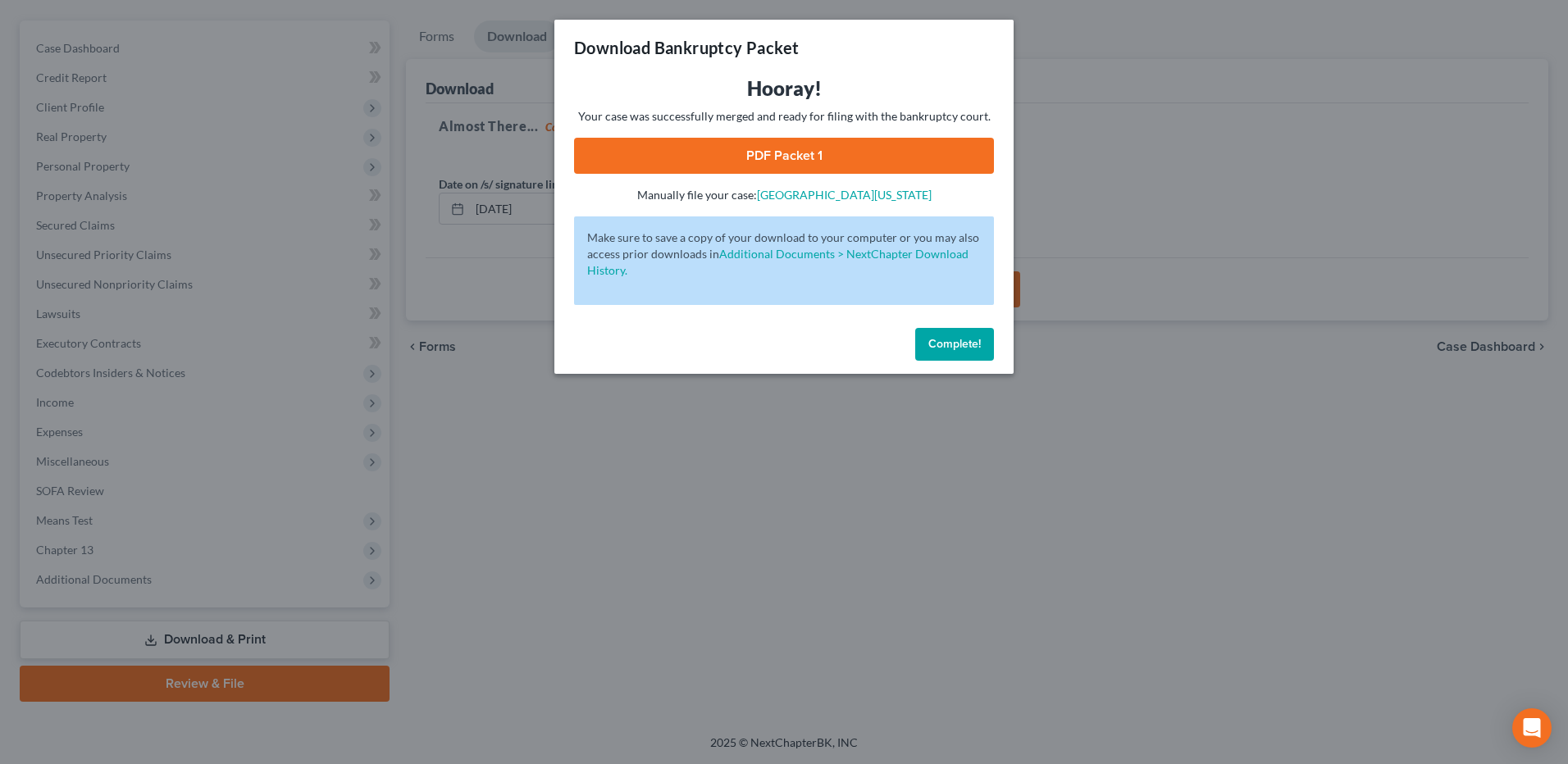
click at [794, 161] on link "PDF Packet 1" at bounding box center [784, 156] width 420 height 36
click at [947, 342] on span "Complete!" at bounding box center [954, 344] width 52 height 14
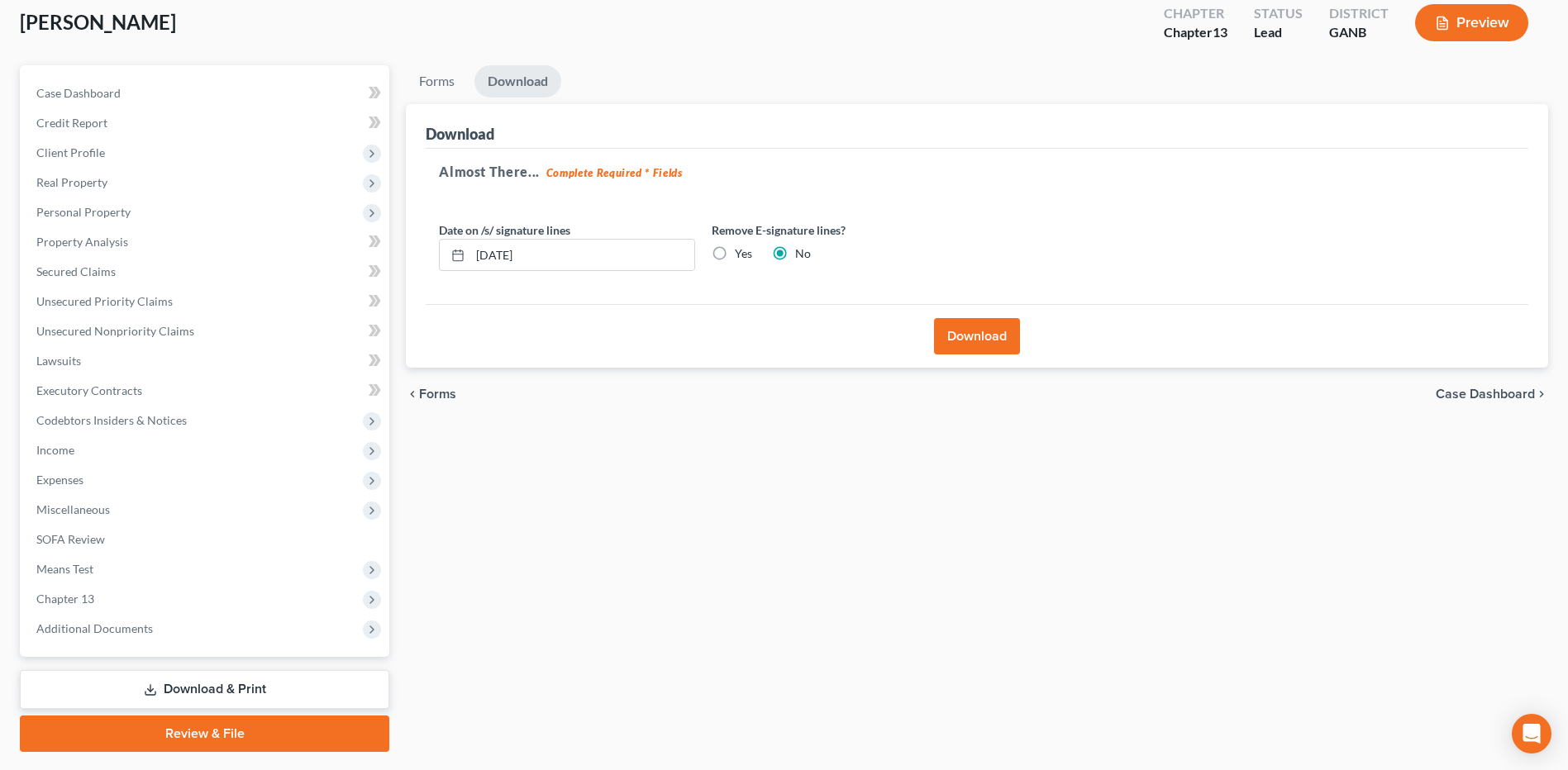
scroll to position [56, 0]
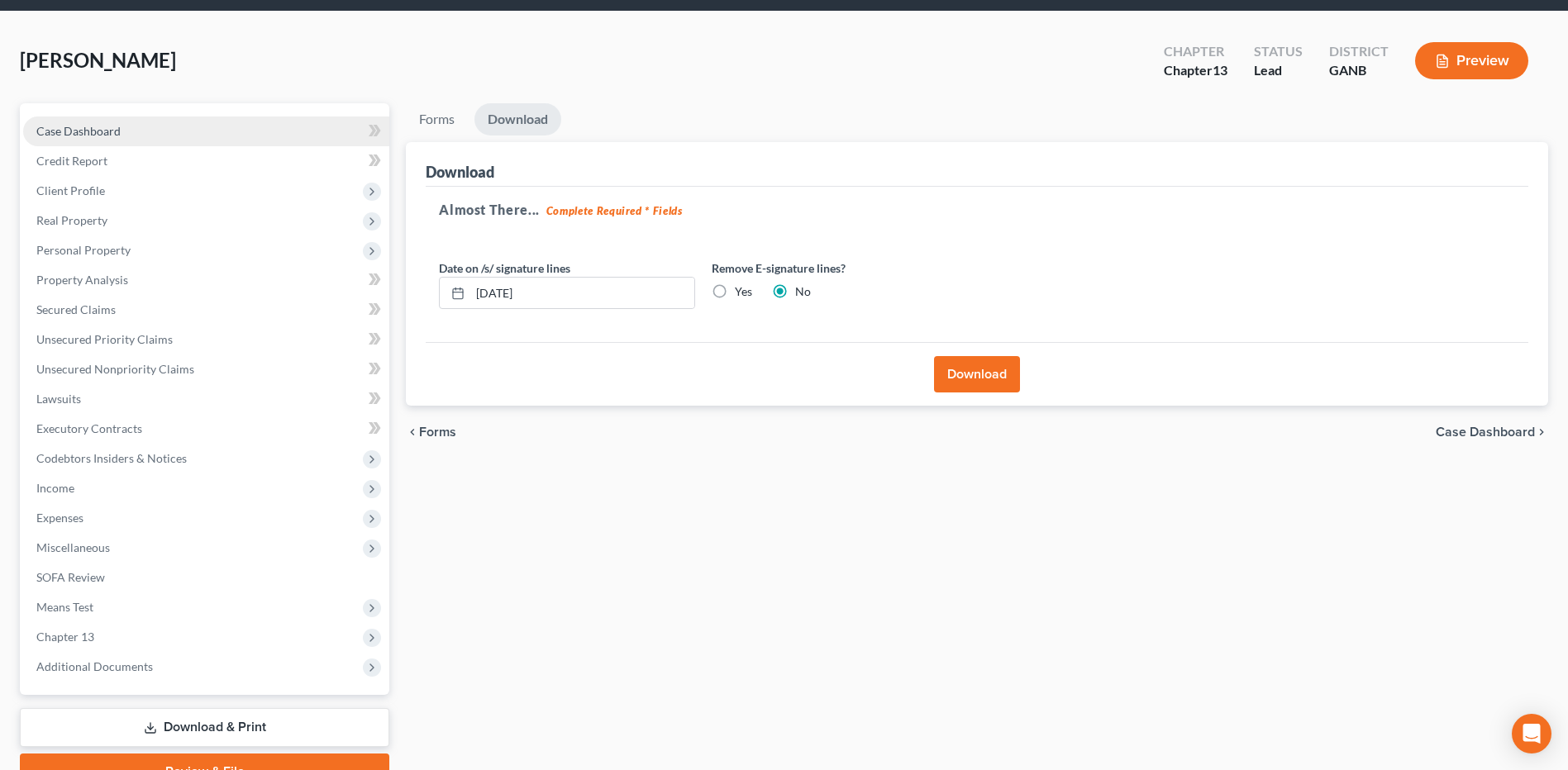
click at [171, 131] on link "Case Dashboard" at bounding box center [206, 131] width 366 height 30
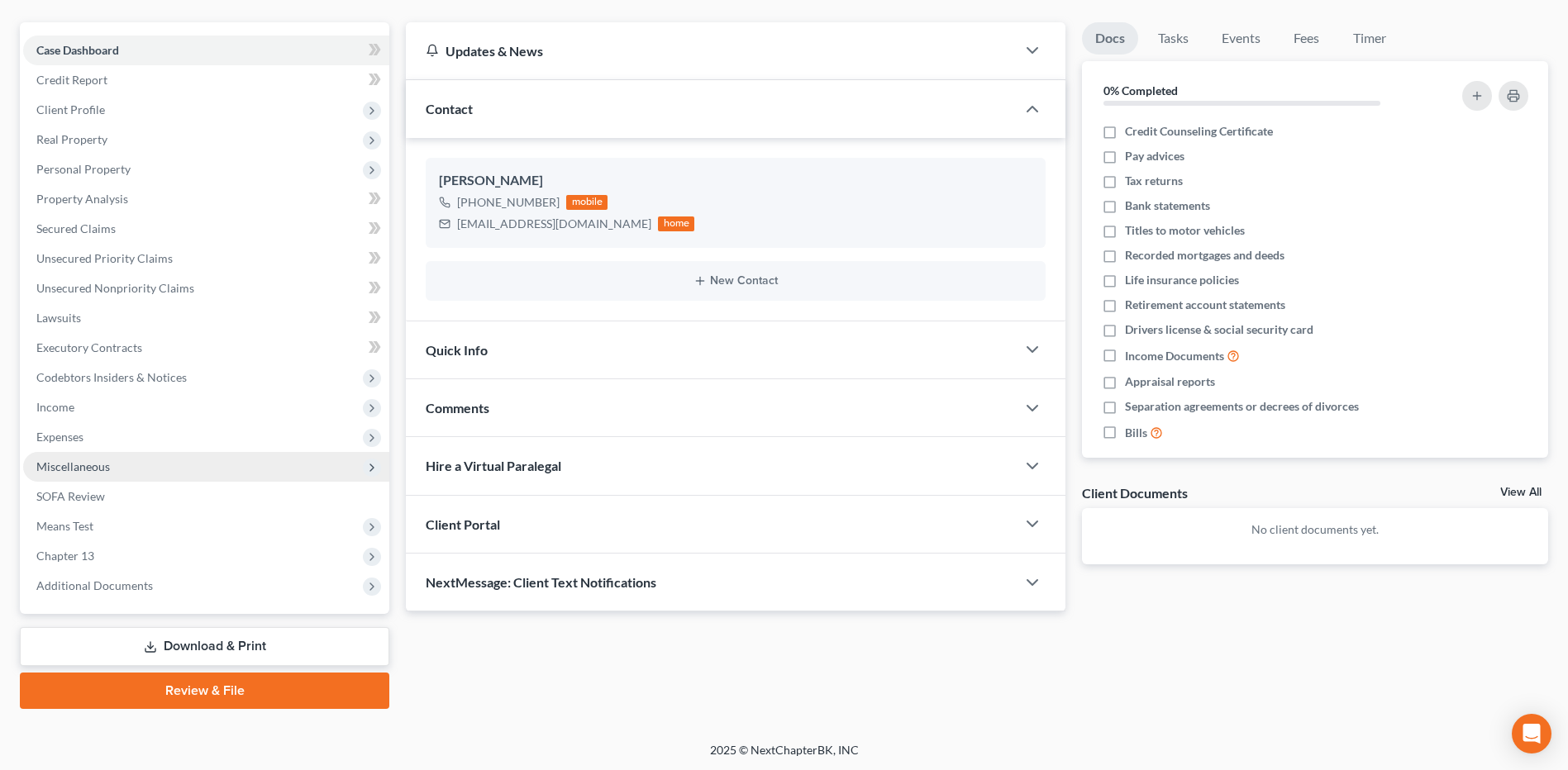
scroll to position [138, 0]
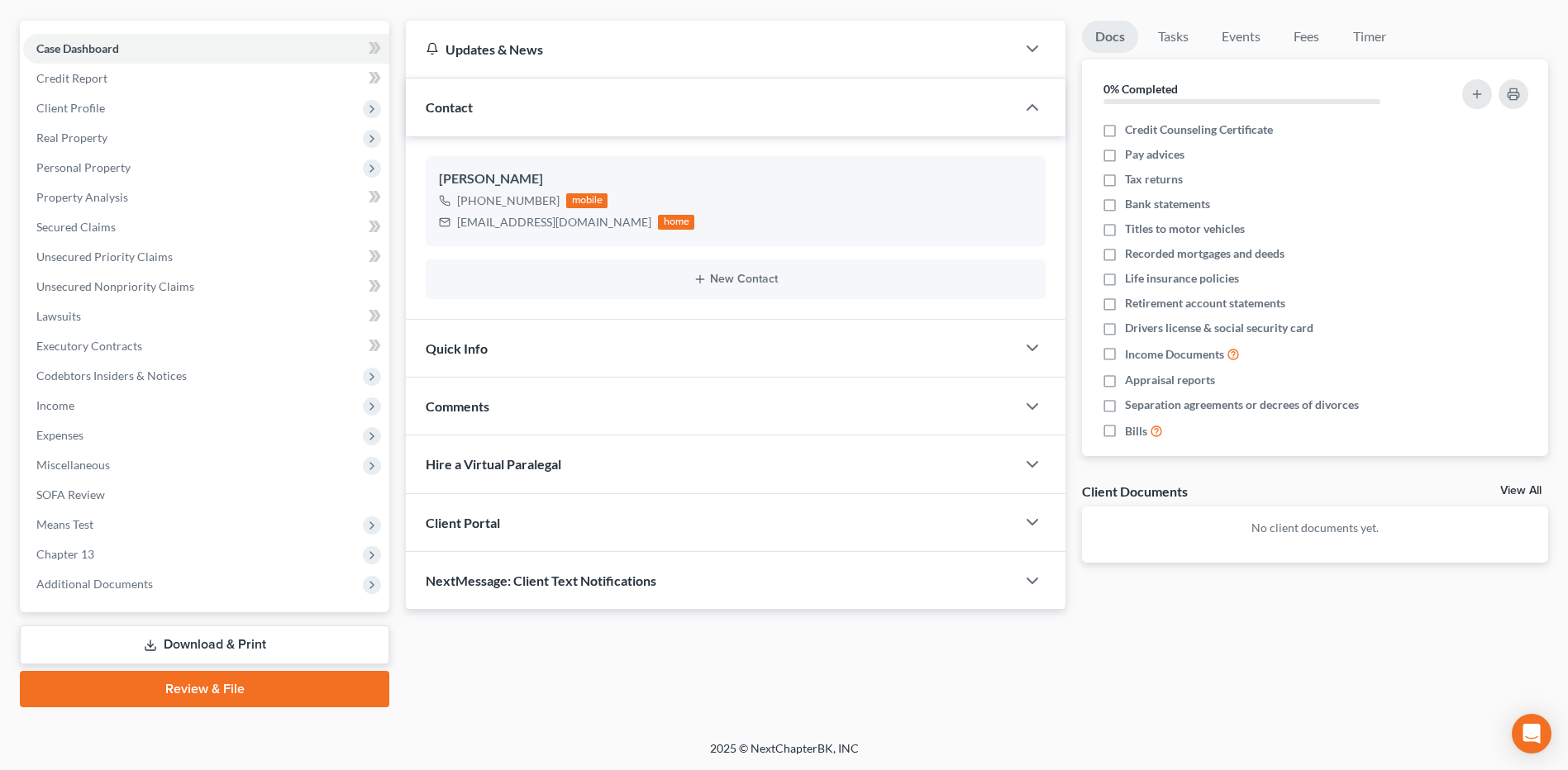
click at [177, 639] on link "Download & Print" at bounding box center [205, 645] width 370 height 39
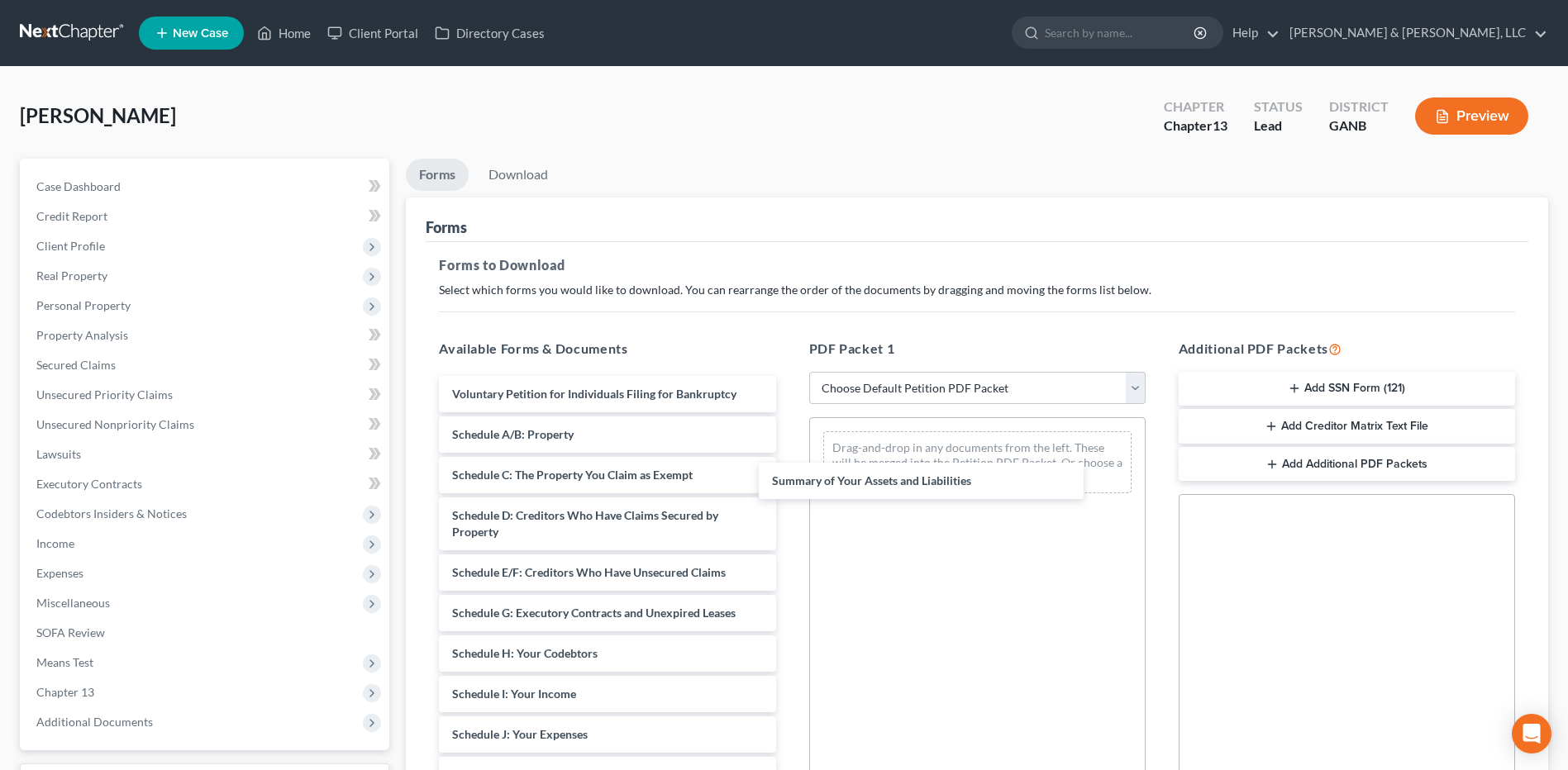
click at [788, 483] on div "Summary of Your Assets and Liabilities Voluntary Petition for Individuals Filin…" at bounding box center [607, 723] width 363 height 693
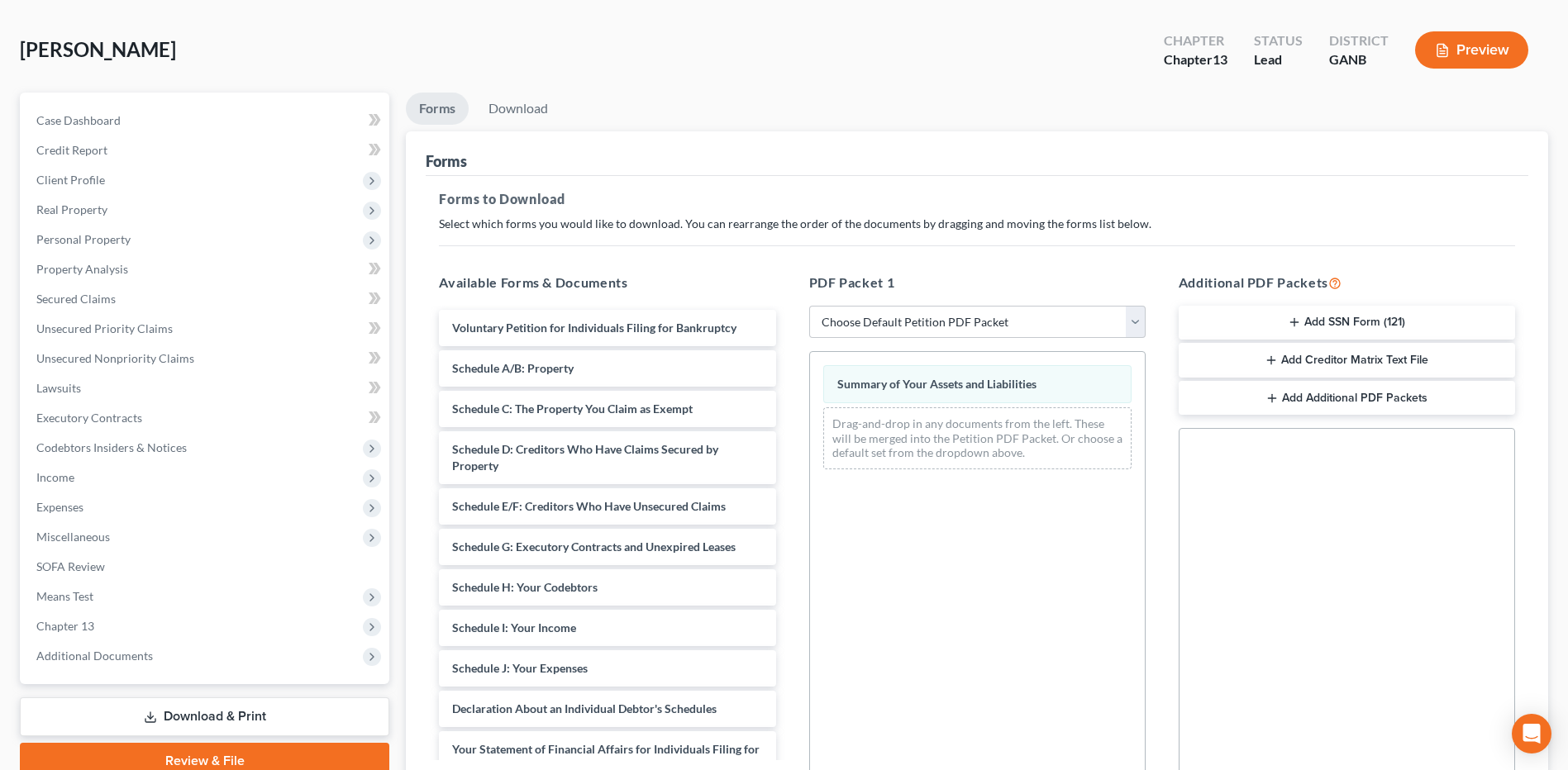
scroll to position [251, 0]
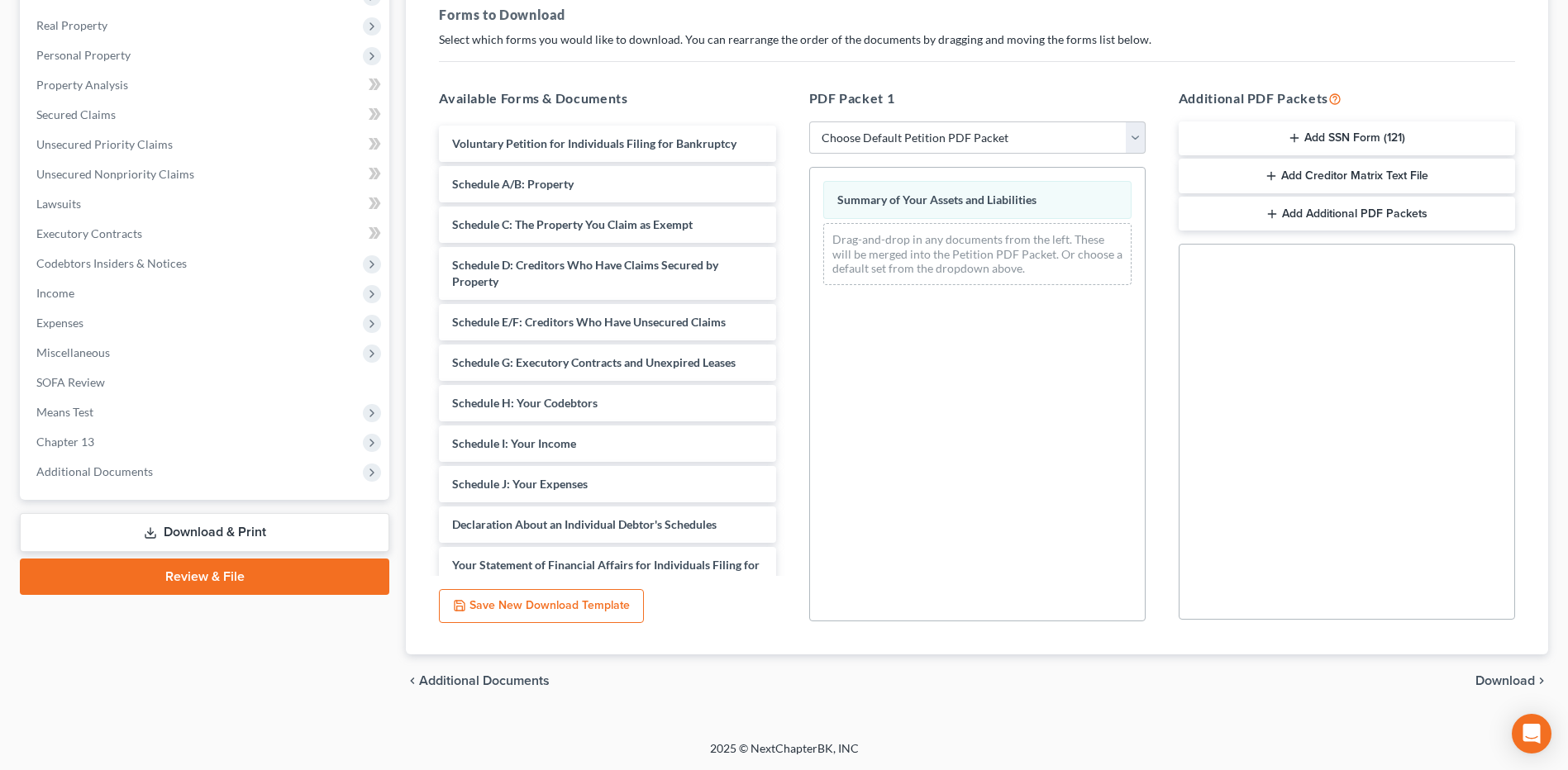
click at [1490, 683] on span "Download" at bounding box center [1506, 681] width 59 height 13
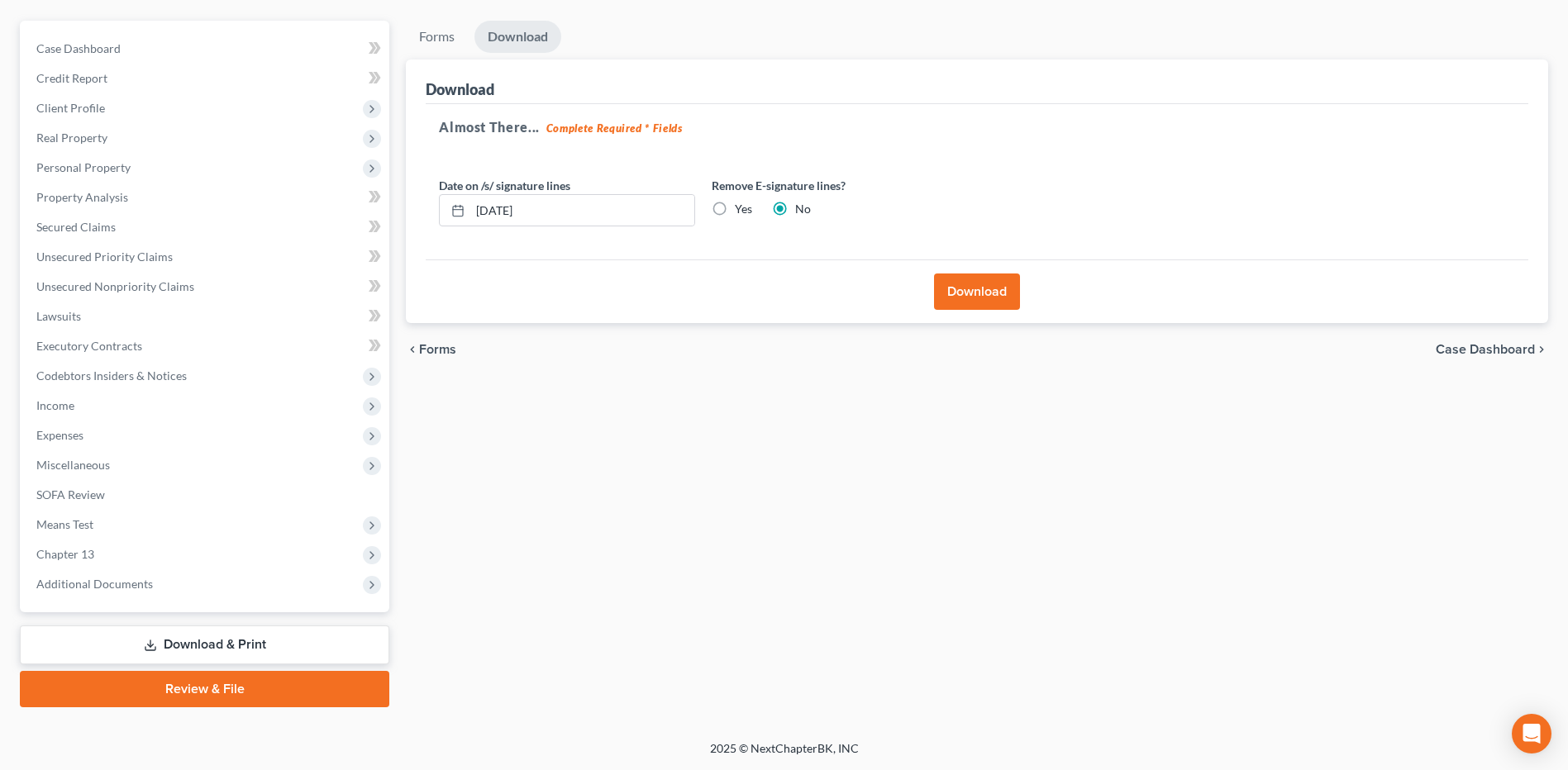
scroll to position [138, 0]
click at [992, 296] on button "Download" at bounding box center [977, 292] width 86 height 36
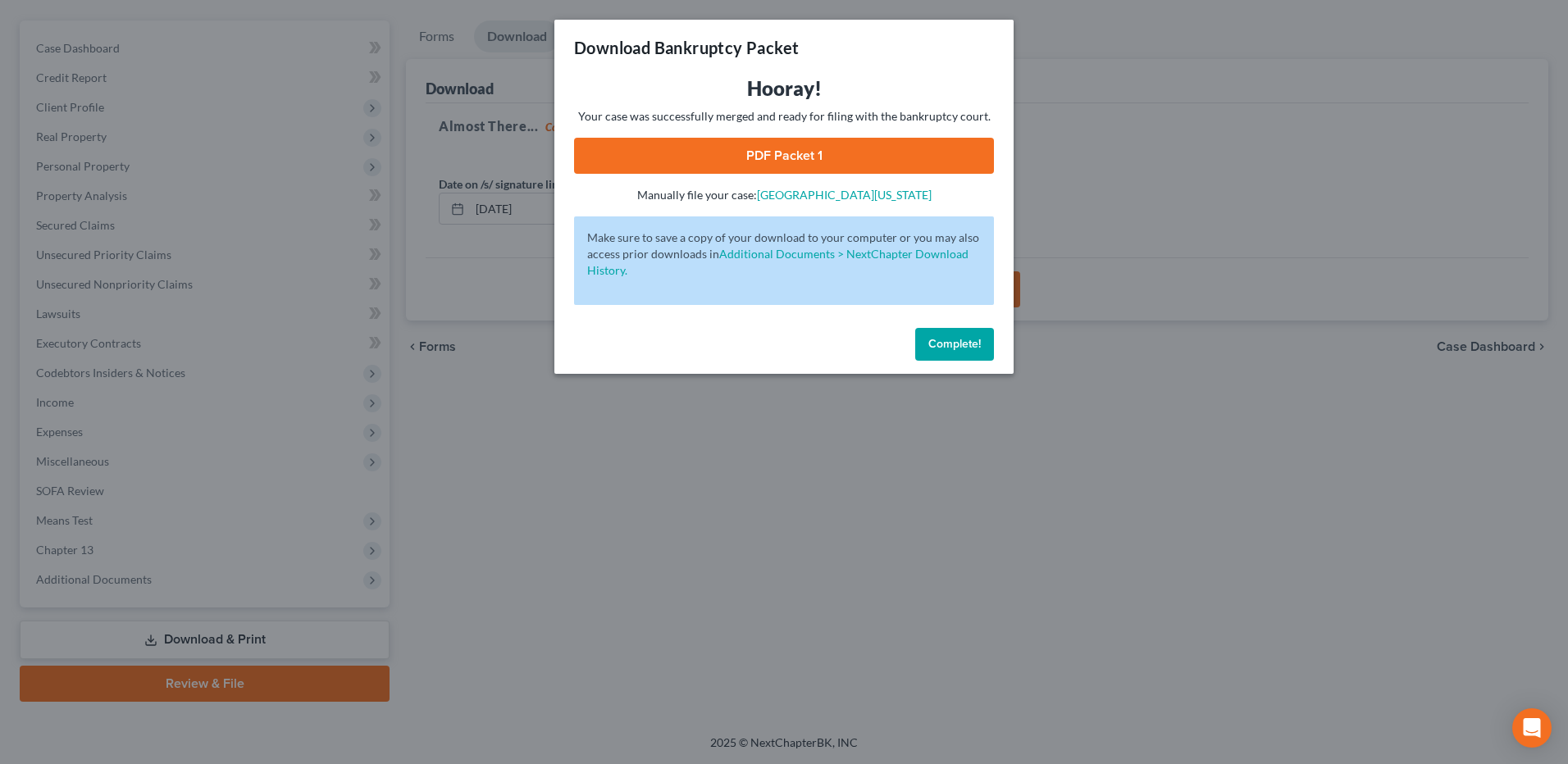
click at [818, 131] on div "Hooray! Your case was successfully merged and ready for filing with the bankrup…" at bounding box center [784, 139] width 420 height 128
click at [812, 141] on link "PDF Packet 1" at bounding box center [784, 156] width 420 height 36
click at [974, 343] on span "Complete!" at bounding box center [954, 344] width 52 height 14
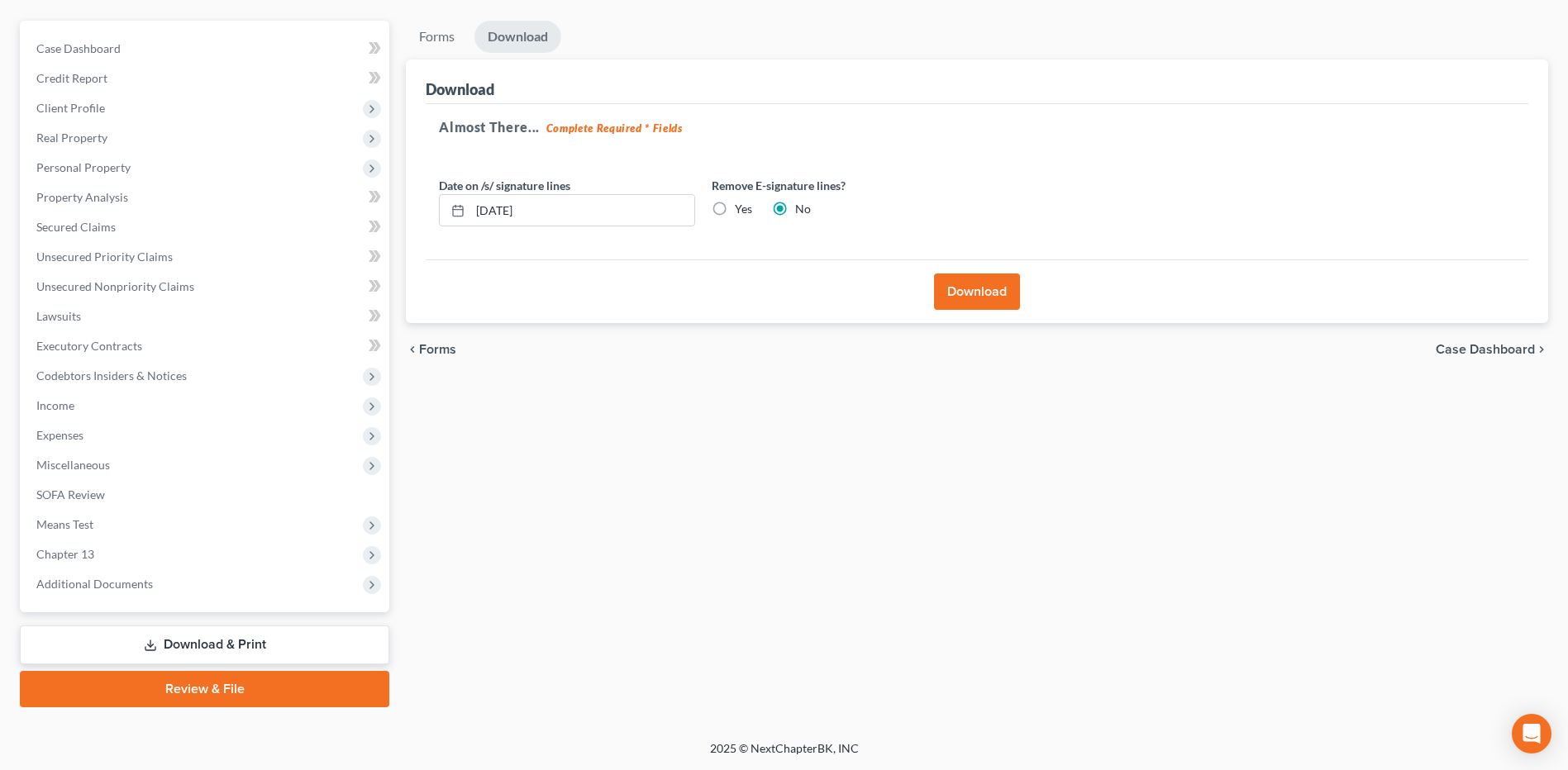
click at [226, 633] on link "Download & Print" at bounding box center [205, 645] width 370 height 39
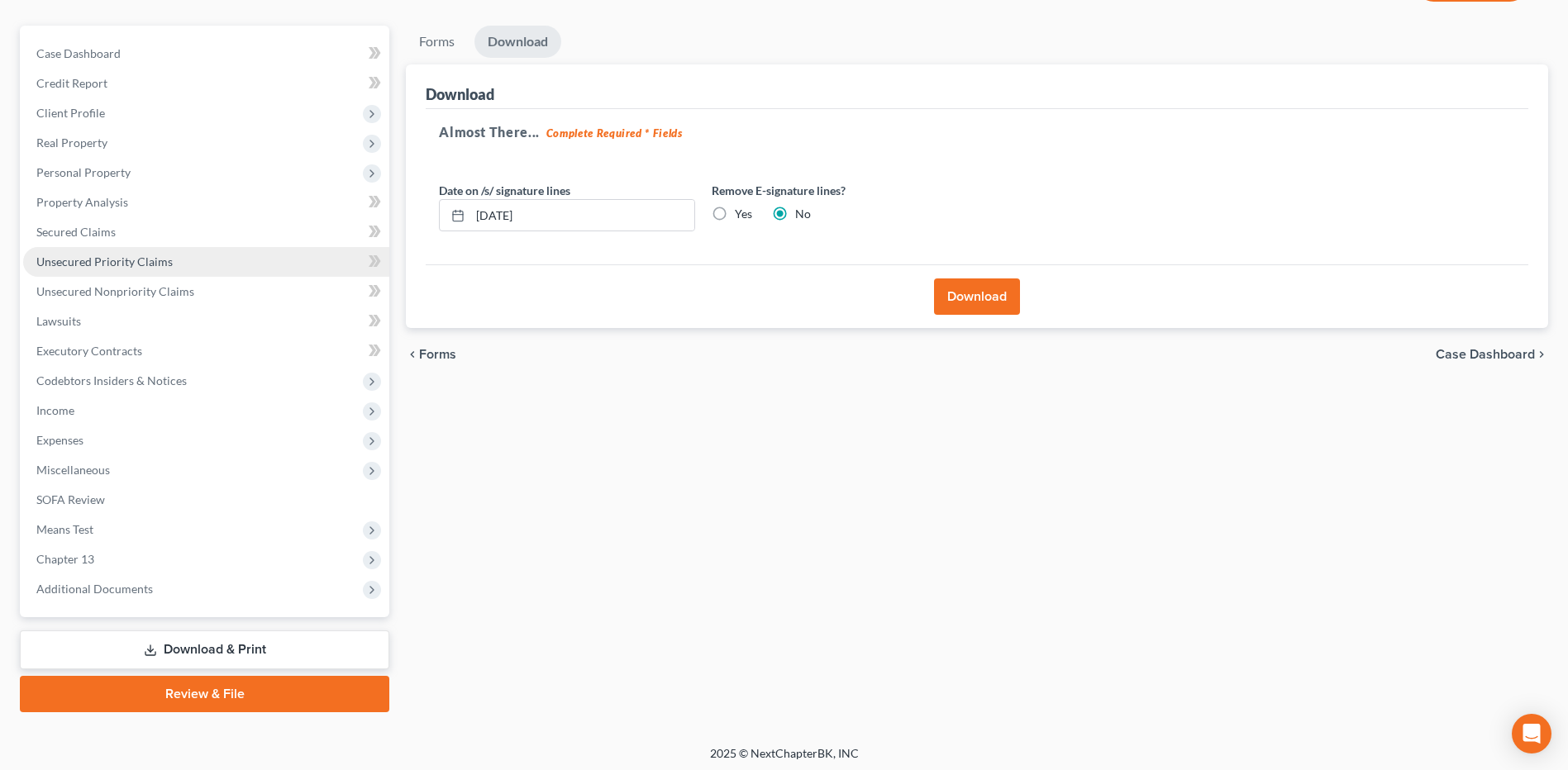
scroll to position [0, 0]
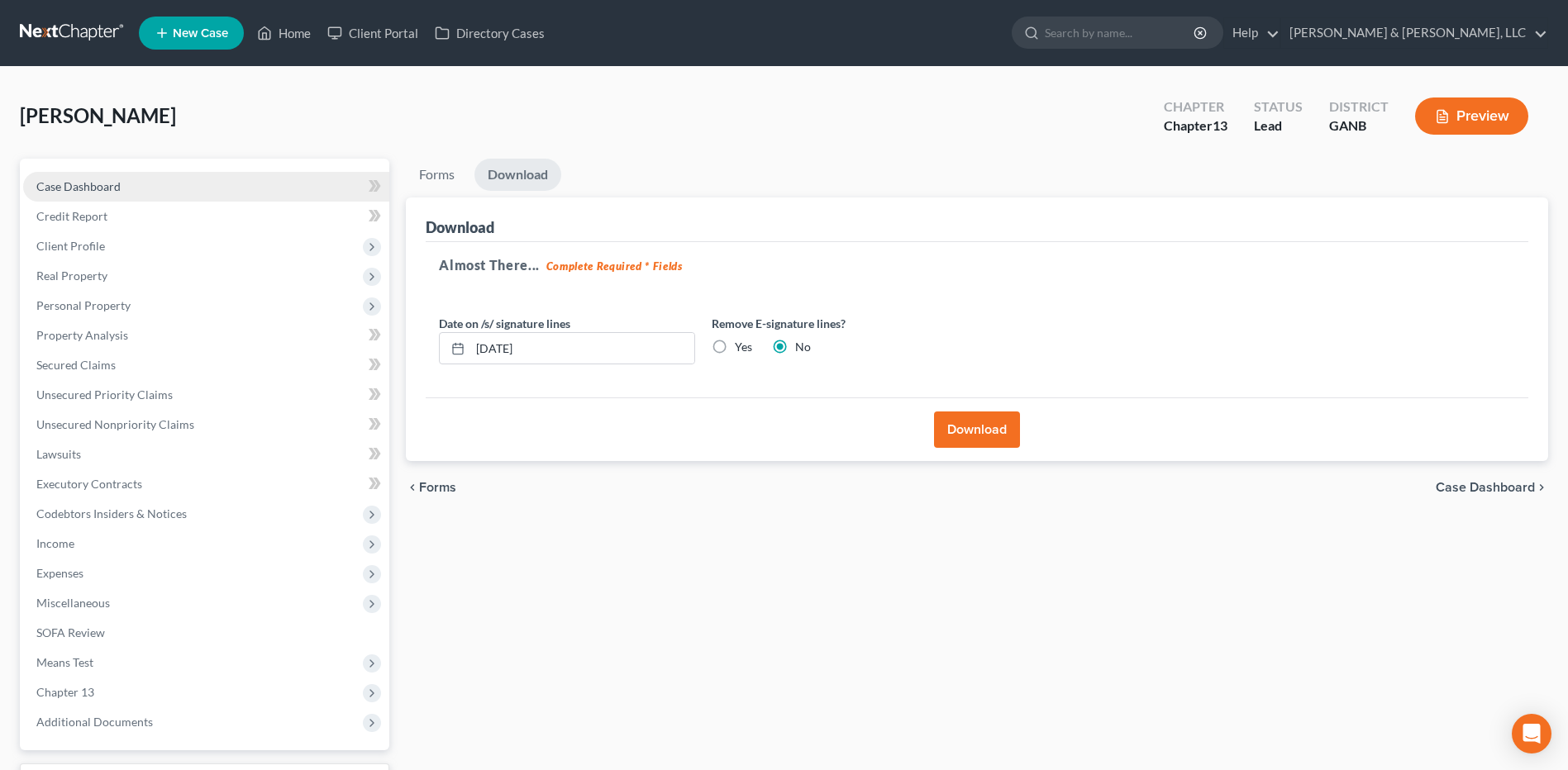
click at [136, 191] on link "Case Dashboard" at bounding box center [206, 187] width 366 height 30
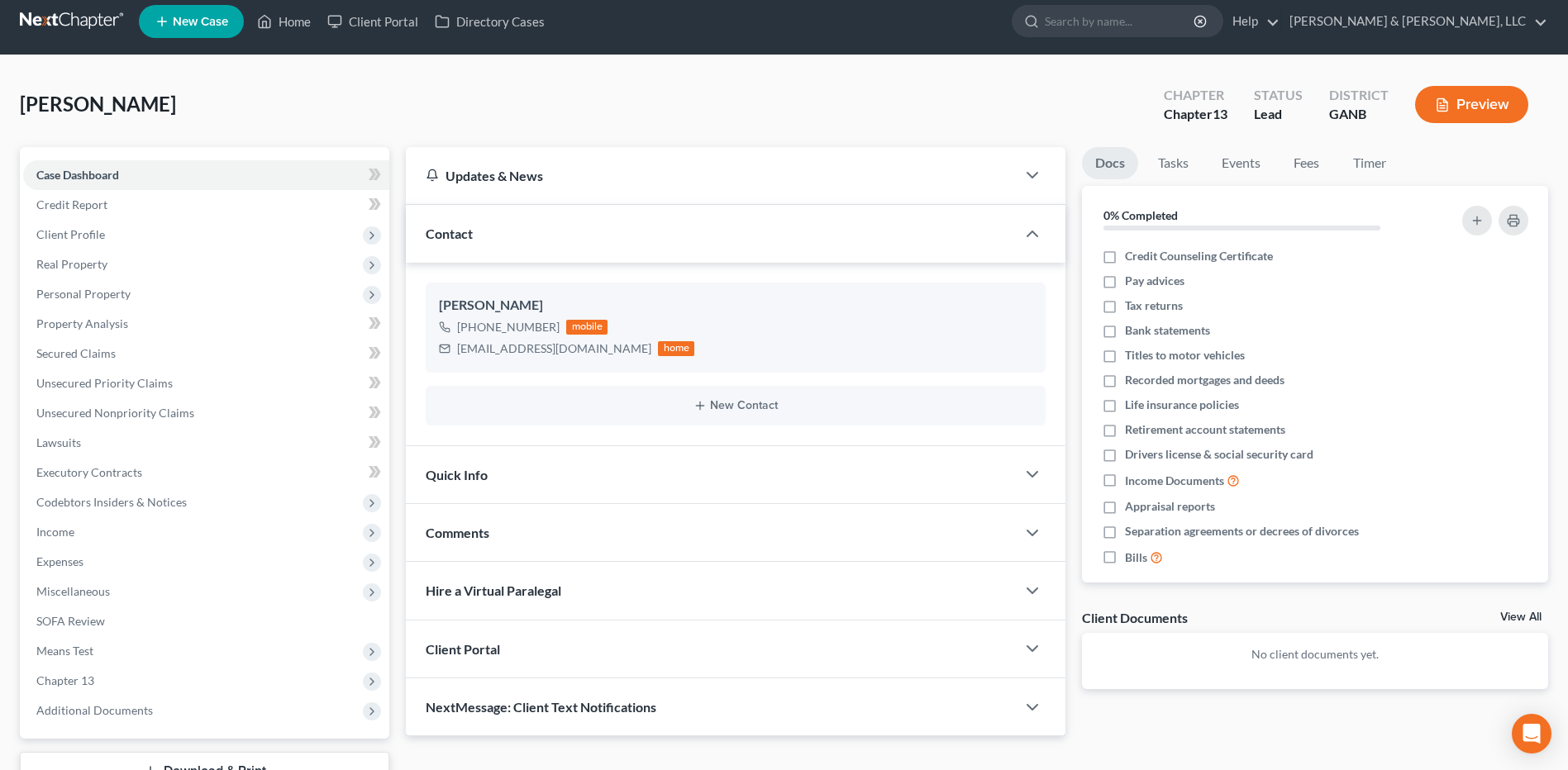
scroll to position [138, 0]
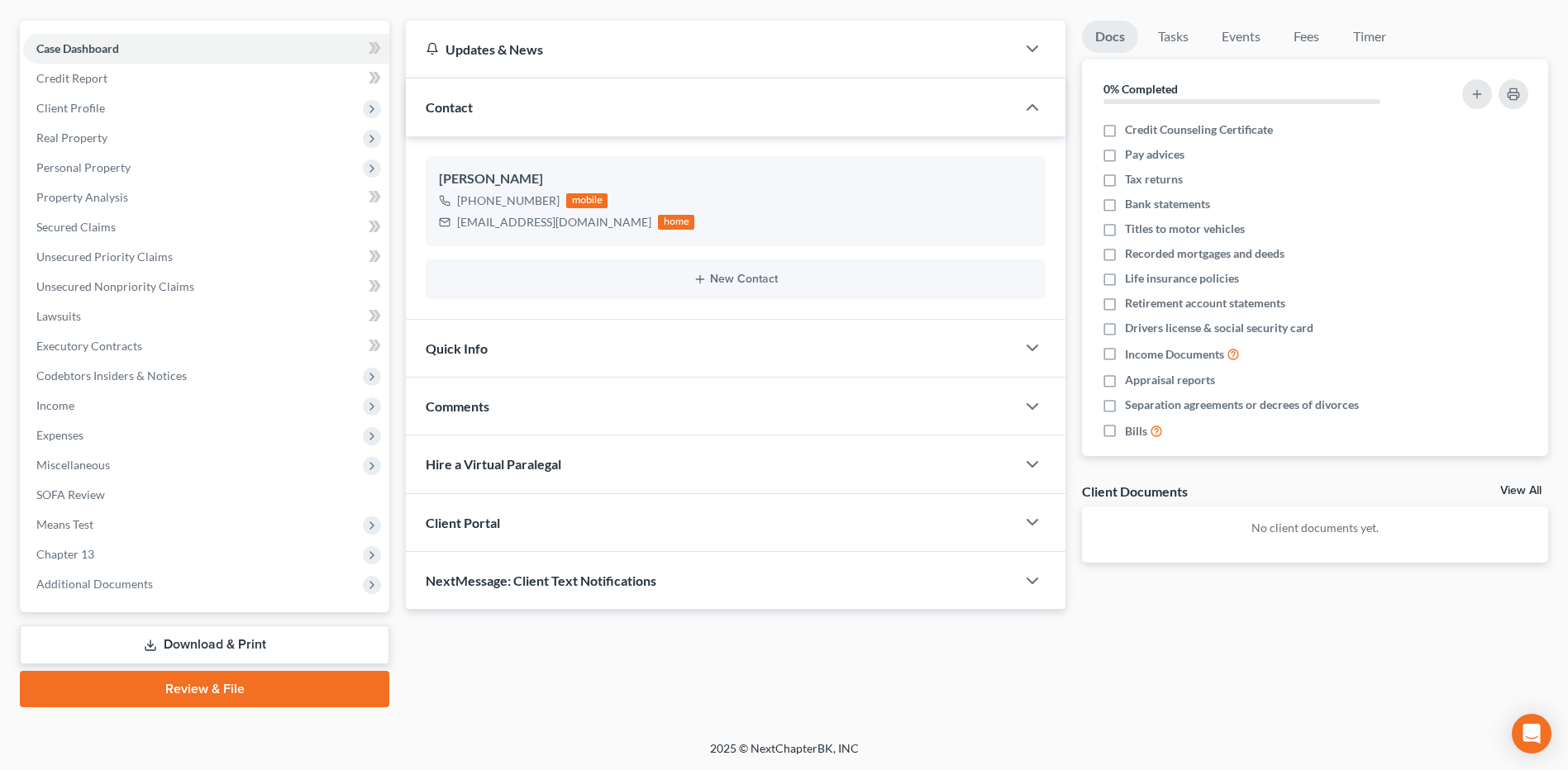
click at [217, 641] on link "Download & Print" at bounding box center [205, 645] width 370 height 39
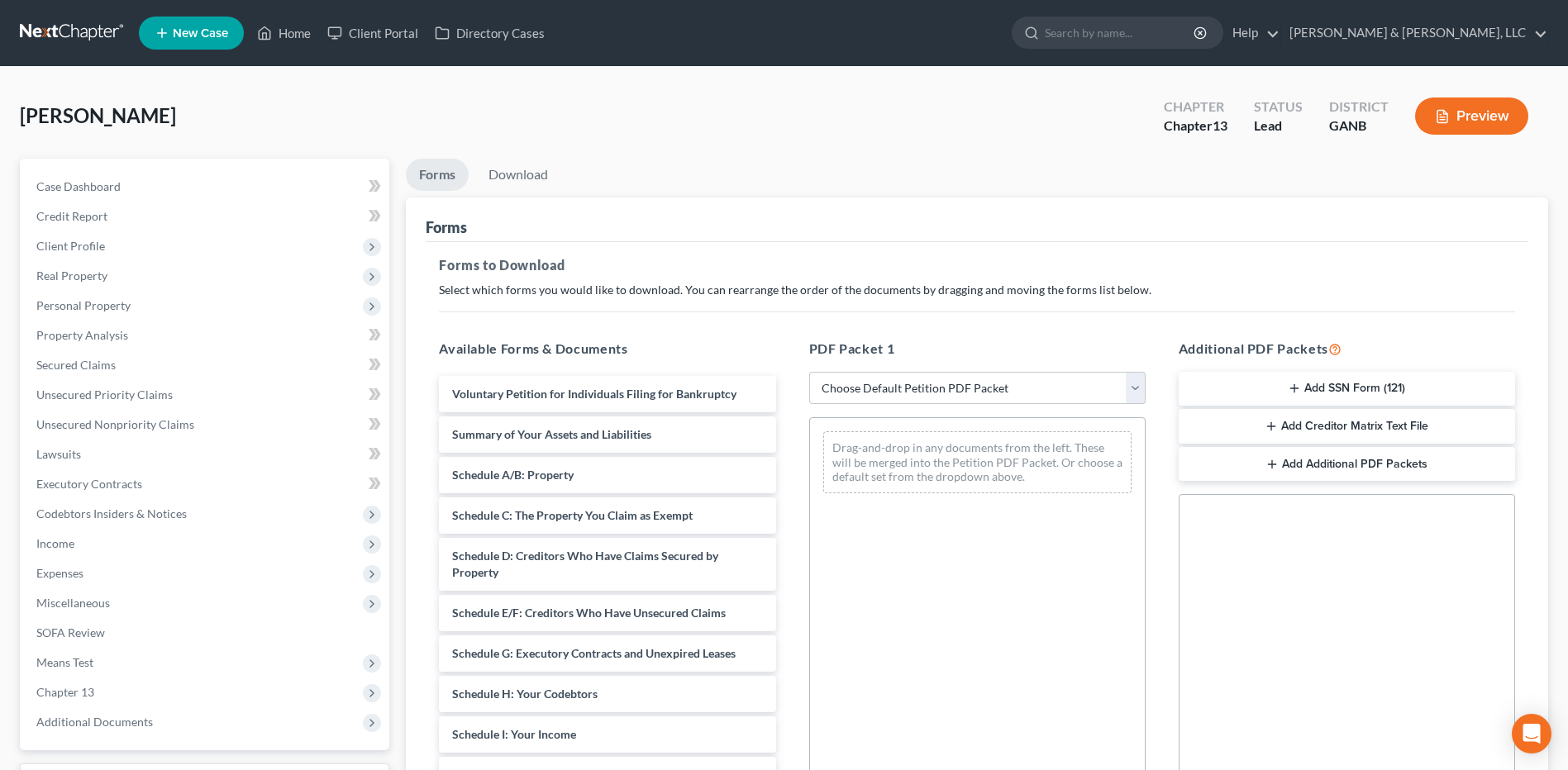
click at [1329, 380] on button "Add SSN Form (121)" at bounding box center [1347, 389] width 336 height 34
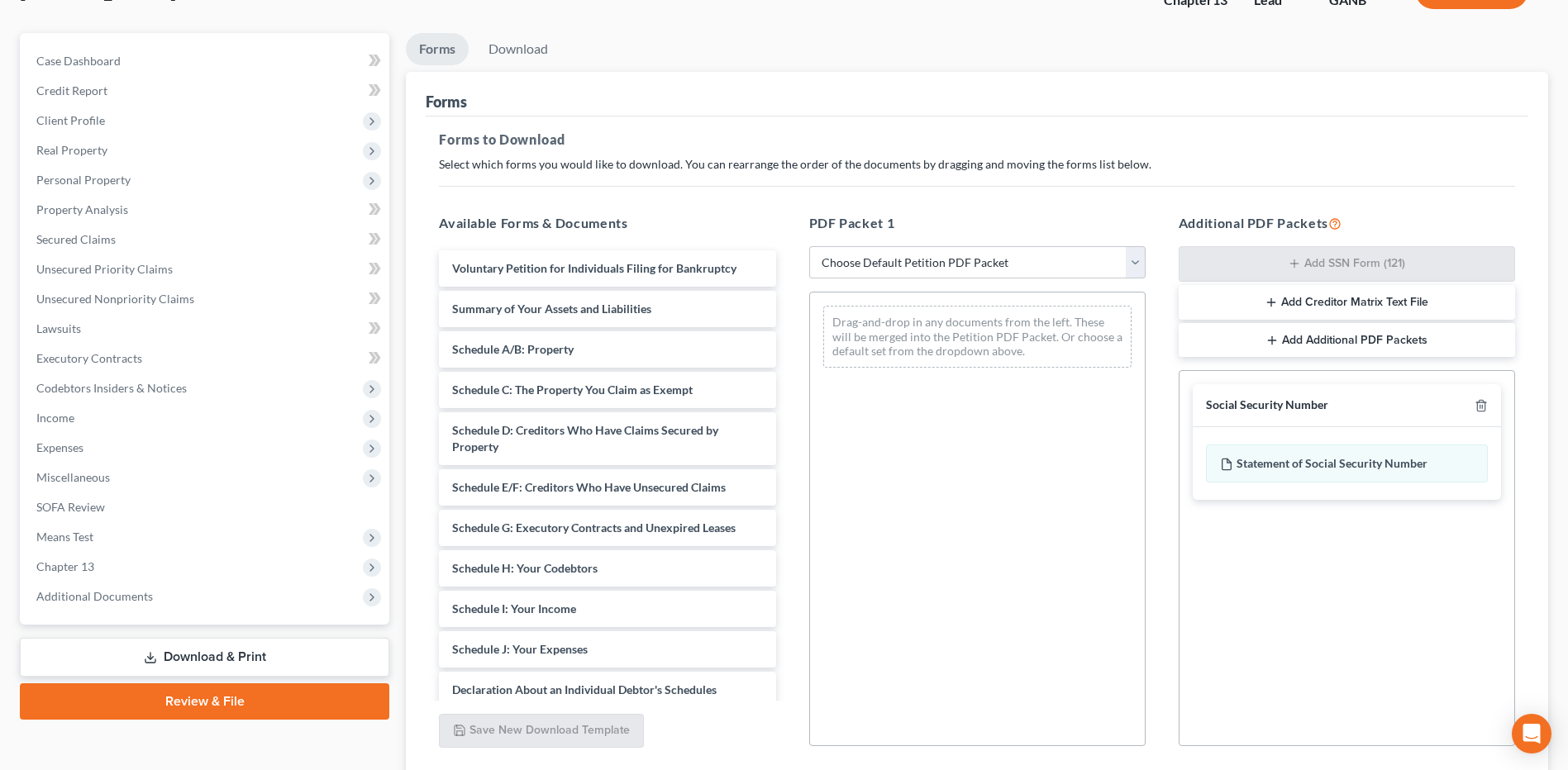
scroll to position [251, 0]
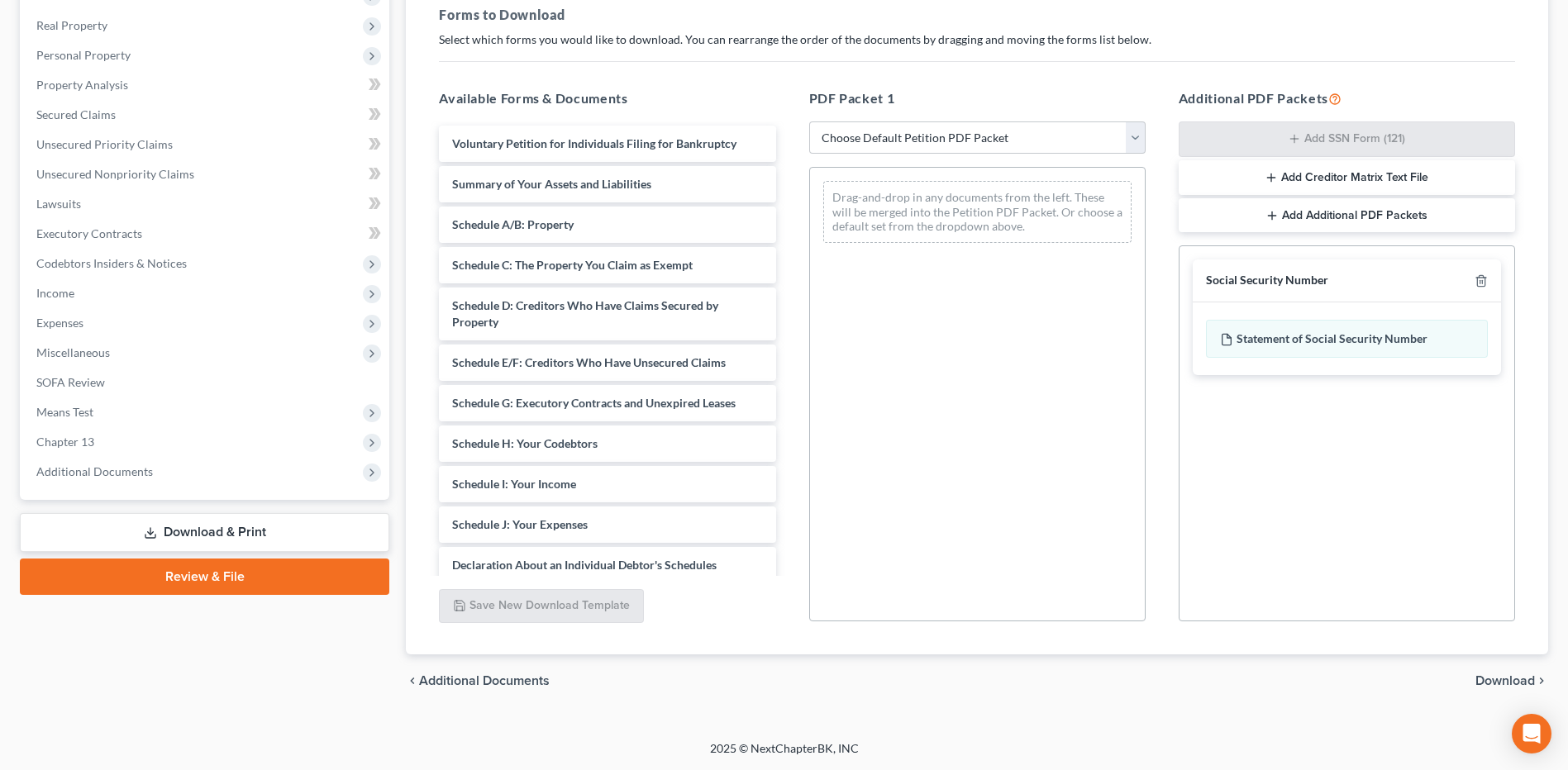
click at [1483, 686] on span "Download" at bounding box center [1506, 681] width 59 height 13
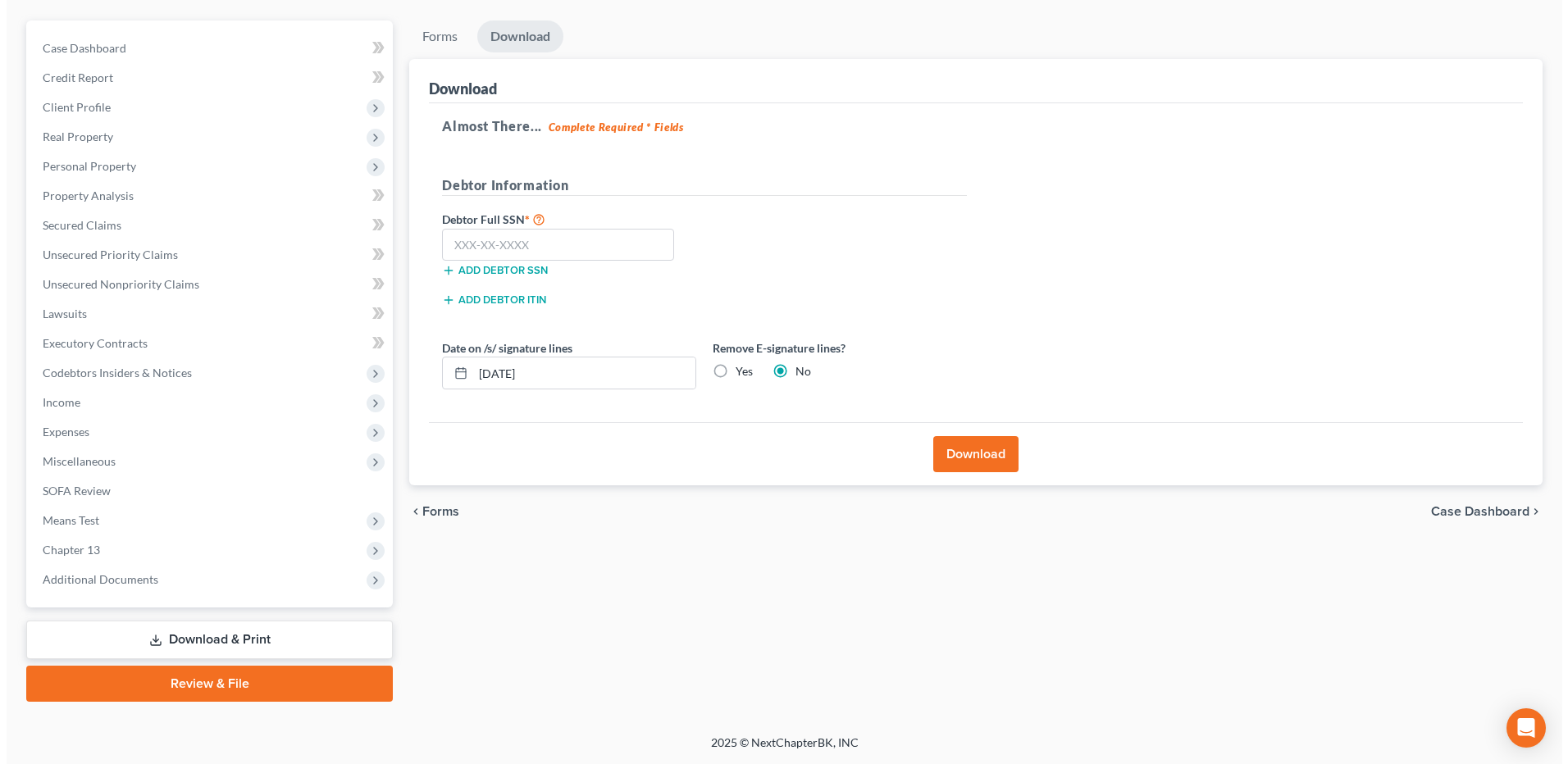
scroll to position [137, 0]
click at [541, 255] on input "text" at bounding box center [551, 245] width 232 height 33
type input "258-63-9222"
click at [743, 377] on label "Yes" at bounding box center [737, 371] width 17 height 16
click at [743, 374] on input "Yes" at bounding box center [740, 368] width 10 height 10
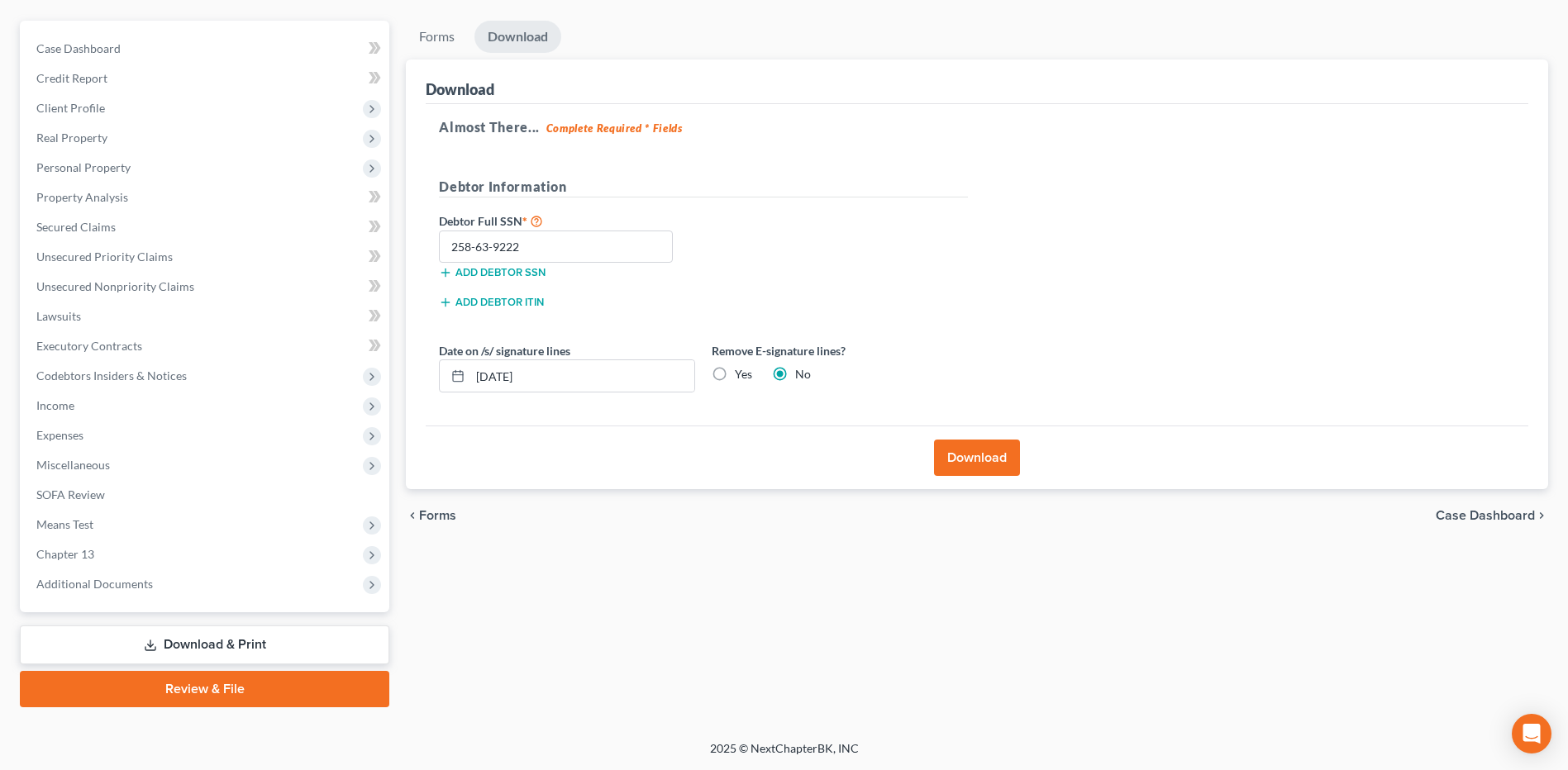
radio input "true"
radio input "false"
click at [969, 447] on button "Download" at bounding box center [977, 458] width 86 height 36
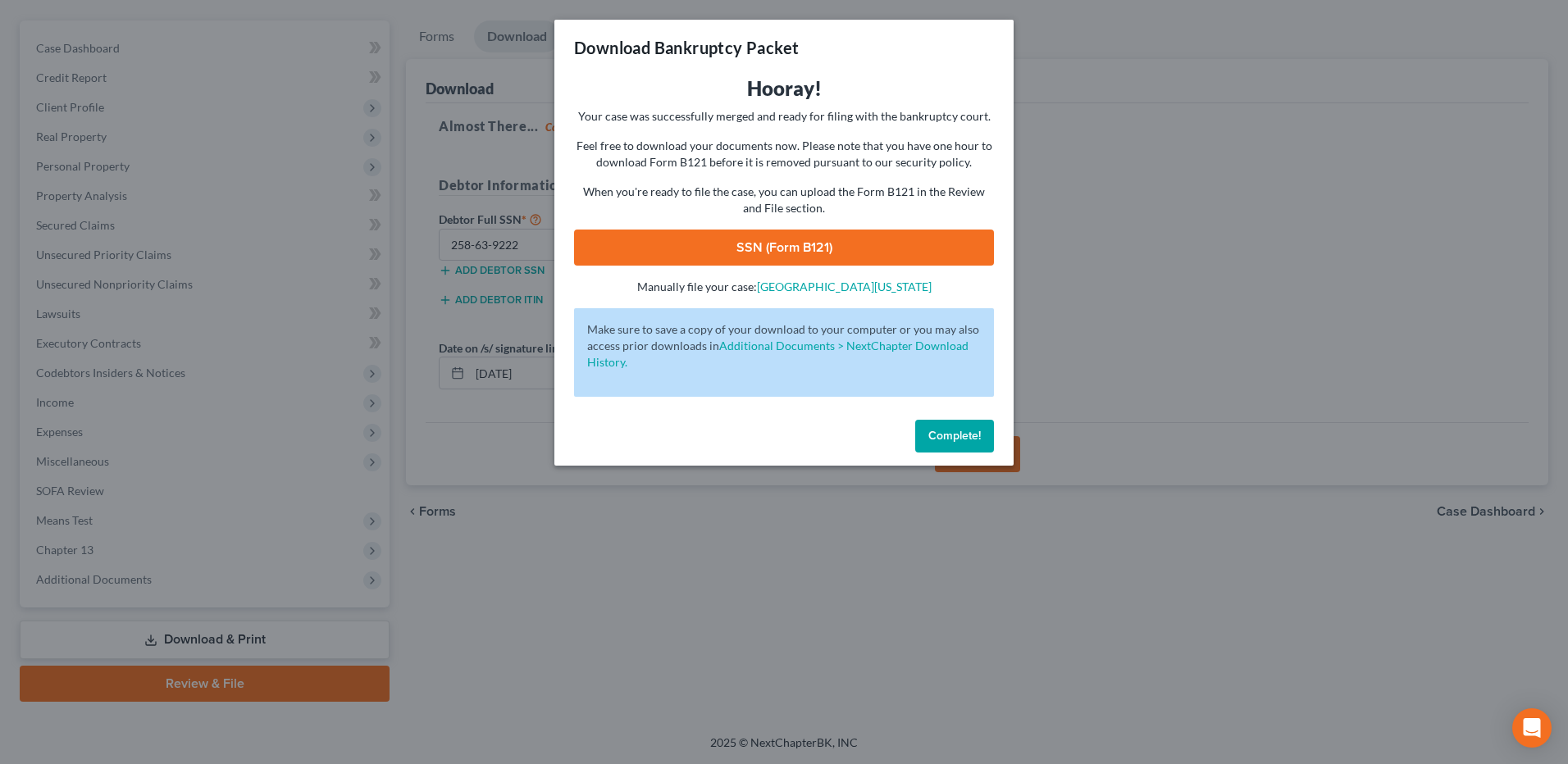
click at [806, 239] on link "SSN (Form B121)" at bounding box center [784, 248] width 420 height 36
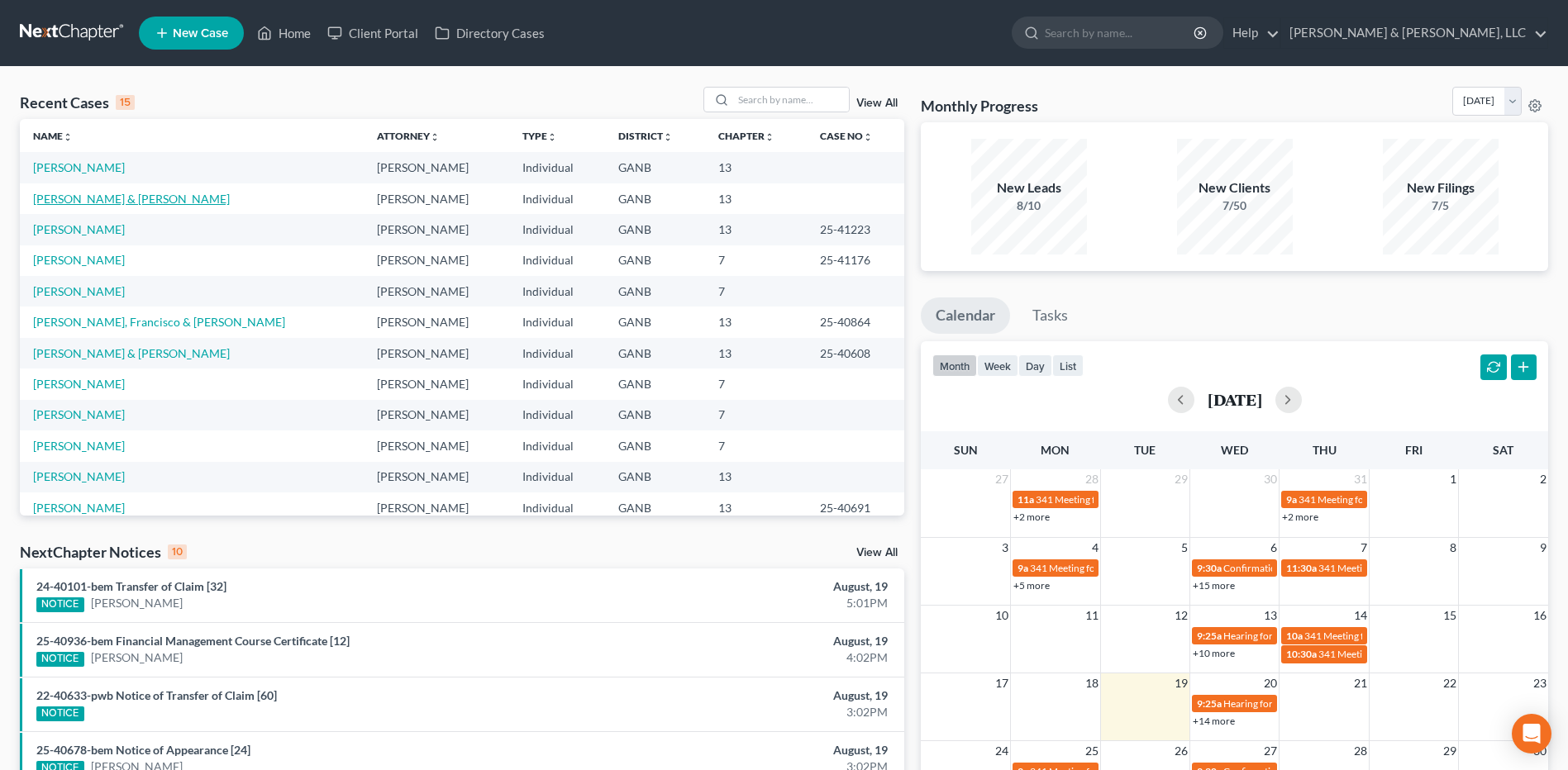
click at [93, 202] on link "[PERSON_NAME] & [PERSON_NAME]" at bounding box center [131, 198] width 196 height 14
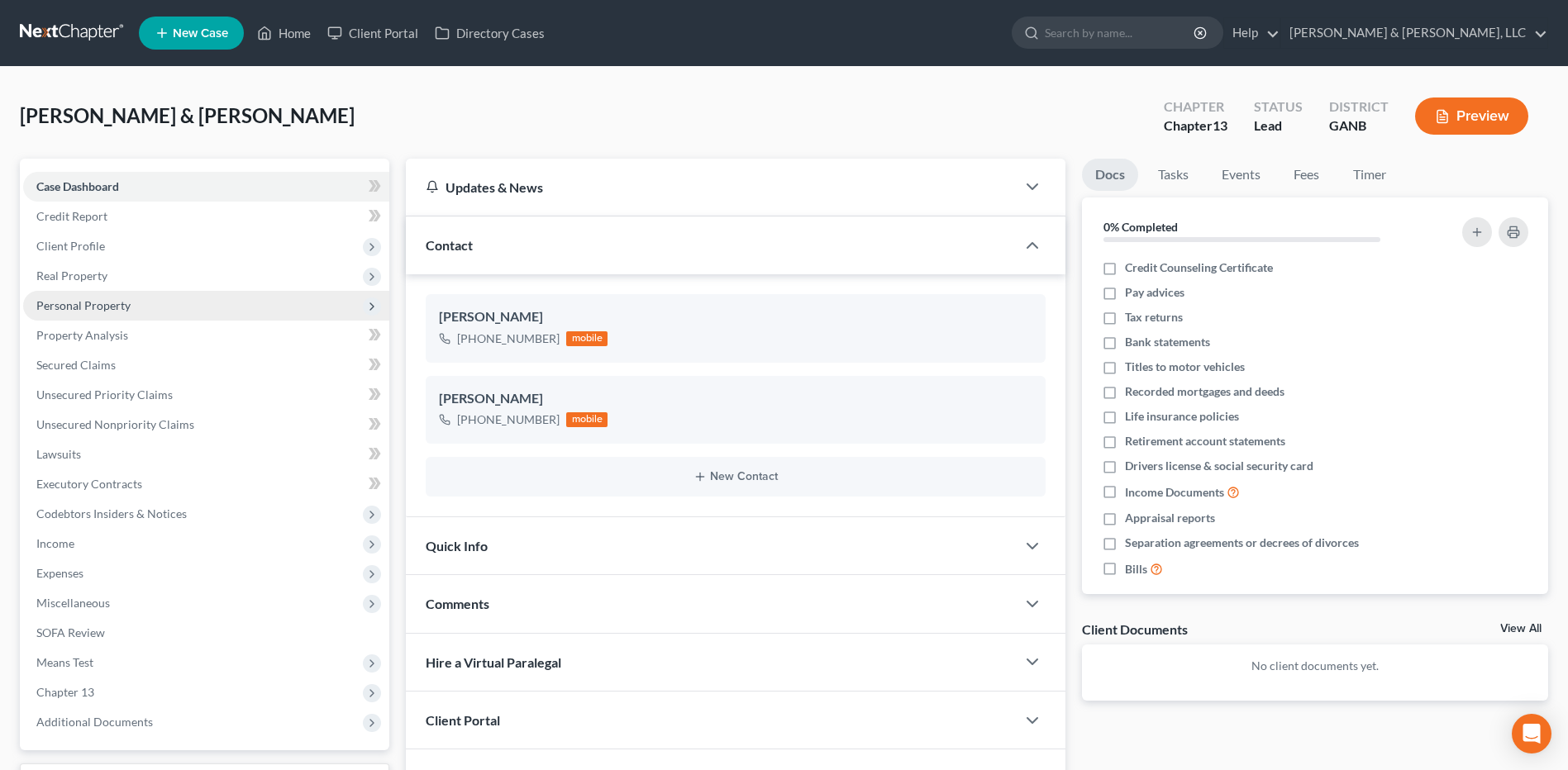
click at [193, 307] on span "Personal Property" at bounding box center [206, 306] width 366 height 30
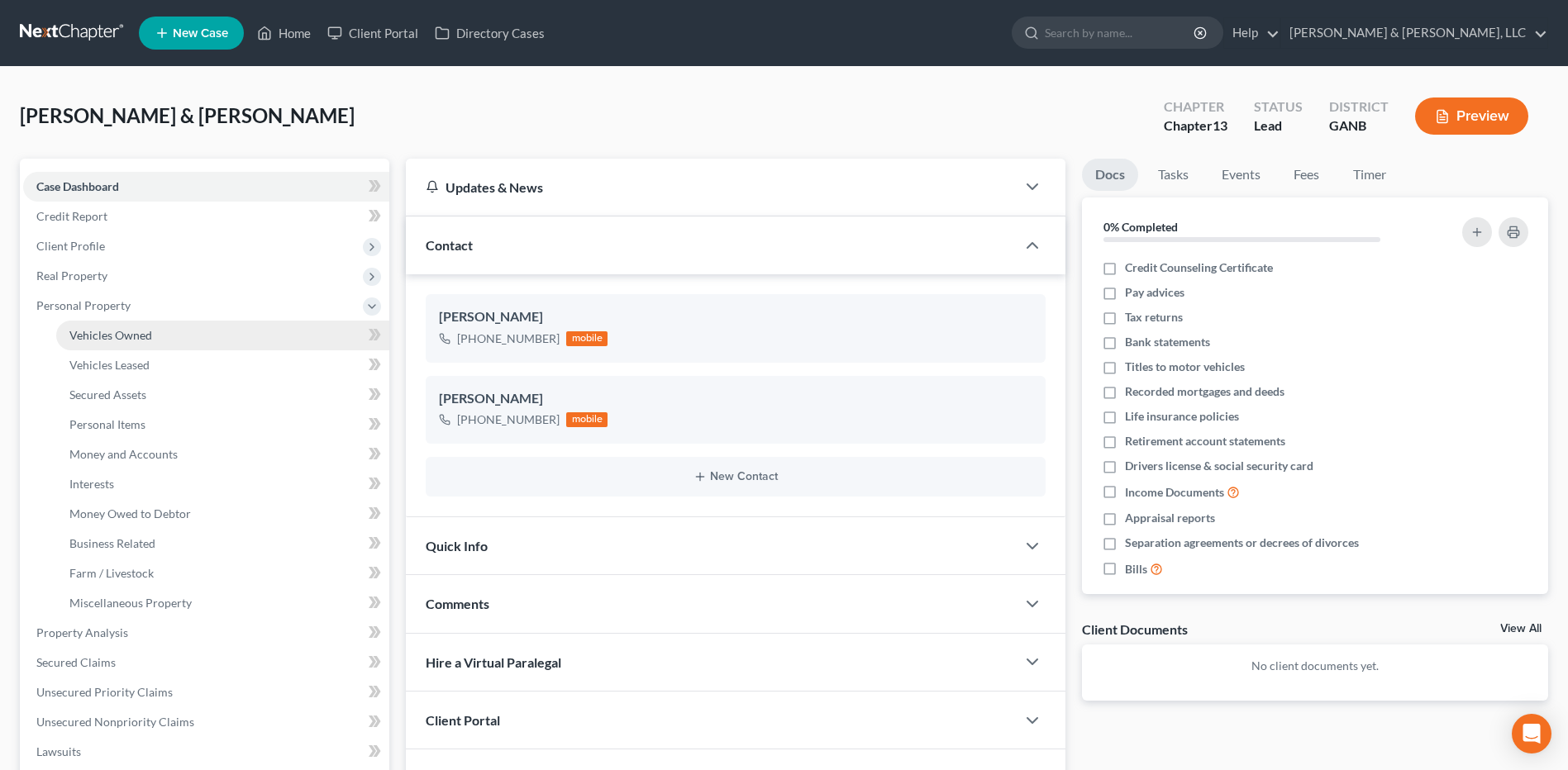
click at [159, 321] on link "Vehicles Owned" at bounding box center [223, 335] width 333 height 30
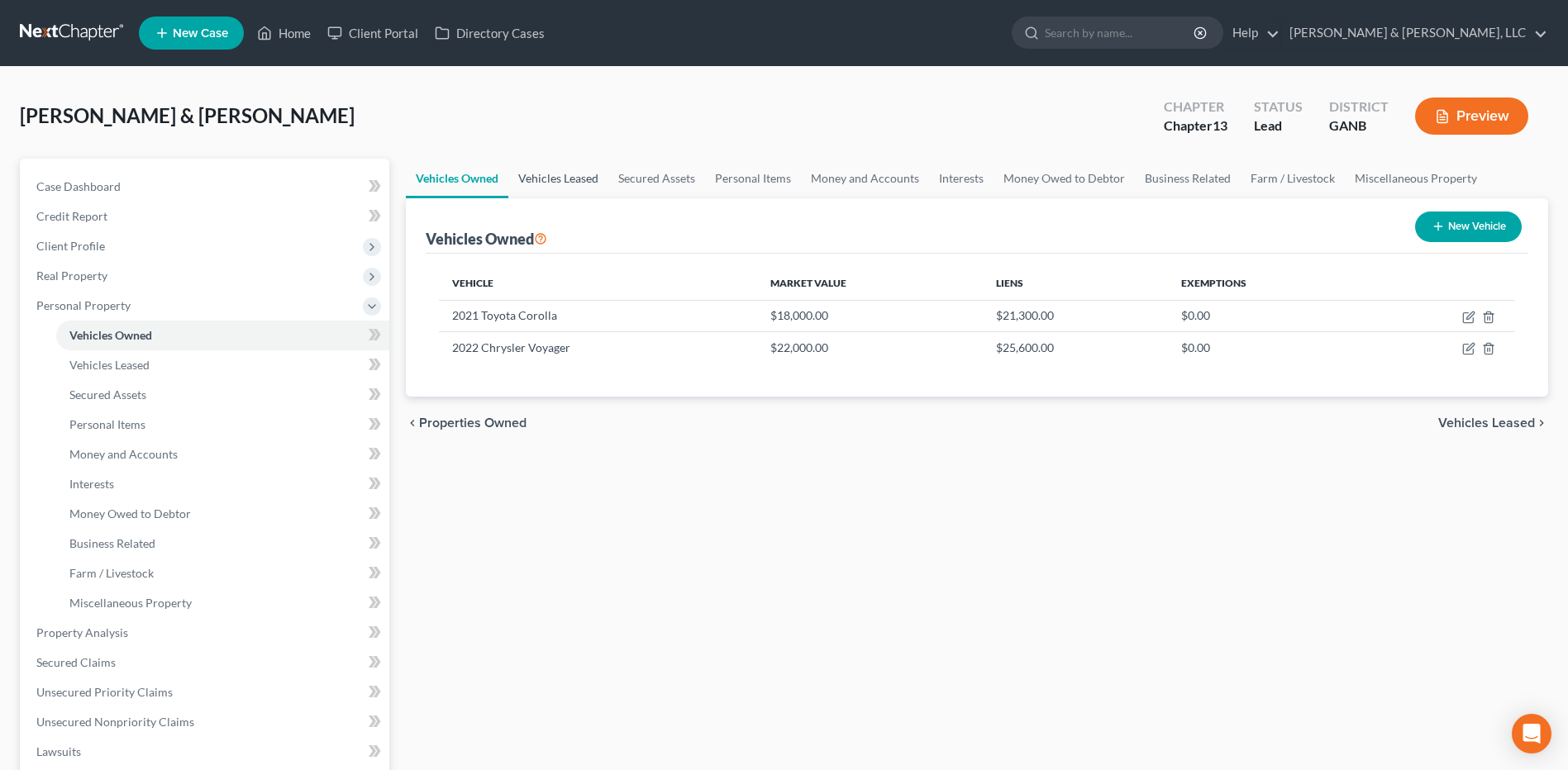
click at [568, 177] on link "Vehicles Leased" at bounding box center [558, 178] width 100 height 39
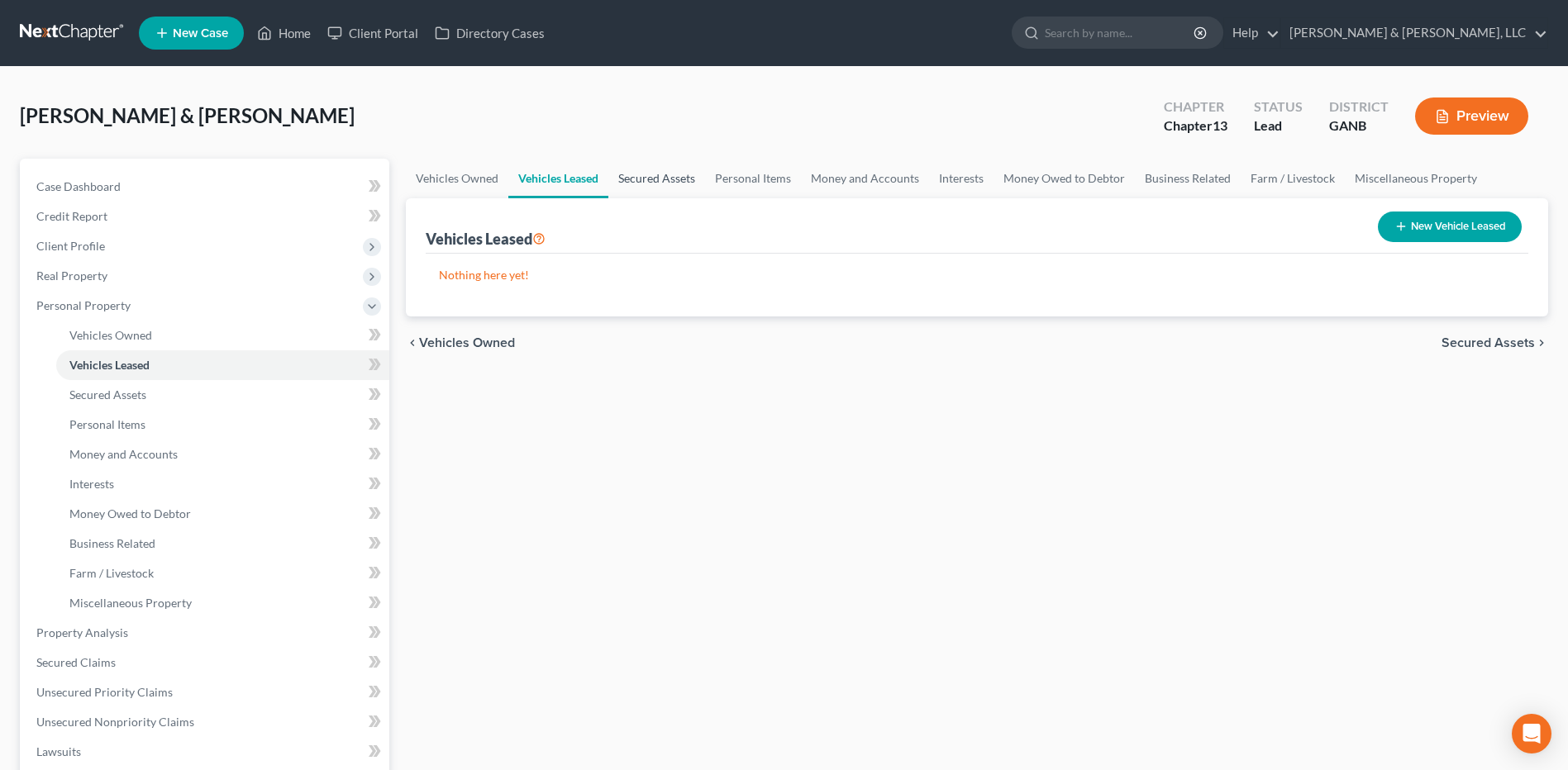
click at [625, 176] on link "Secured Assets" at bounding box center [656, 178] width 97 height 39
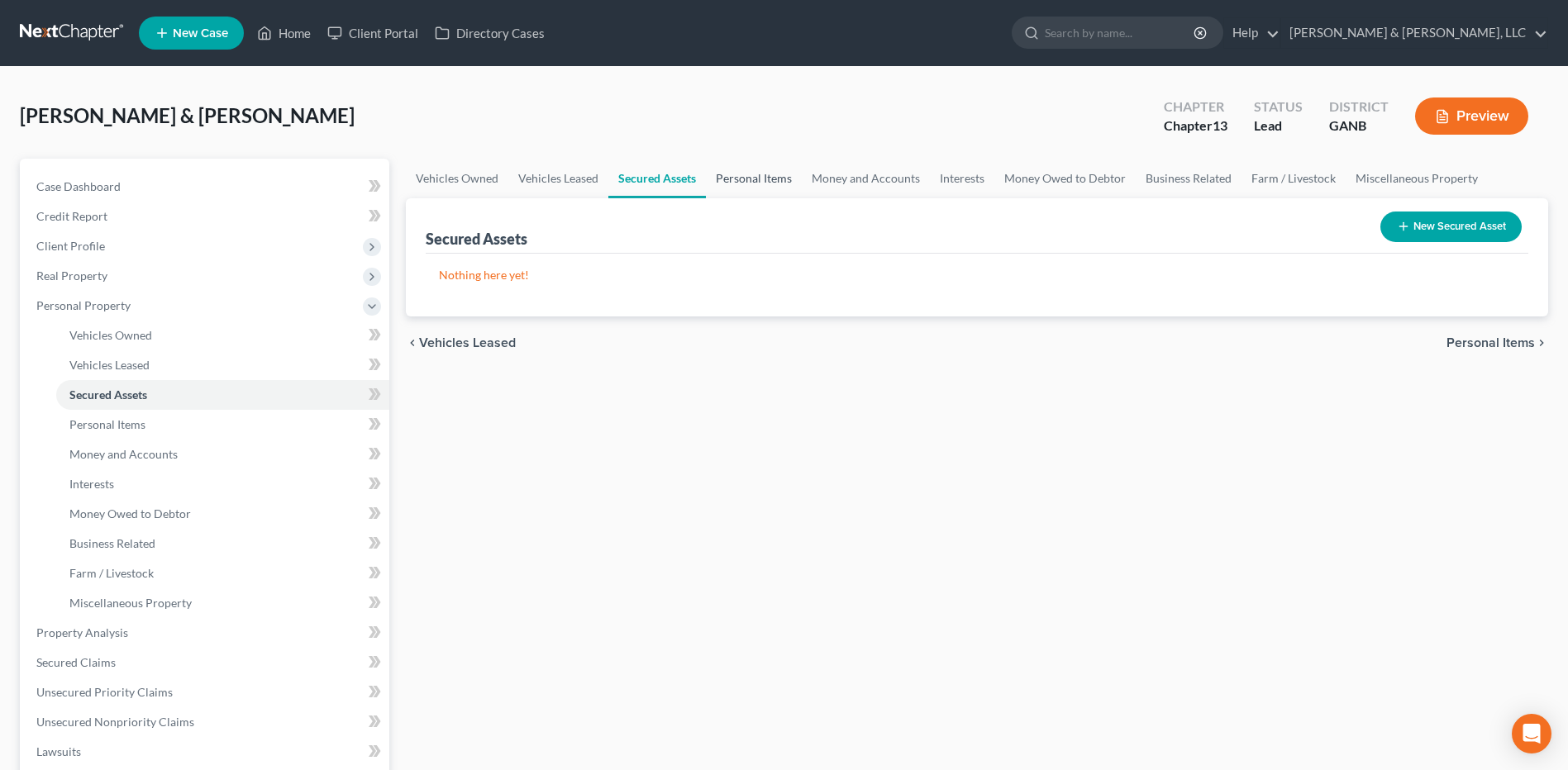
click at [744, 178] on link "Personal Items" at bounding box center [754, 178] width 96 height 39
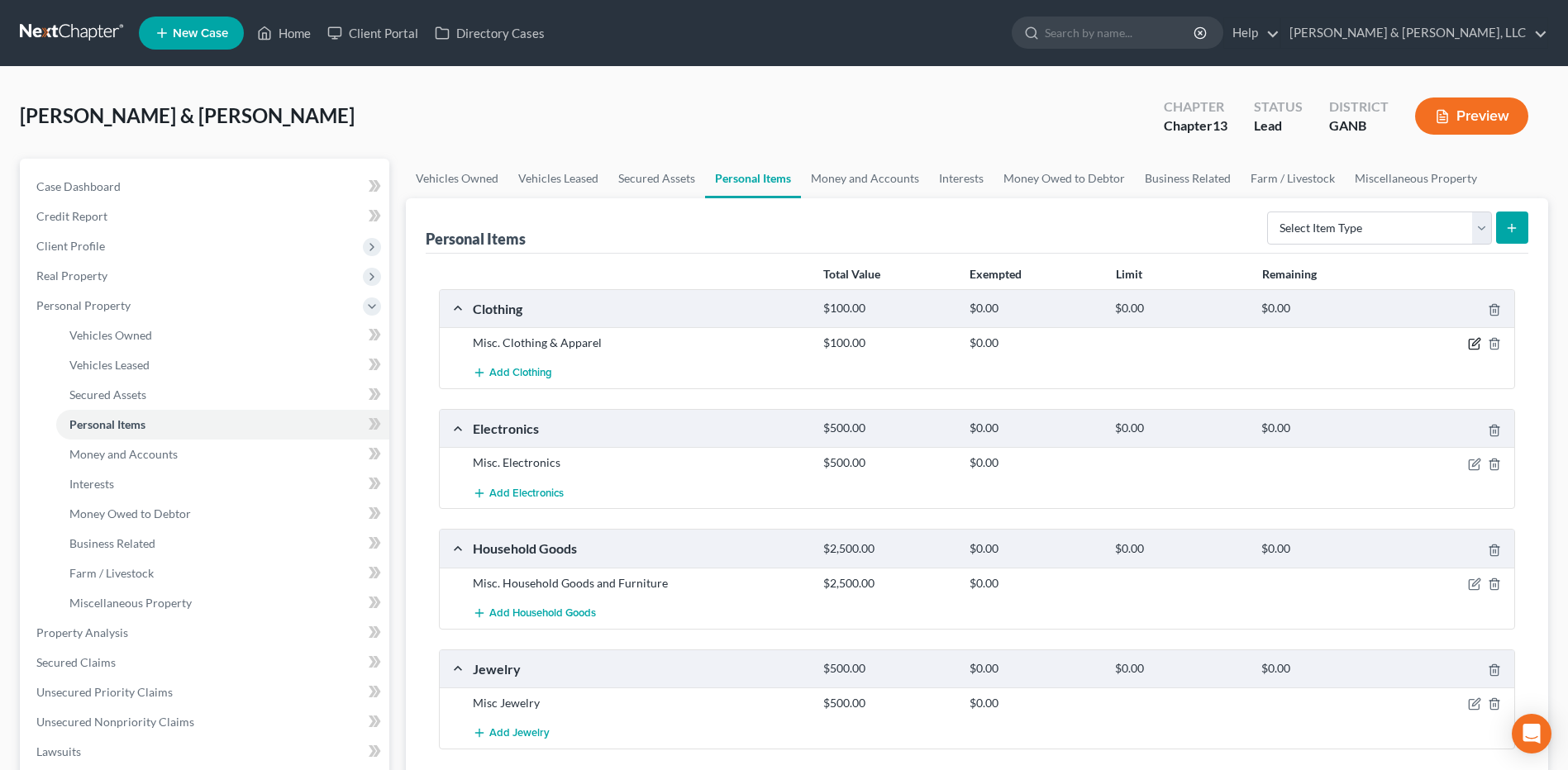
click at [1468, 342] on icon "button" at bounding box center [1475, 344] width 13 height 13
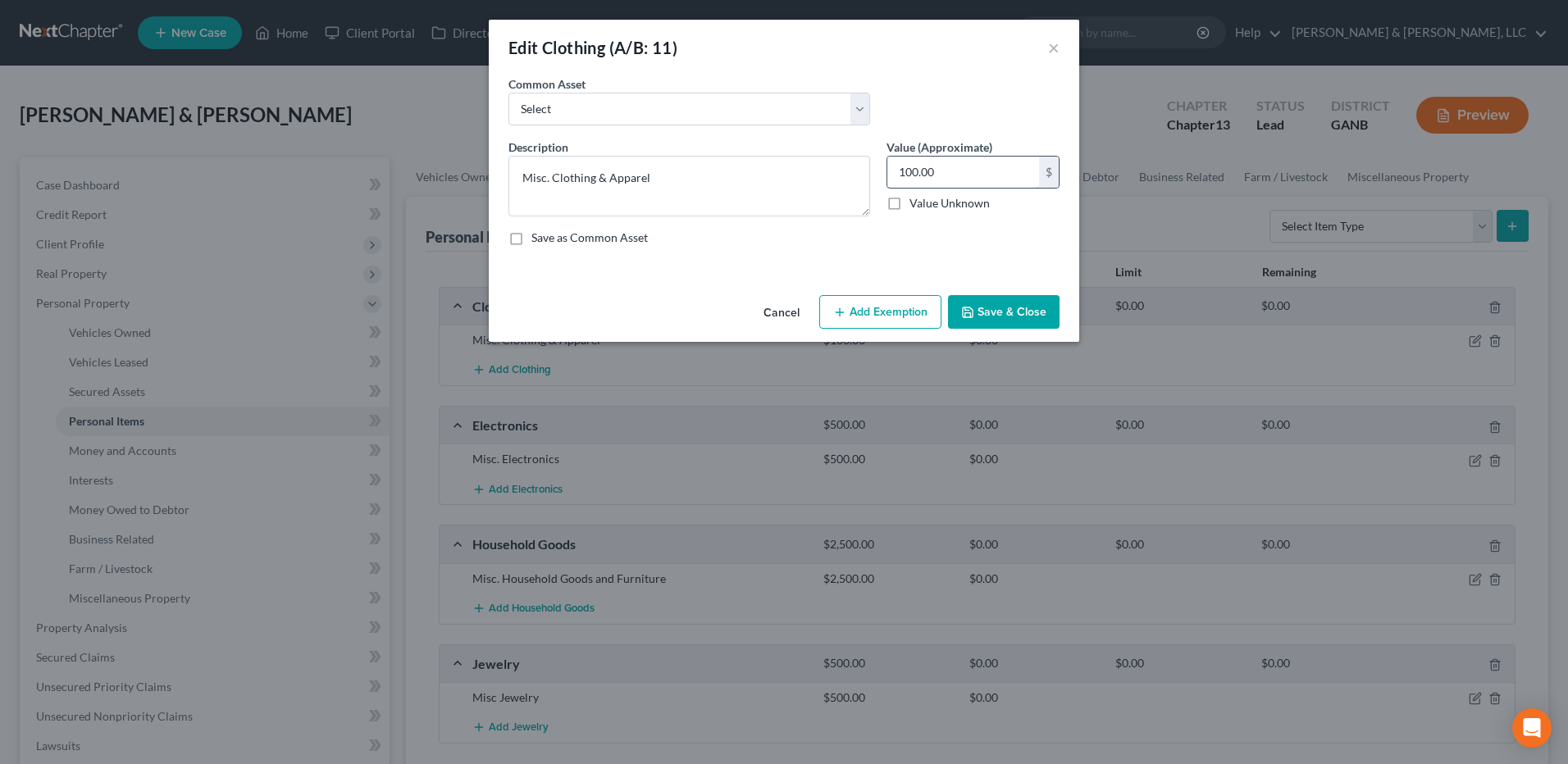
click at [953, 173] on input "100.00" at bounding box center [964, 172] width 152 height 31
type input "200"
click at [902, 298] on button "Add Exemption" at bounding box center [880, 313] width 123 height 34
select select "2"
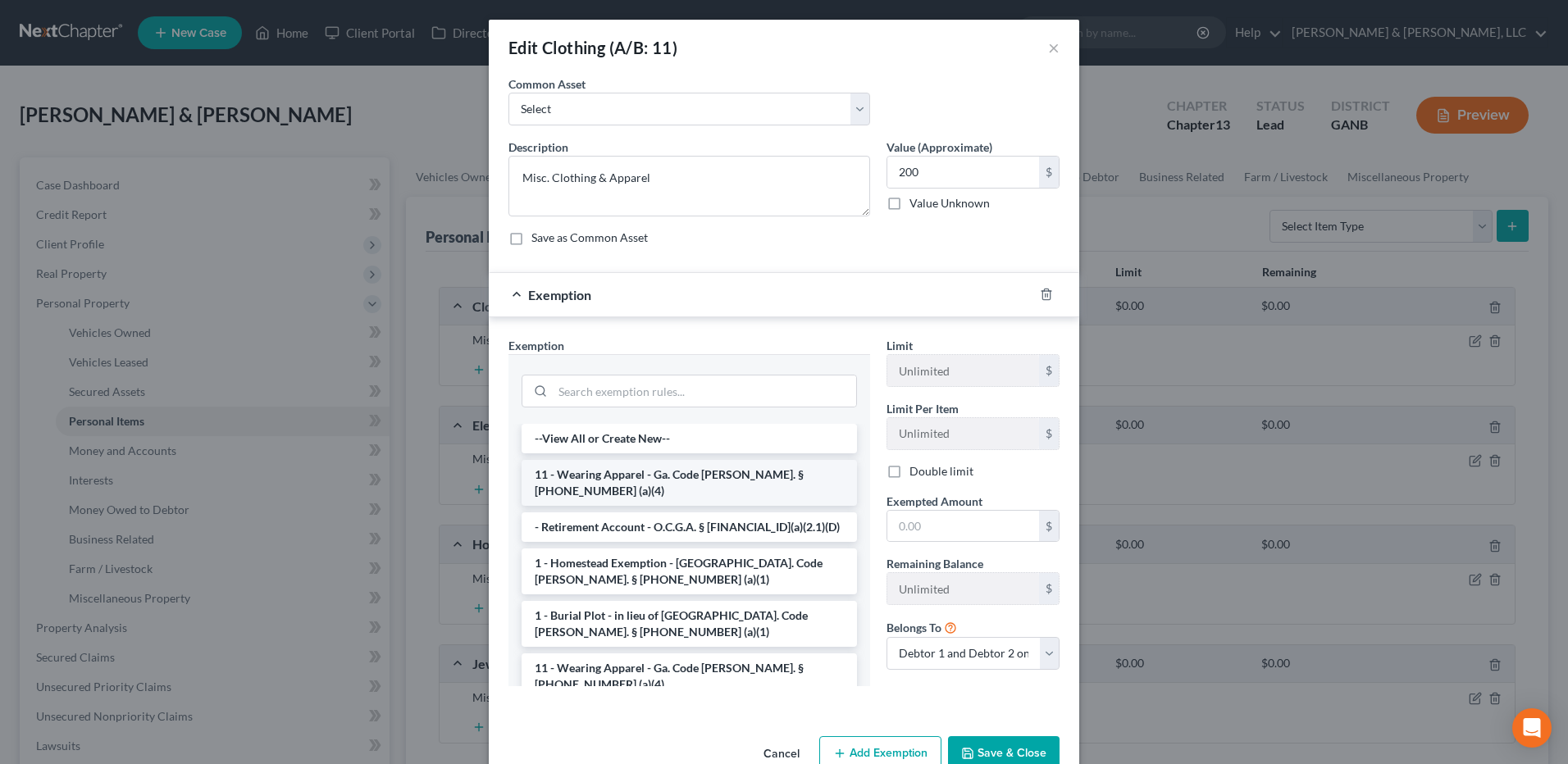
click at [640, 465] on li "11 - Wearing Apparel - Ga. Code [PERSON_NAME]. § [PHONE_NUMBER] (a)(4)" at bounding box center [689, 483] width 335 height 46
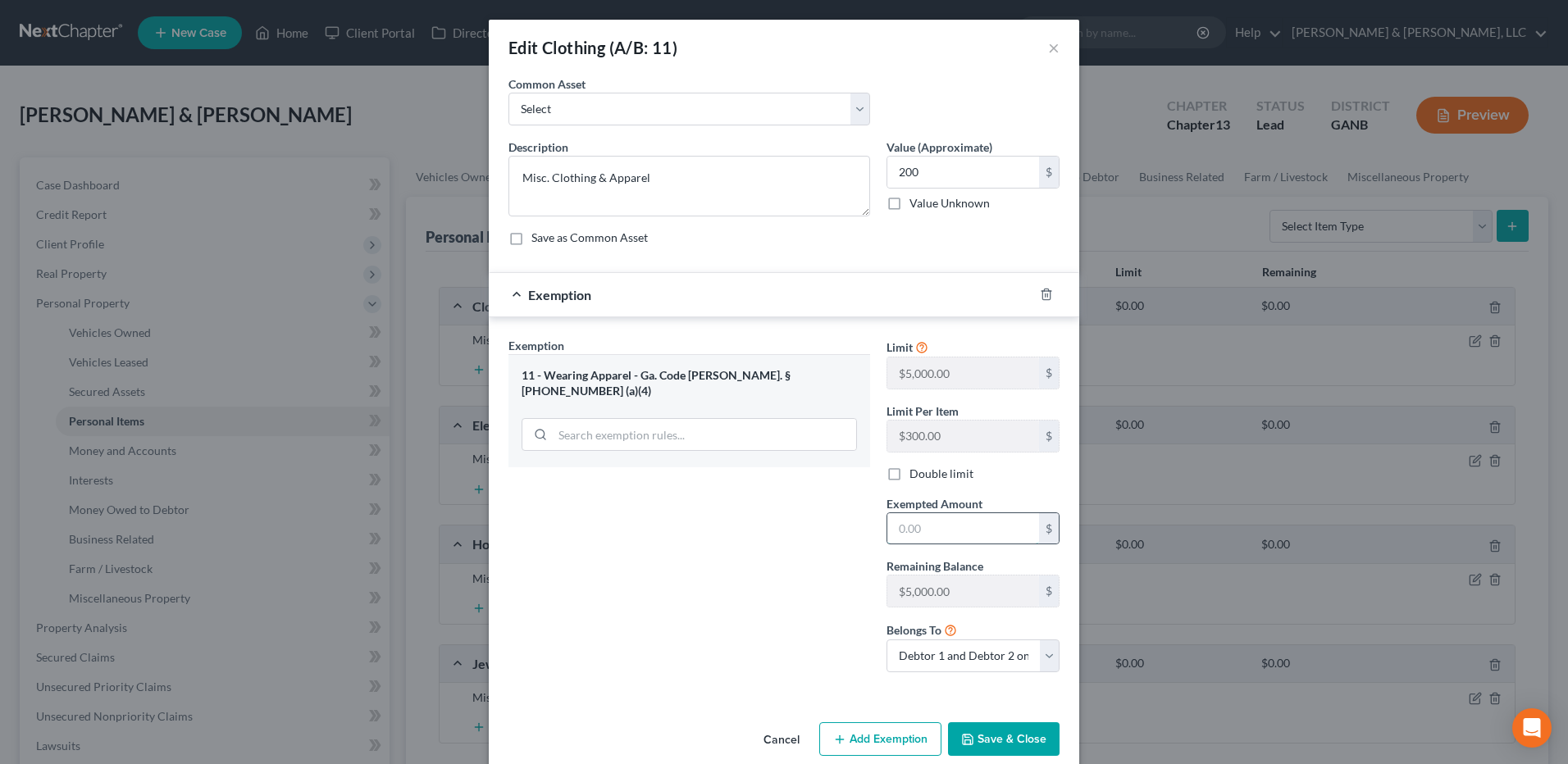
click at [965, 535] on input "text" at bounding box center [964, 528] width 152 height 31
type input "200"
click at [971, 744] on button "Save & Close" at bounding box center [1004, 739] width 111 height 34
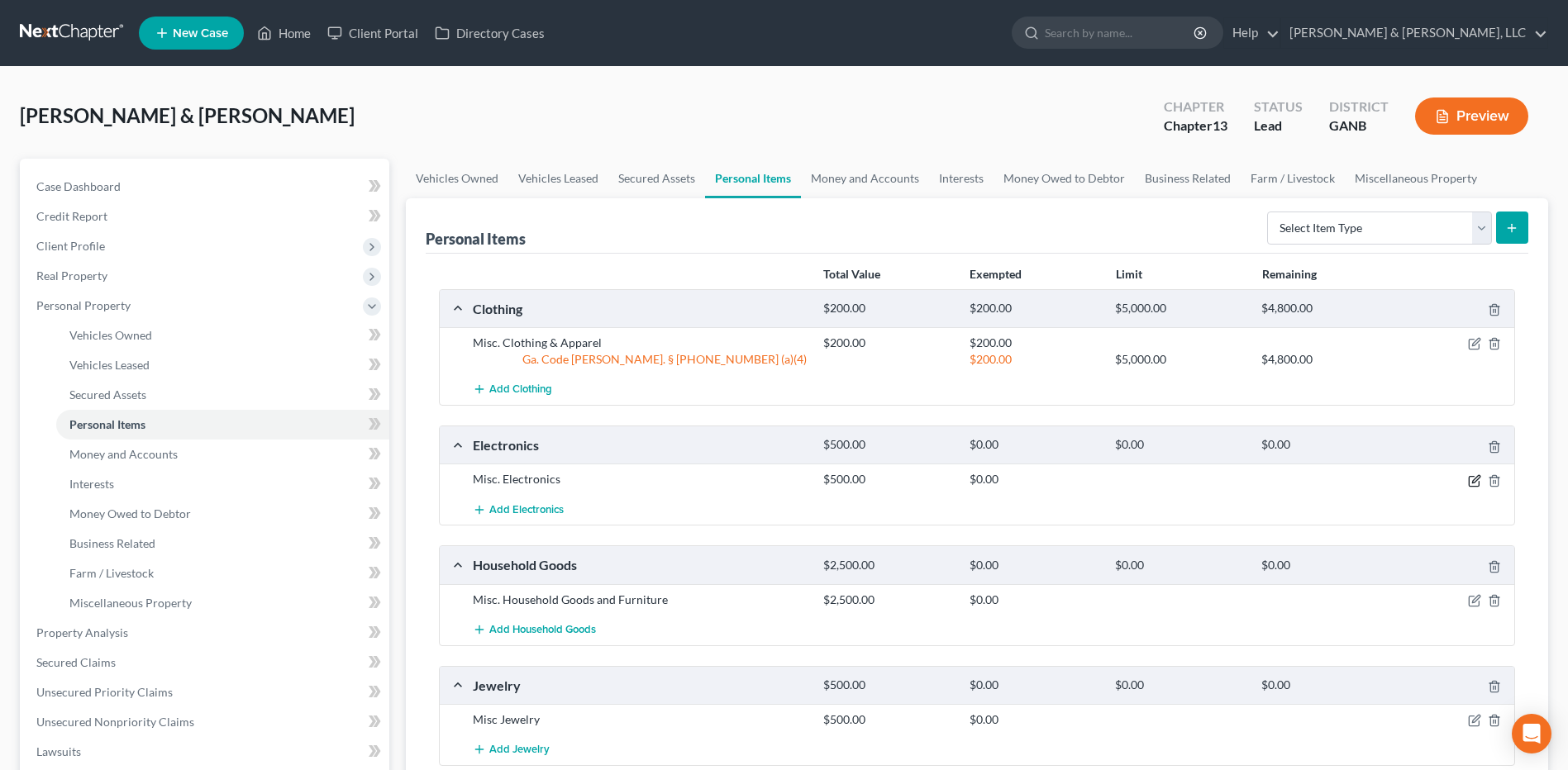
click at [1478, 482] on icon "button" at bounding box center [1475, 481] width 13 height 13
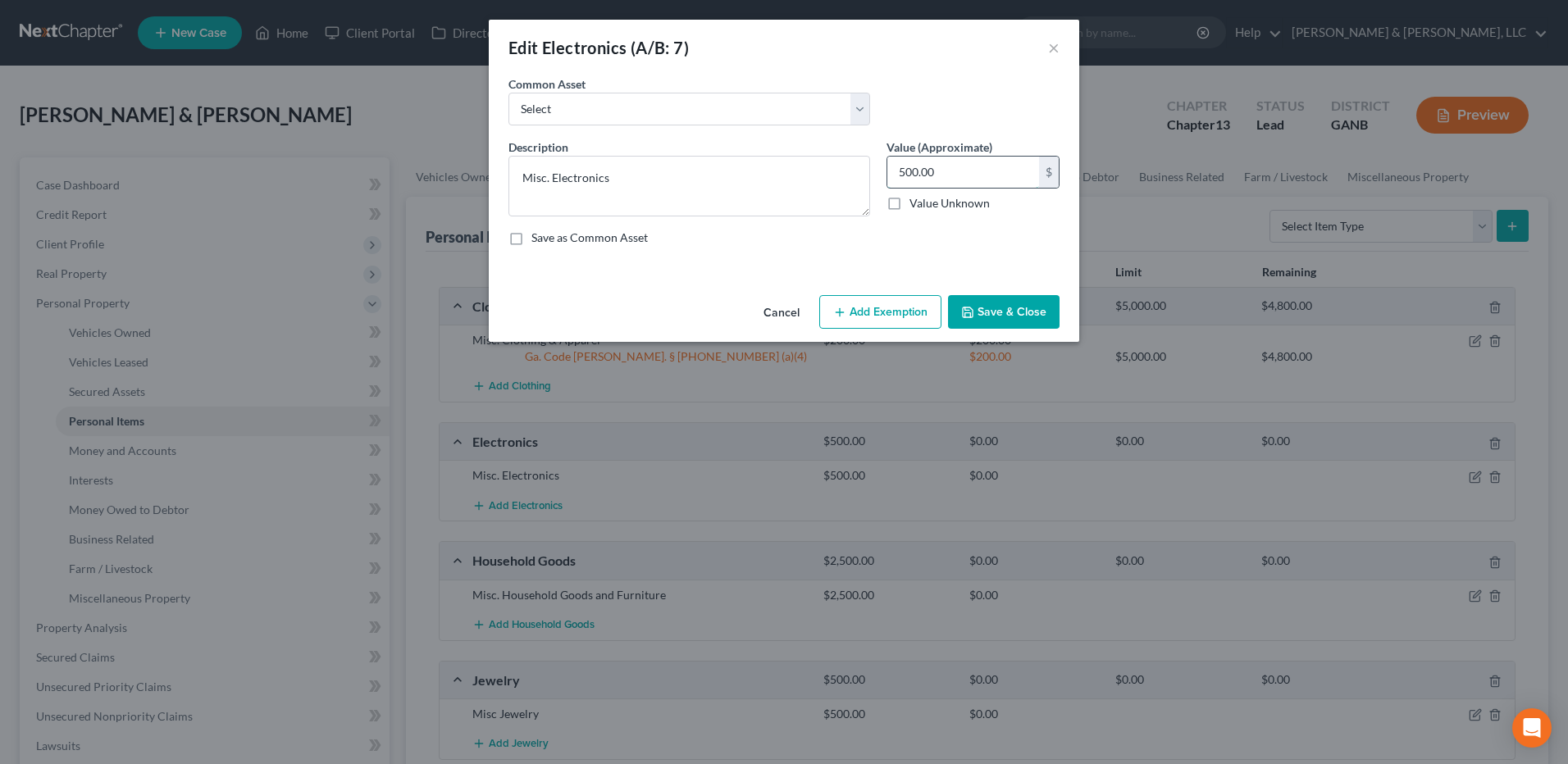
click at [981, 177] on input "500.00" at bounding box center [964, 172] width 152 height 31
type input "1,000"
click at [876, 303] on button "Add Exemption" at bounding box center [880, 313] width 123 height 34
select select "2"
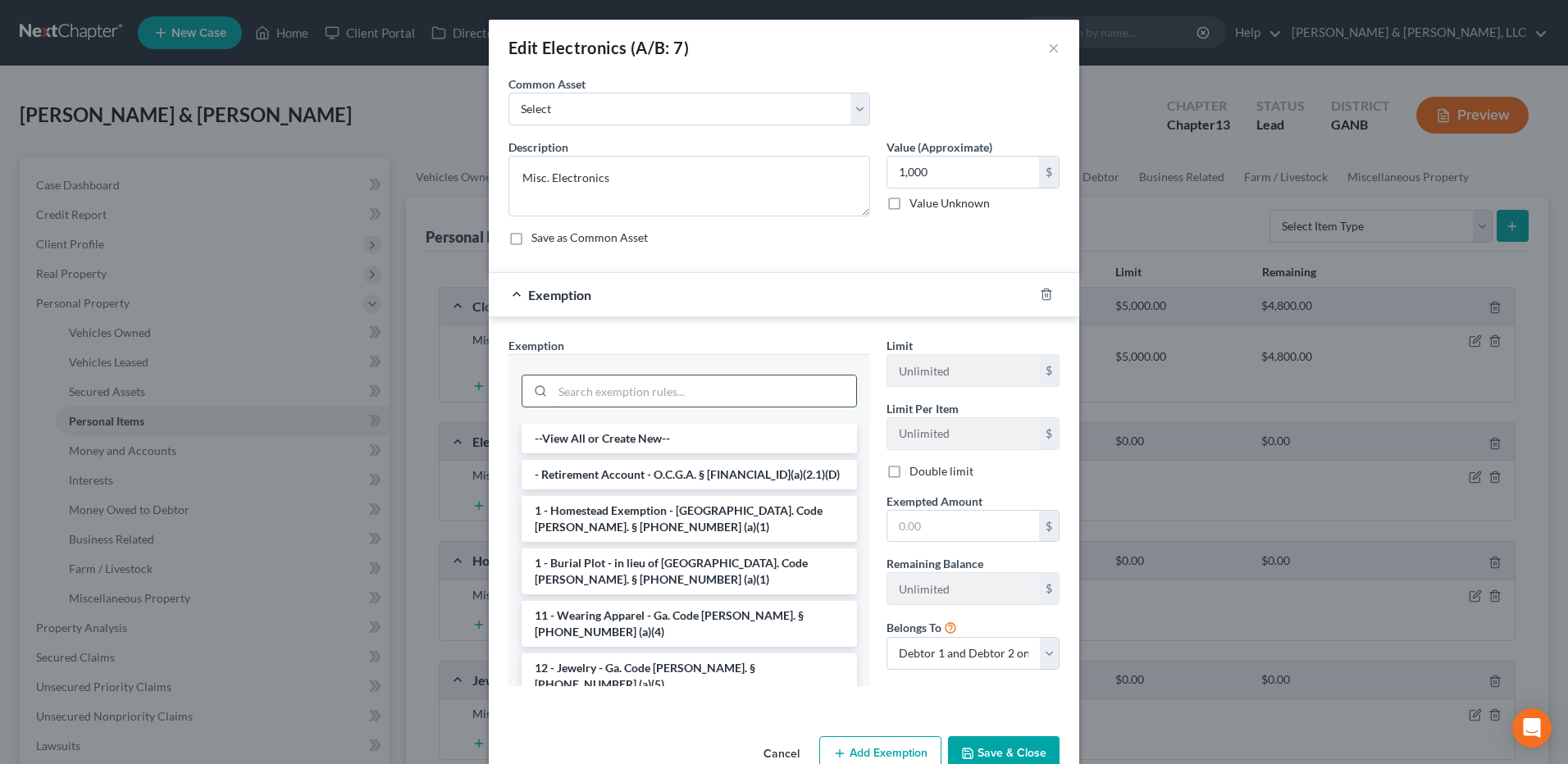
click at [719, 397] on input "search" at bounding box center [704, 391] width 303 height 31
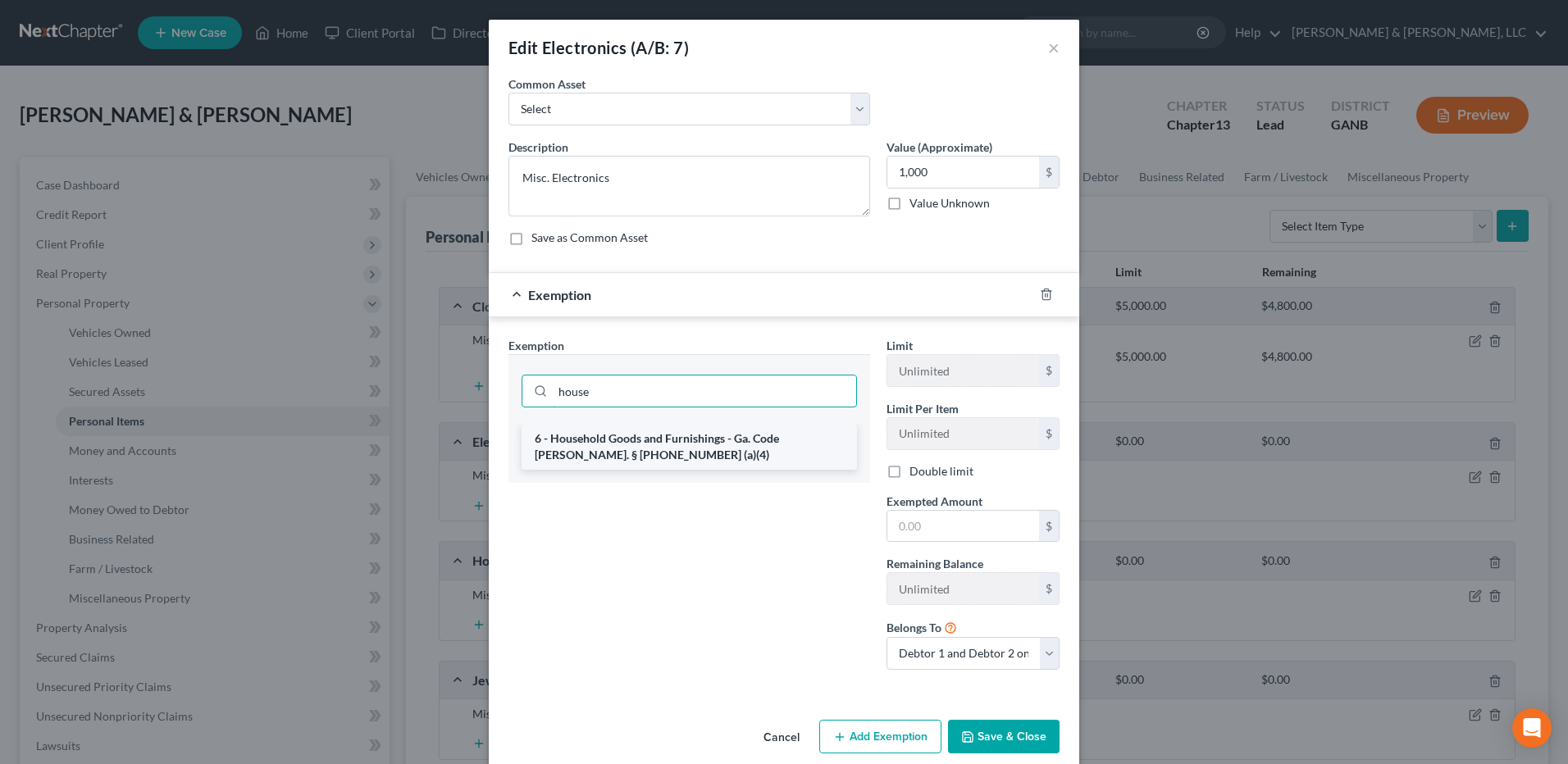
type input "house"
click at [744, 468] on li "6 - Household Goods and Furnishings - Ga. Code [PERSON_NAME]. § [PHONE_NUMBER] …" at bounding box center [689, 447] width 335 height 46
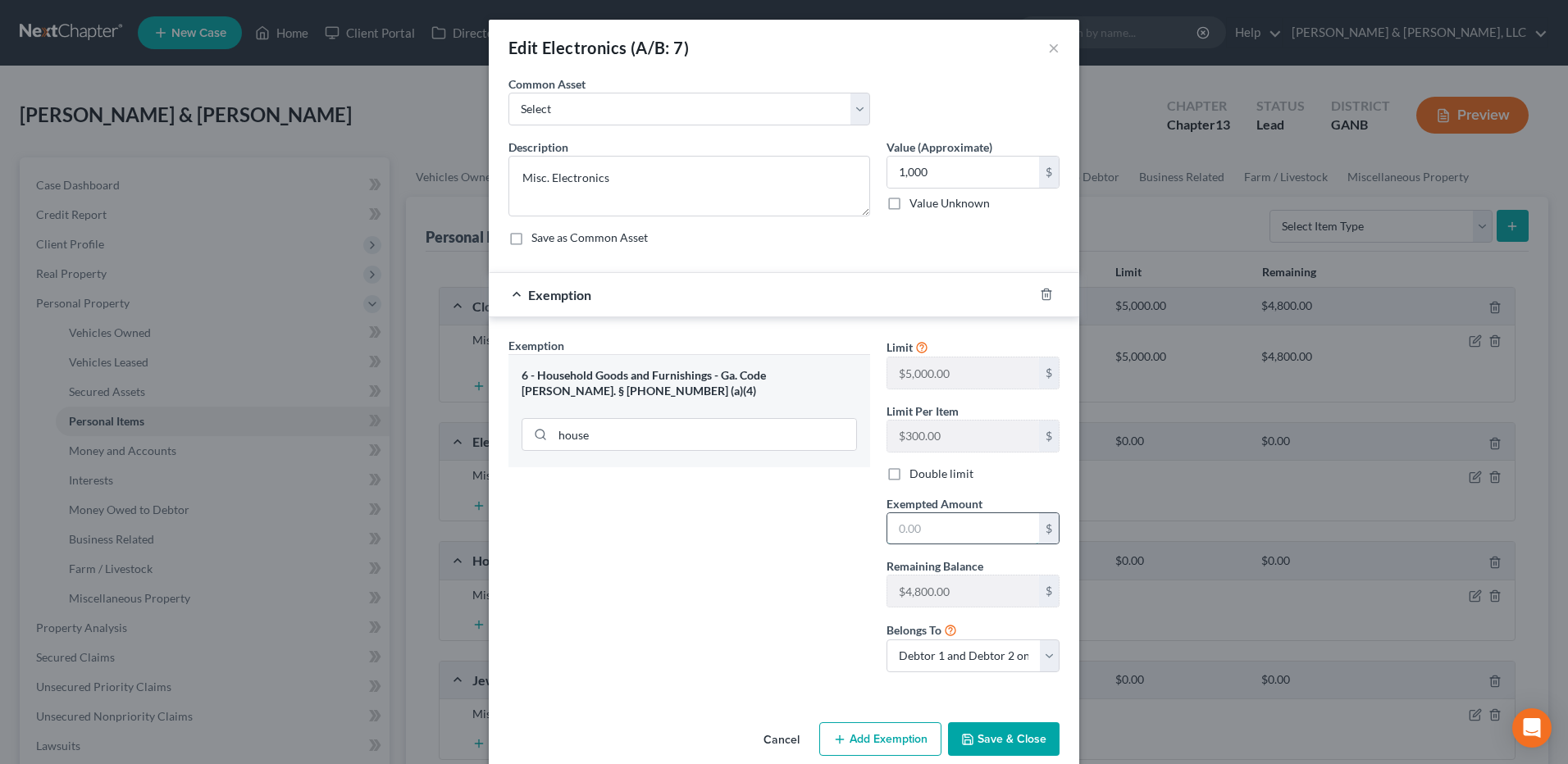
click at [932, 524] on input "text" at bounding box center [964, 528] width 152 height 31
type input "1,000"
click at [993, 739] on button "Save & Close" at bounding box center [1004, 739] width 111 height 34
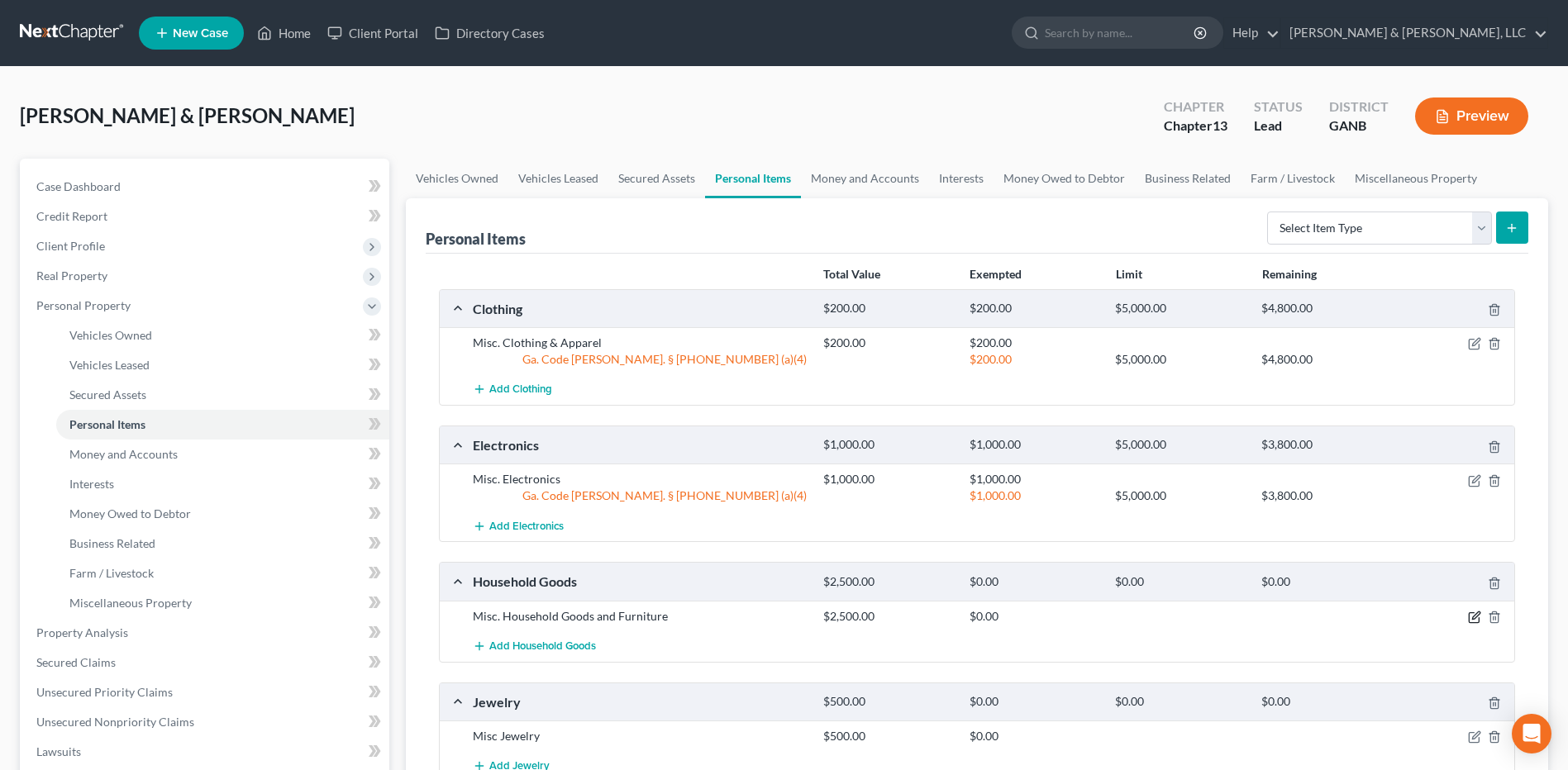
click at [1469, 620] on icon "button" at bounding box center [1474, 618] width 10 height 10
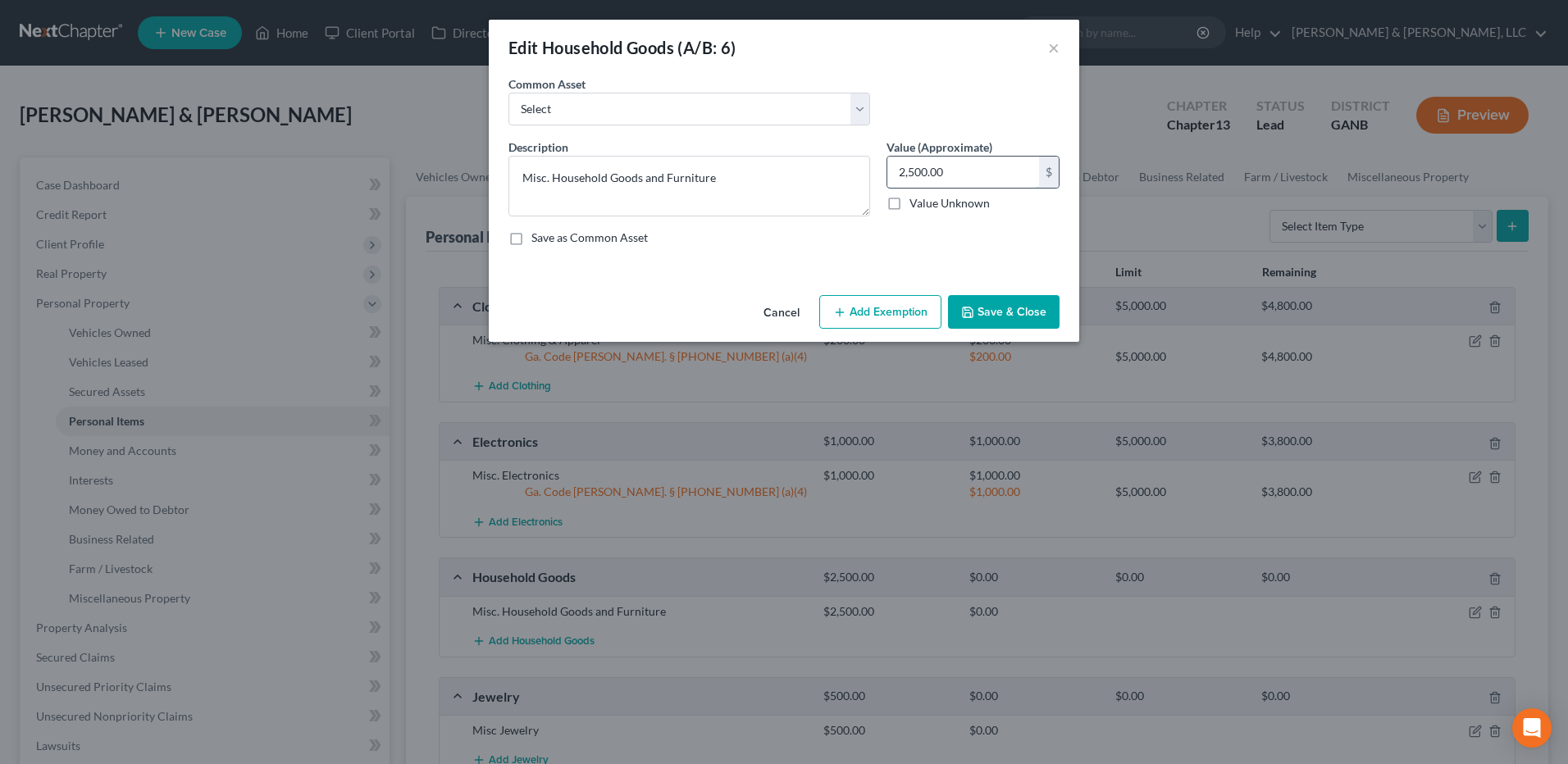
click at [994, 178] on input "2,500.00" at bounding box center [964, 172] width 152 height 31
type input "3,000"
click at [897, 307] on button "Add Exemption" at bounding box center [880, 313] width 123 height 34
select select "2"
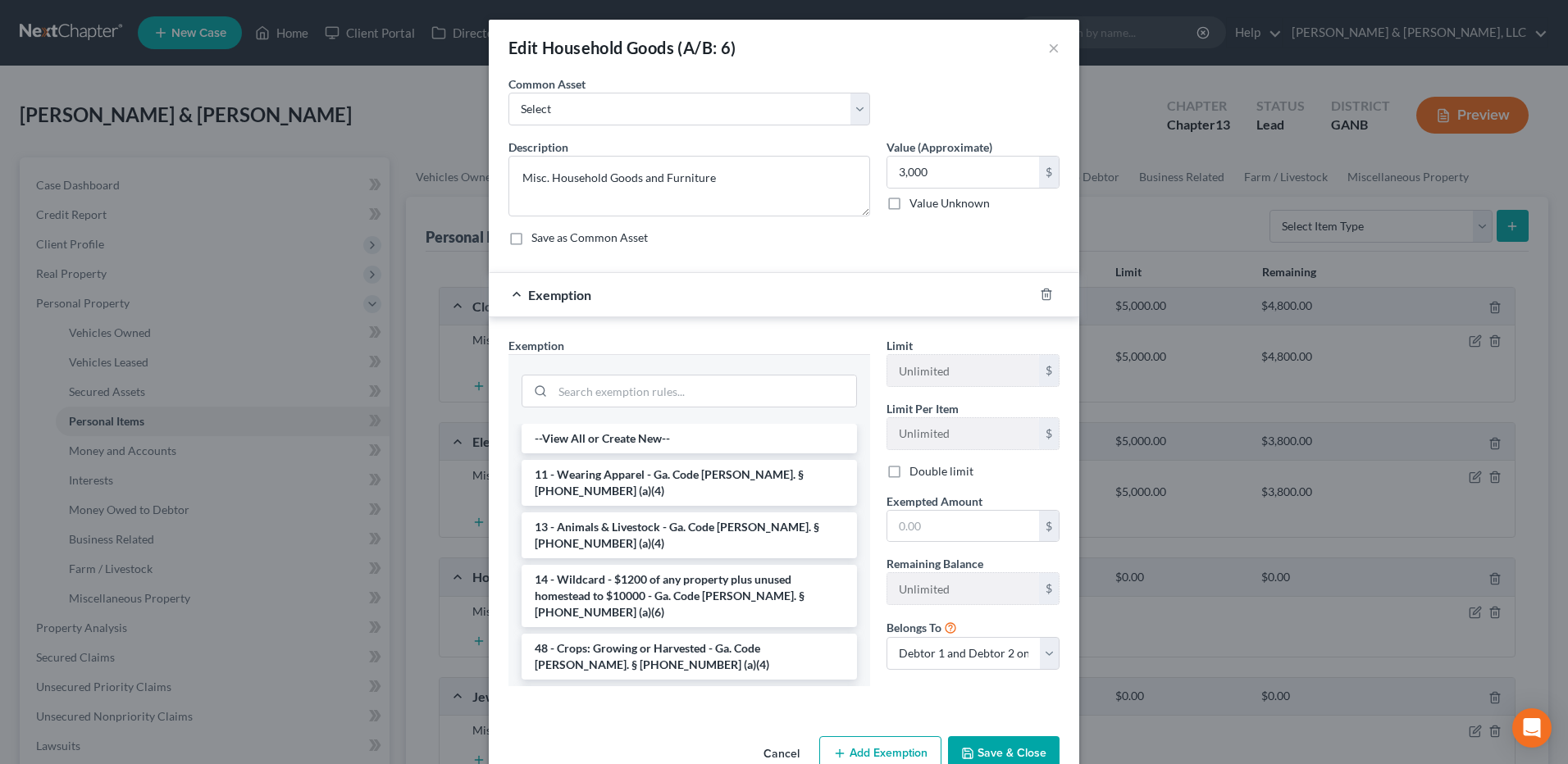
click at [636, 686] on li "6 - Household Goods and Furnishings - Ga. Code [PERSON_NAME]. § [PHONE_NUMBER] …" at bounding box center [689, 709] width 335 height 46
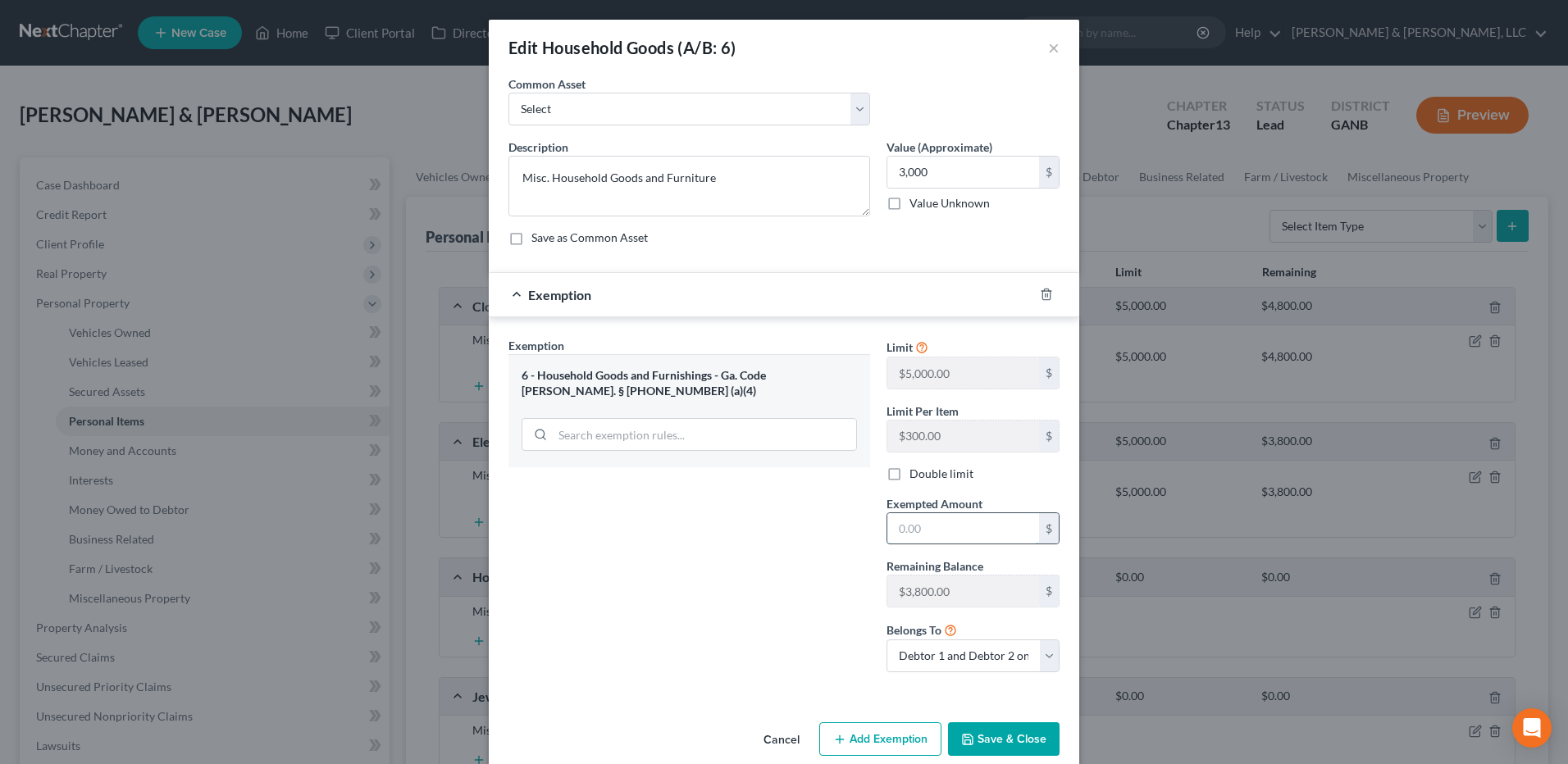
click at [966, 525] on input "text" at bounding box center [964, 528] width 152 height 31
type input "3,000"
click at [1016, 737] on button "Save & Close" at bounding box center [1004, 739] width 111 height 34
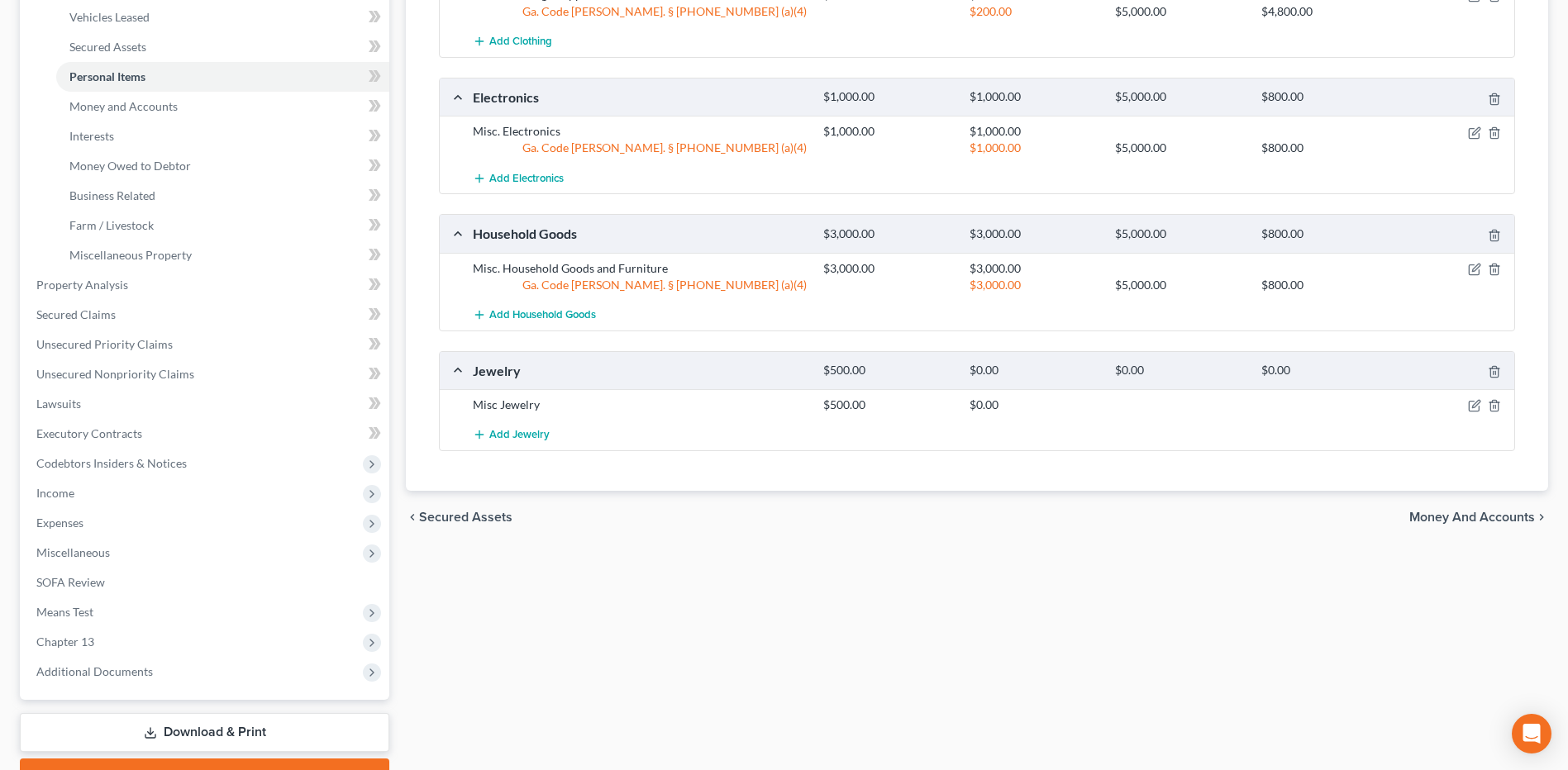
scroll to position [414, 0]
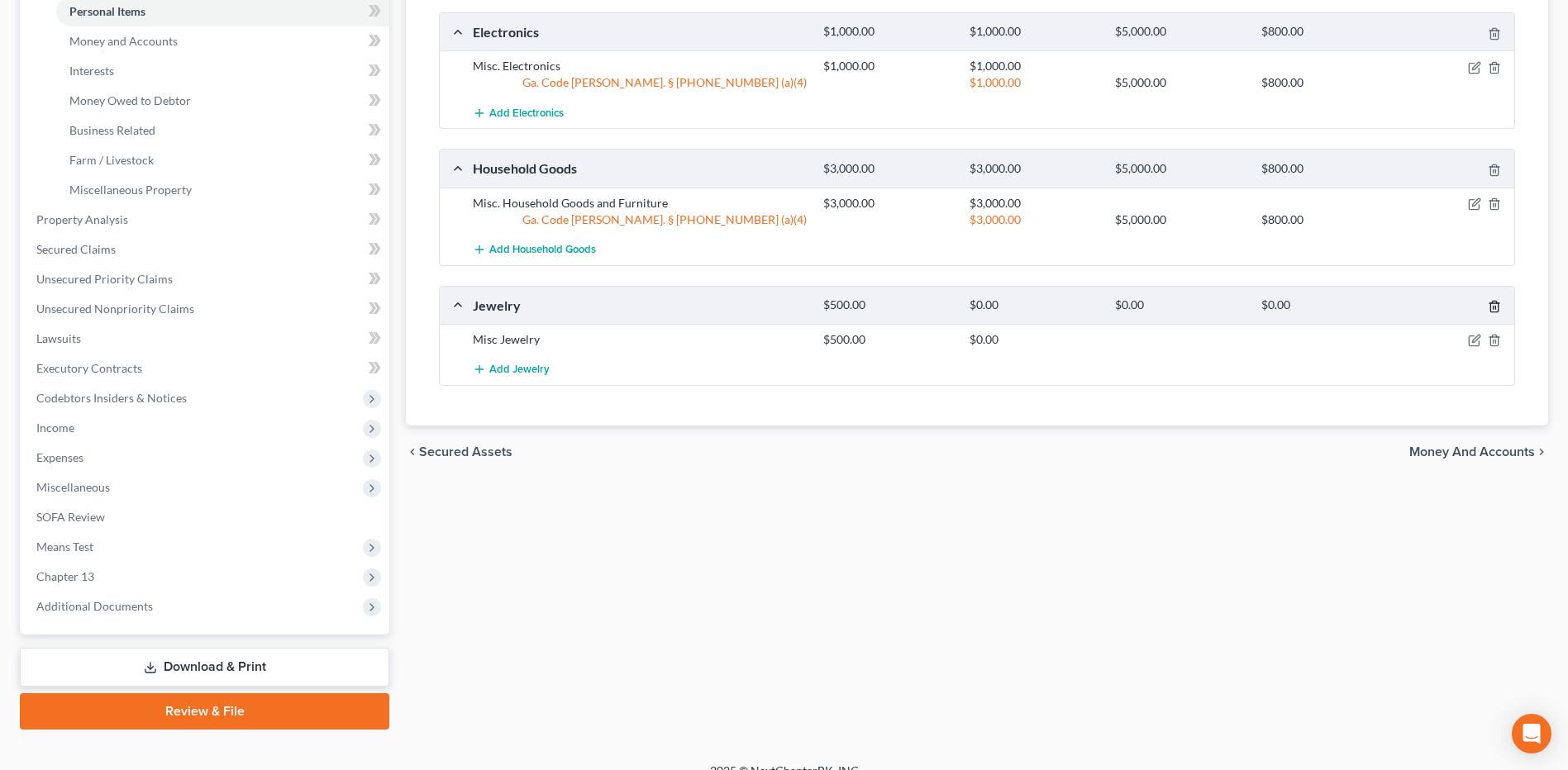
click at [1491, 301] on icon "button" at bounding box center [1495, 306] width 13 height 13
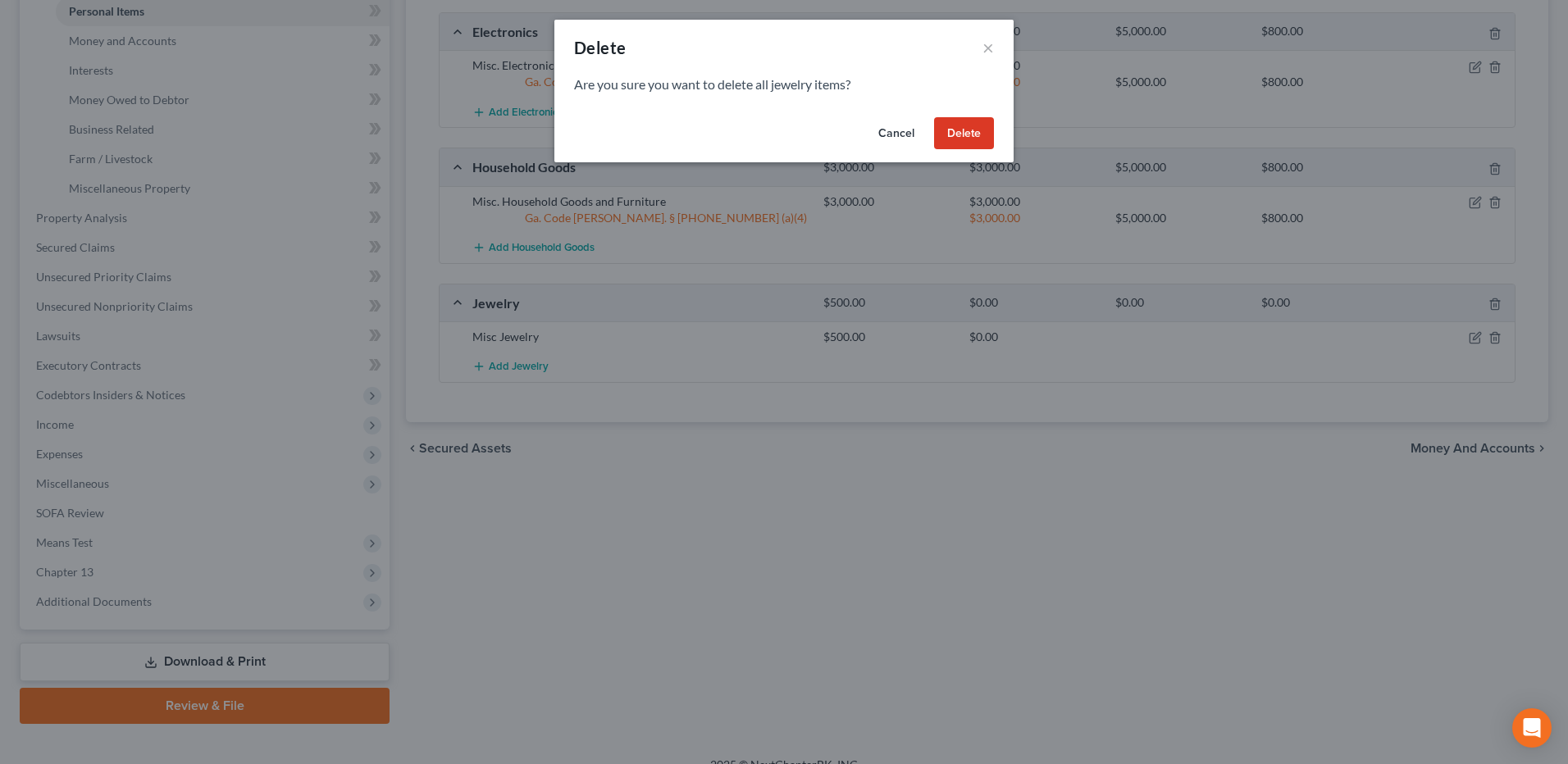
click at [956, 122] on button "Delete" at bounding box center [964, 133] width 60 height 33
